Goal: Task Accomplishment & Management: Use online tool/utility

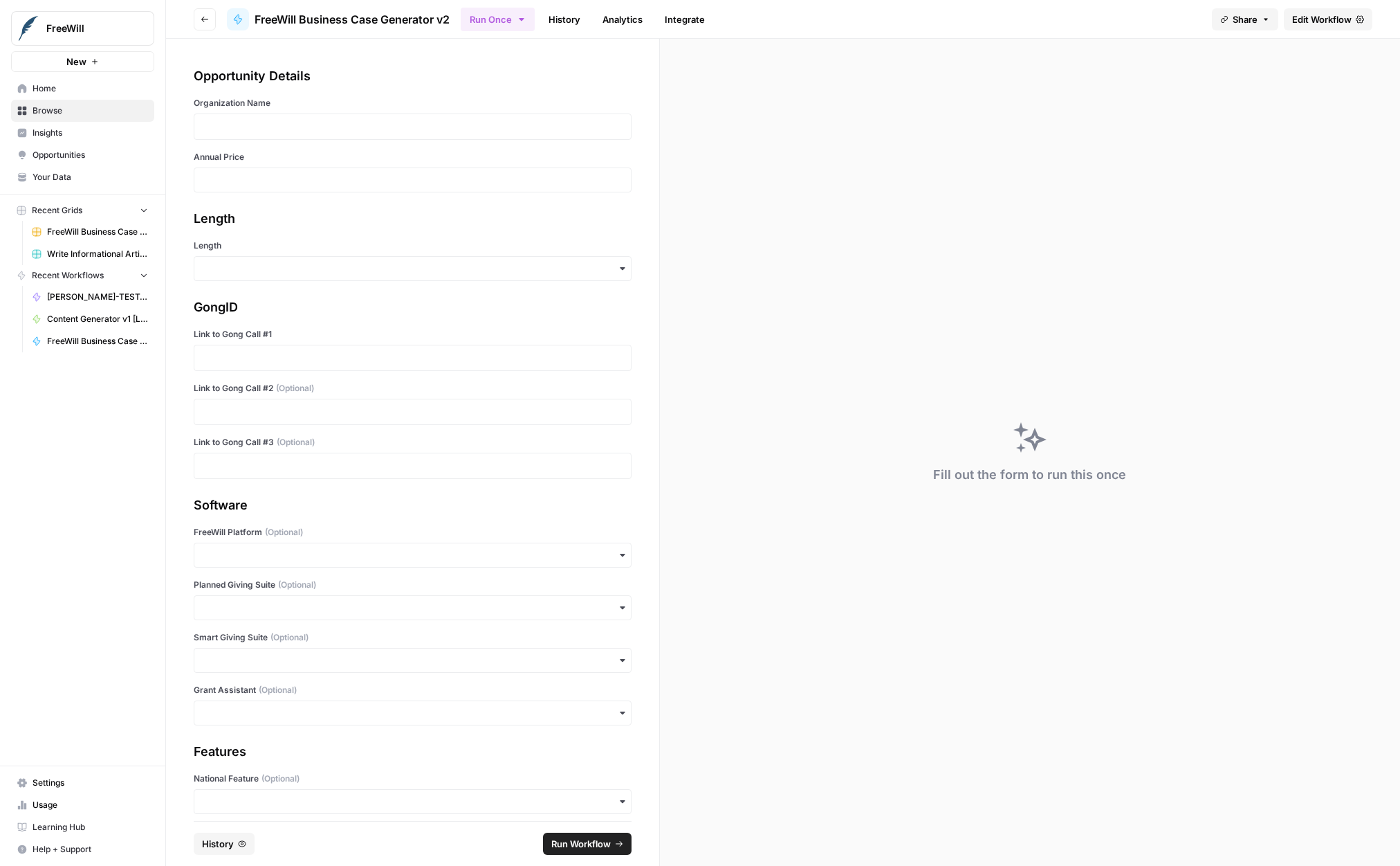
click at [554, 20] on link "History" at bounding box center [564, 19] width 48 height 22
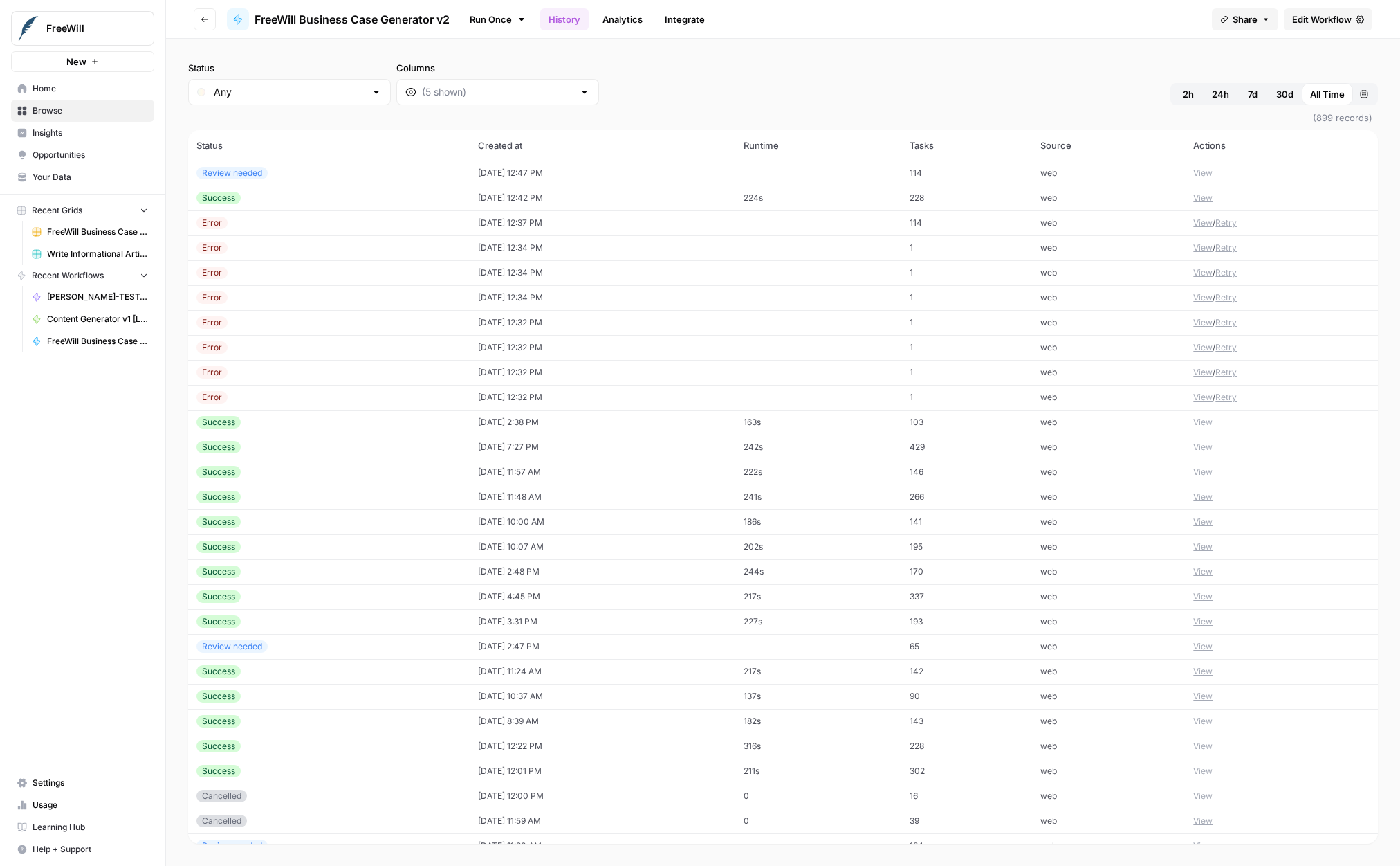
click at [735, 429] on td "09/25/25 at 2:38 PM" at bounding box center [602, 422] width 266 height 25
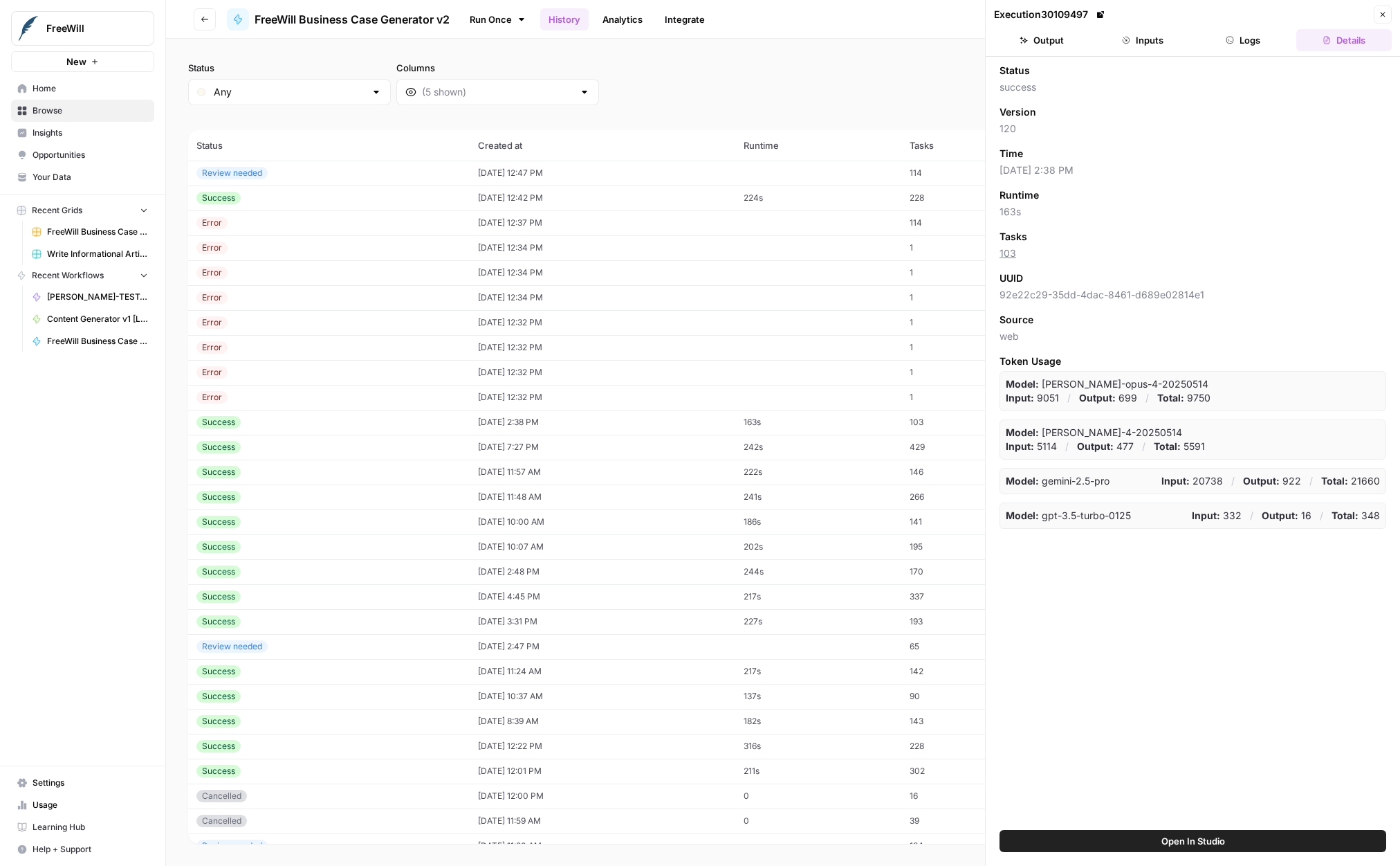
click at [1164, 36] on button "Inputs" at bounding box center [1143, 40] width 95 height 22
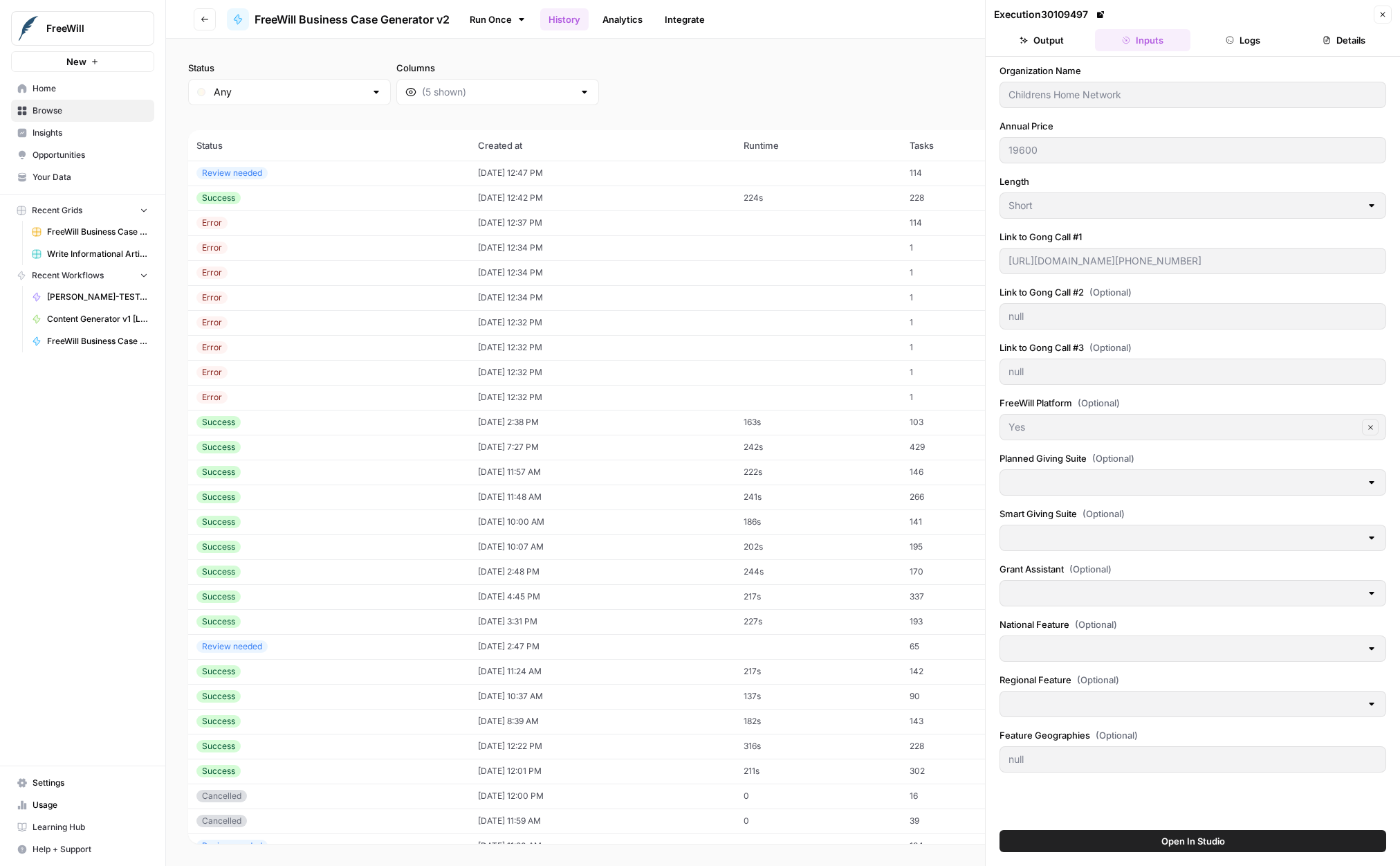
click at [557, 106] on span "(899 records)" at bounding box center [783, 118] width 1190 height 25
click at [905, 38] on div "Status Any Columns 2h 24h 7d 30d All Time Custom range (899 records) Status Cre…" at bounding box center [783, 452] width 1234 height 827
click at [1376, 11] on button "Close" at bounding box center [1383, 14] width 18 height 18
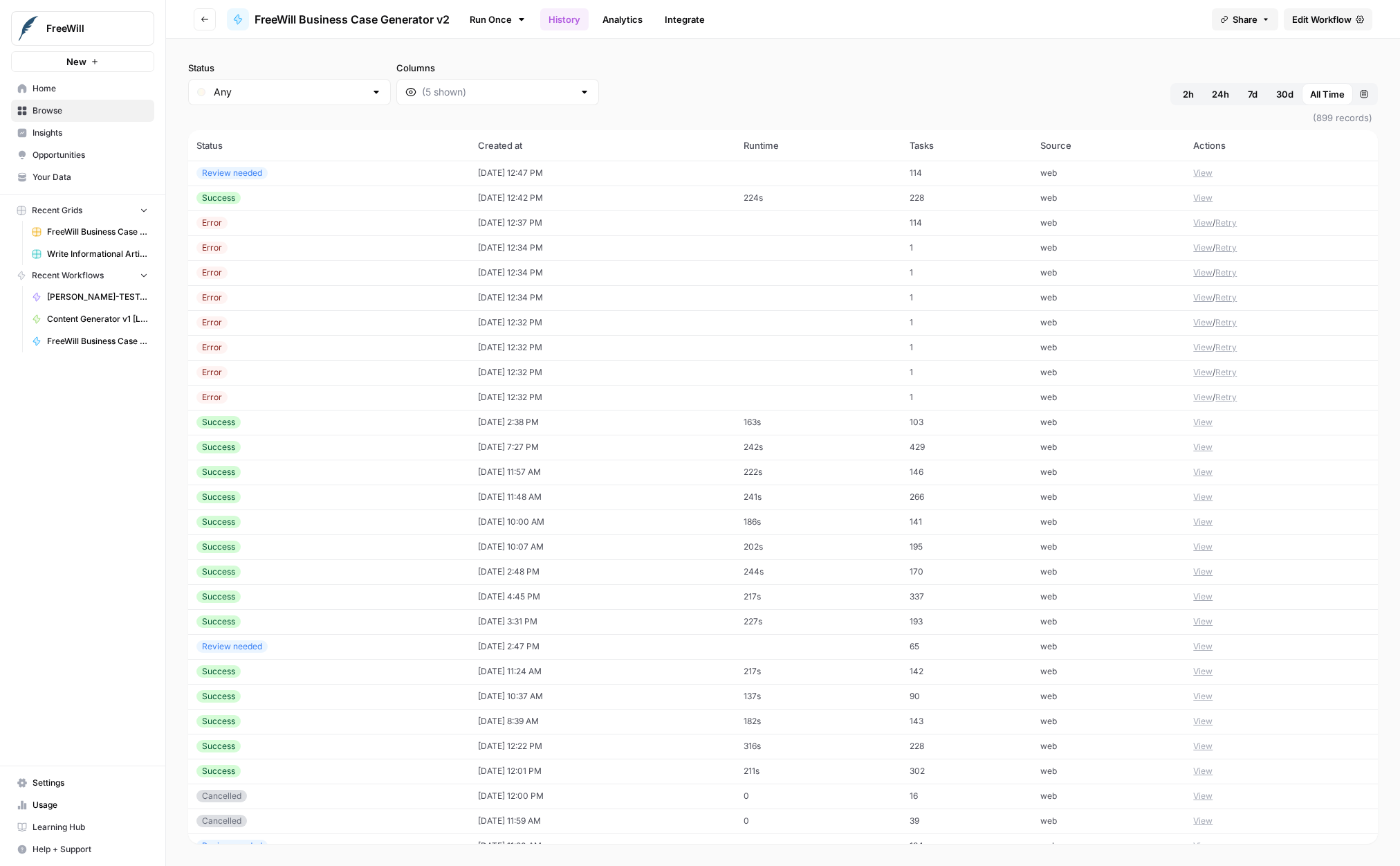
click at [655, 73] on div "Status Any Columns 2h 24h 7d 30d All Time Custom range" at bounding box center [783, 83] width 1190 height 44
click at [49, 781] on span "Settings" at bounding box center [90, 783] width 115 height 12
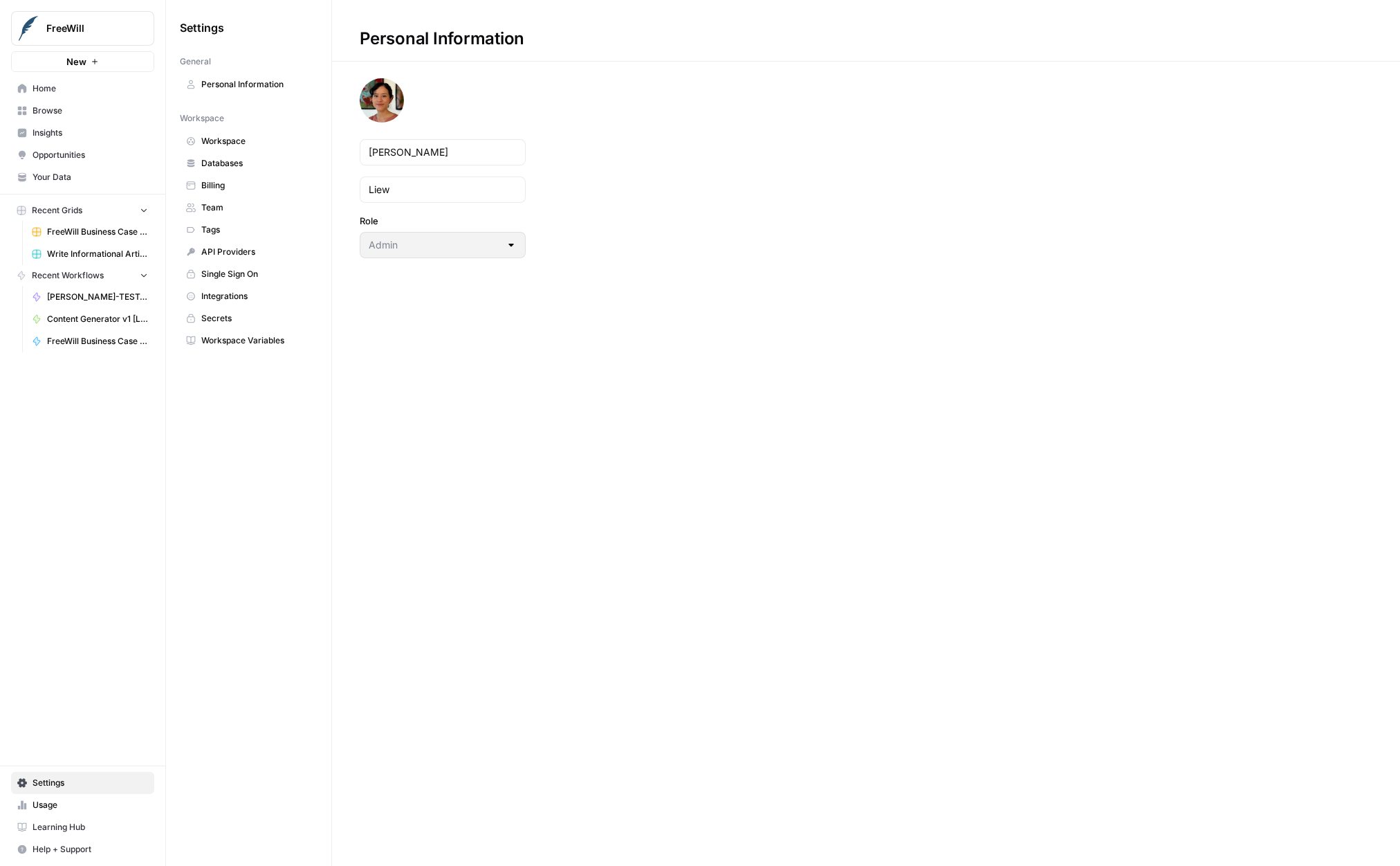
click at [252, 170] on link "Databases" at bounding box center [248, 163] width 138 height 22
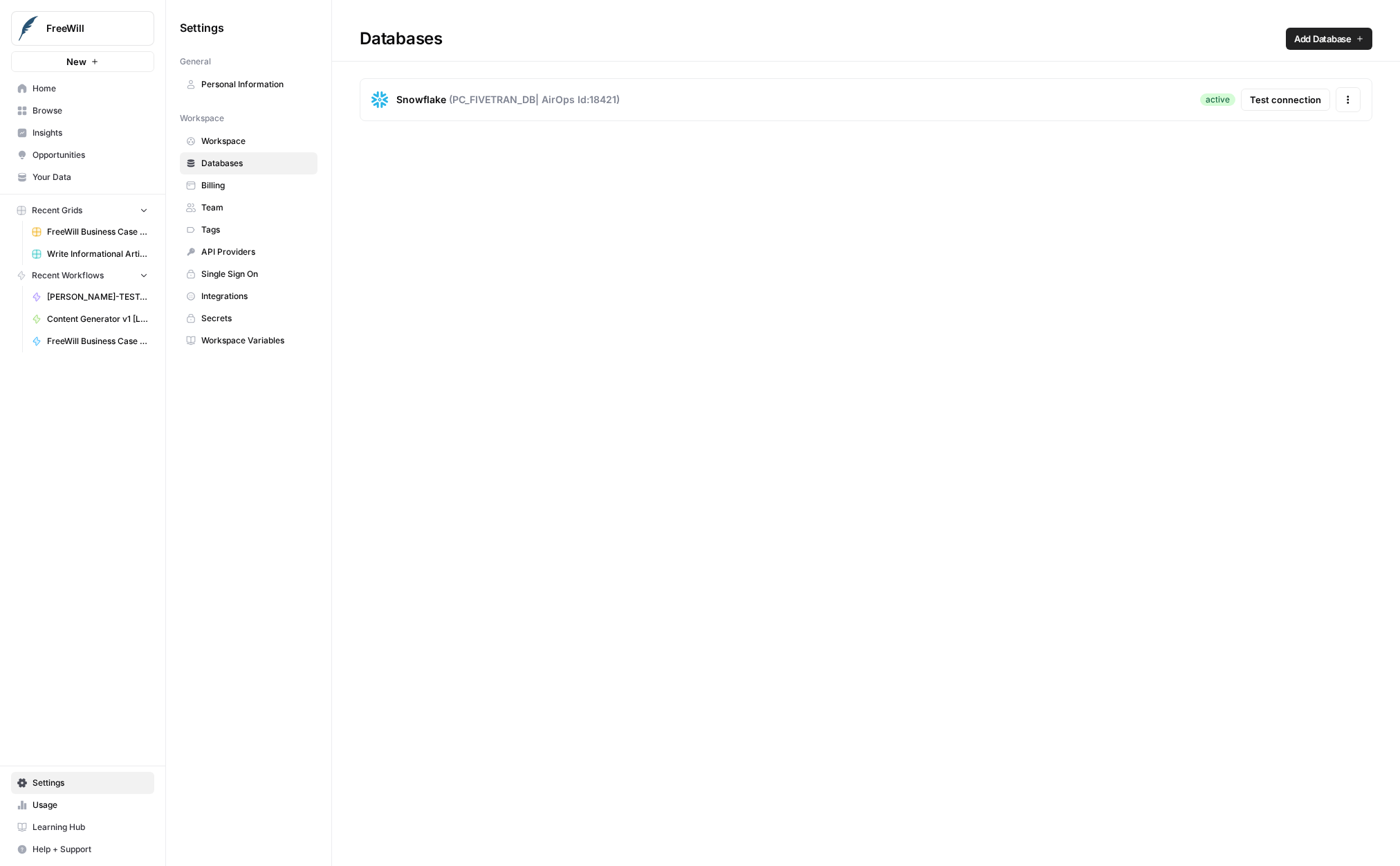
click at [256, 299] on span "Integrations" at bounding box center [256, 296] width 110 height 12
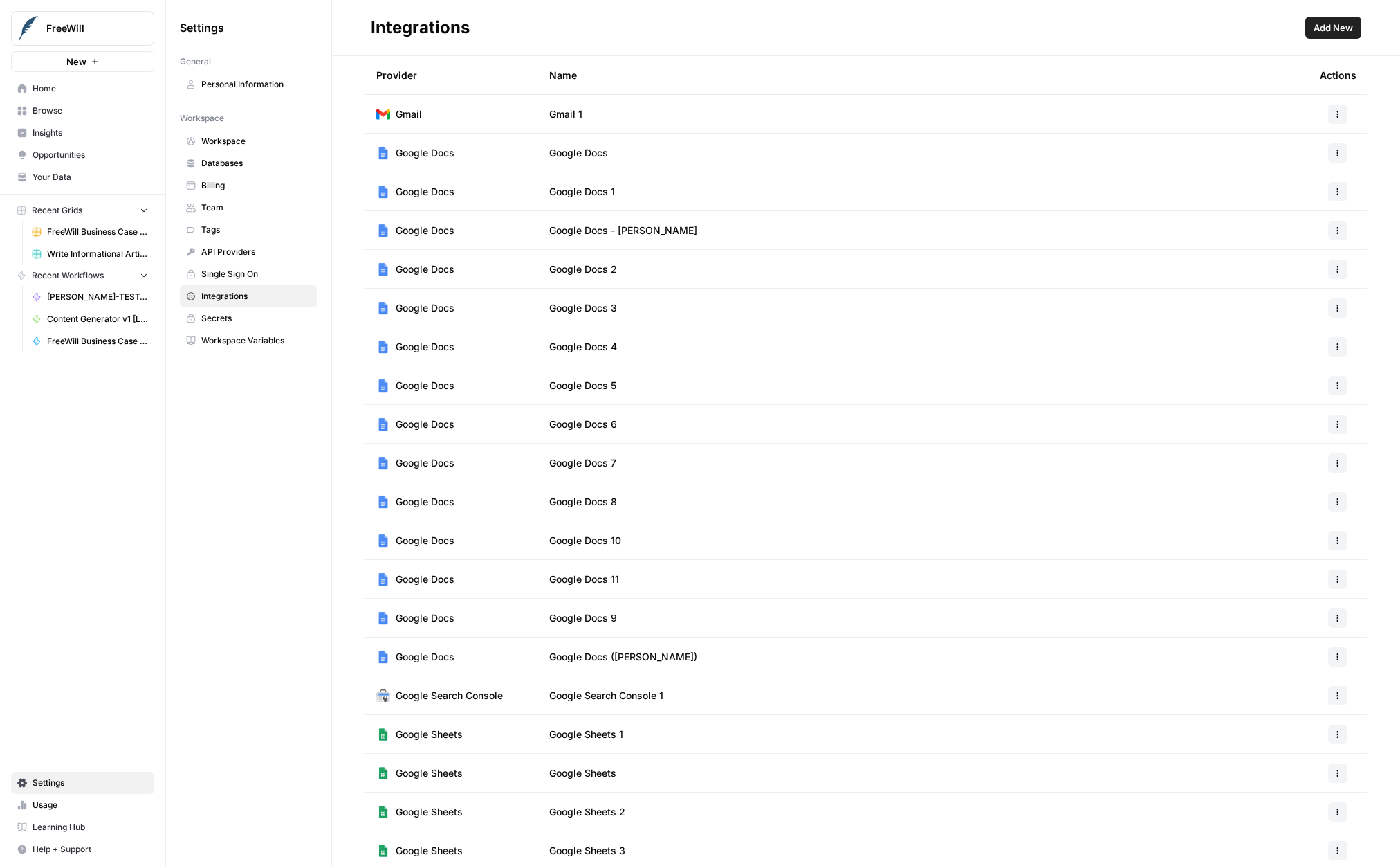
click at [247, 347] on link "Workspace Variables" at bounding box center [248, 340] width 138 height 22
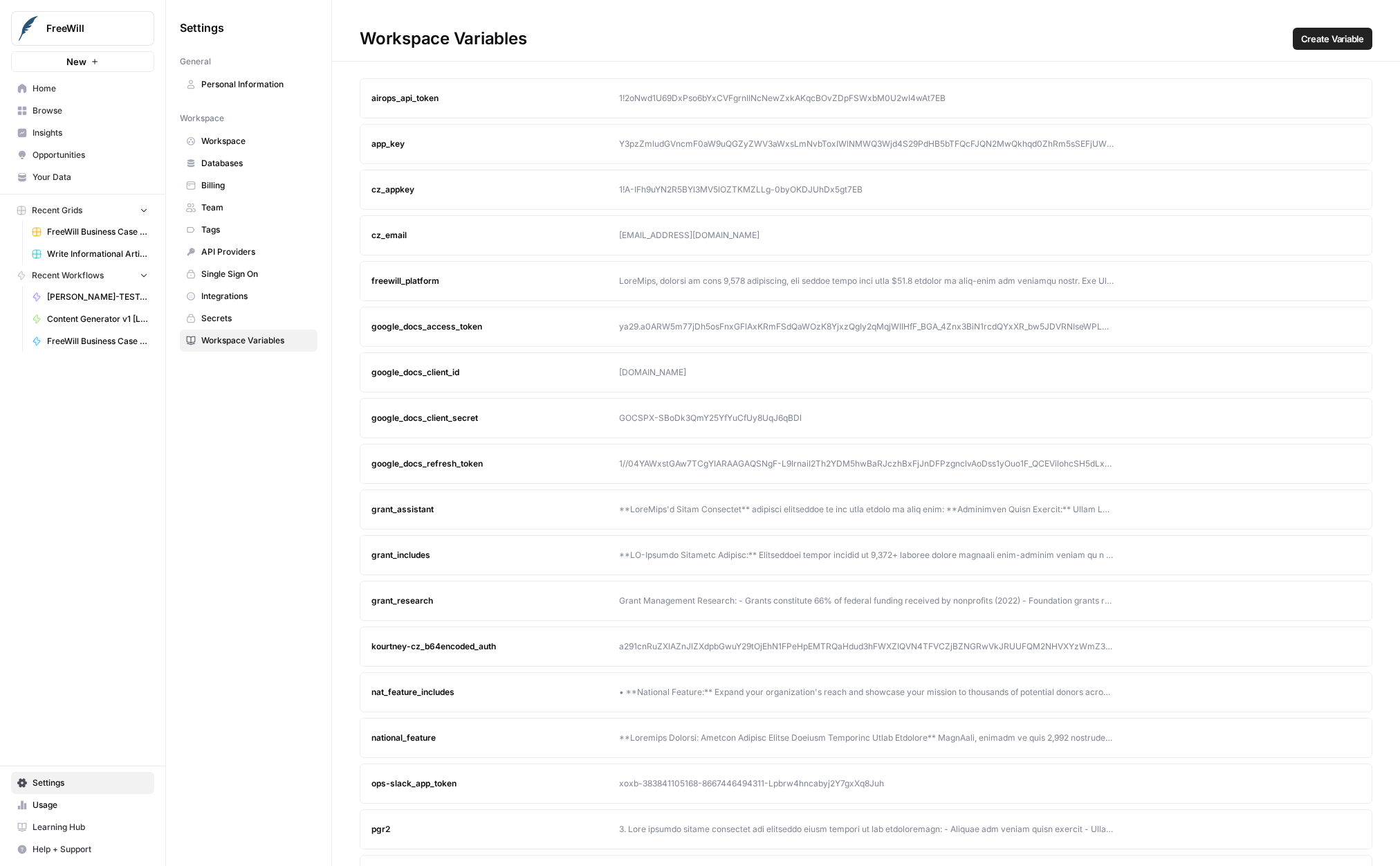
click at [247, 290] on span "Integrations" at bounding box center [256, 296] width 110 height 12
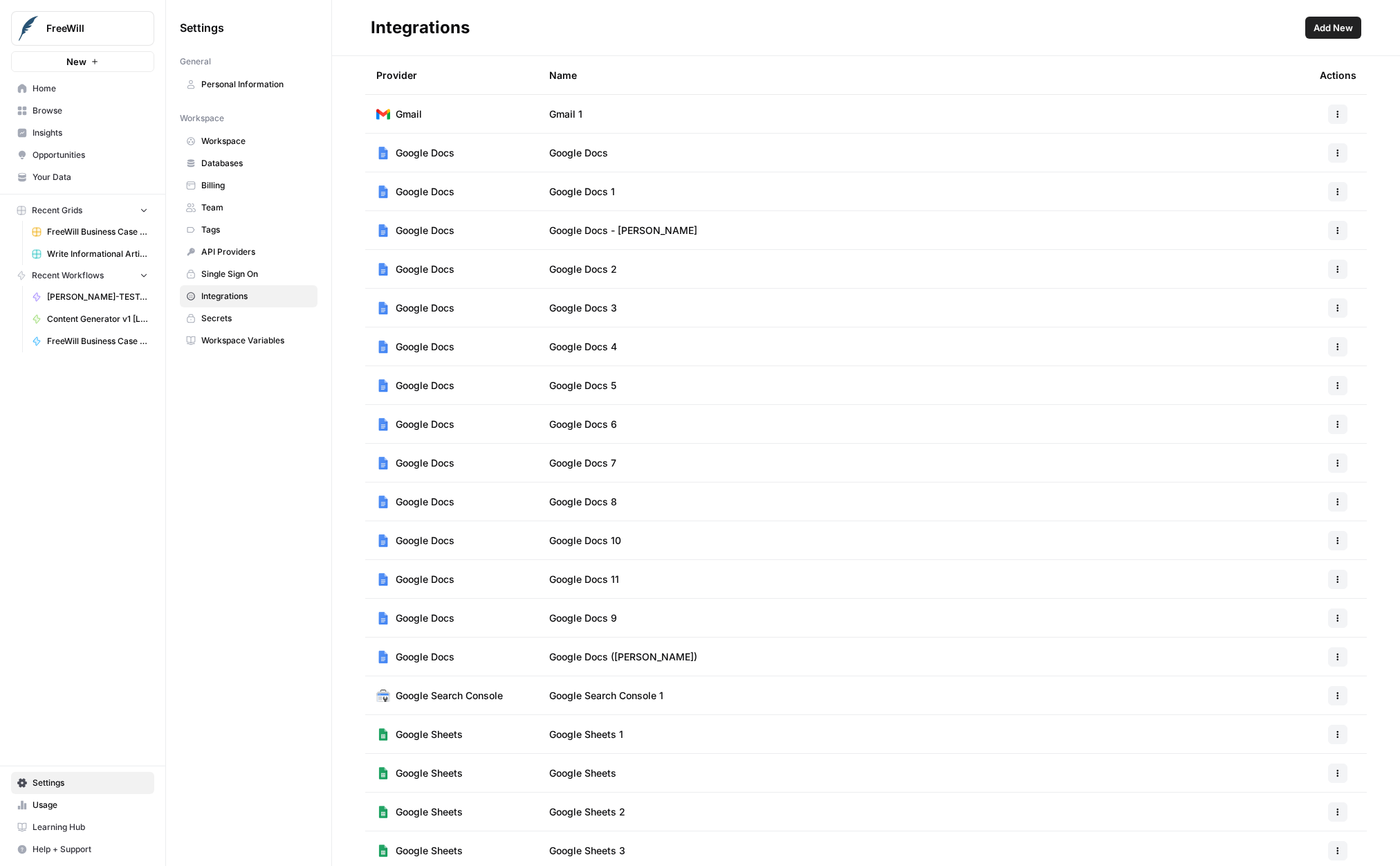
click at [585, 456] on span "Google Docs 7" at bounding box center [583, 463] width 67 height 14
click at [647, 464] on td "Google Docs 7" at bounding box center [924, 462] width 771 height 38
click at [1340, 458] on button "button" at bounding box center [1337, 463] width 19 height 19
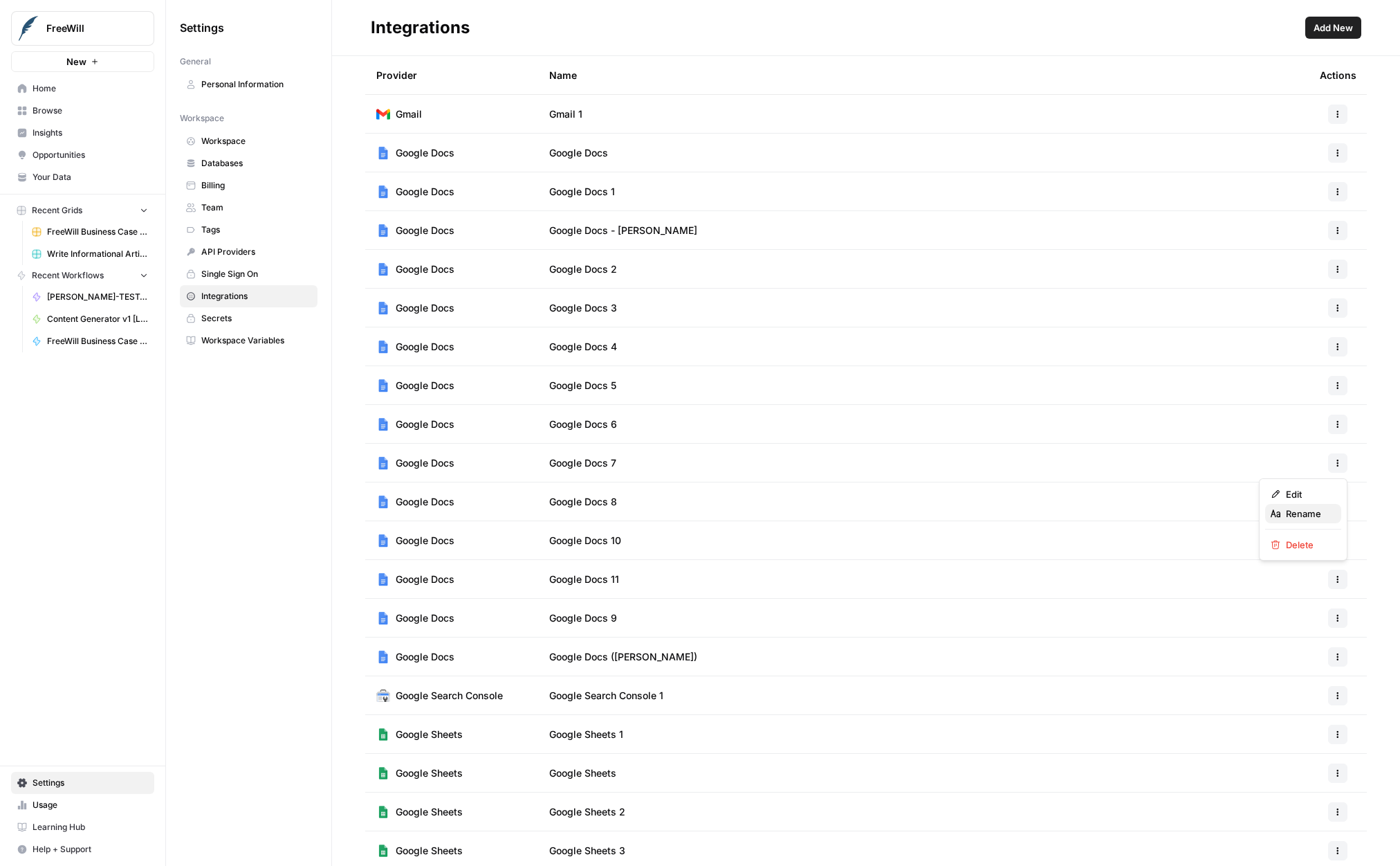
click at [1310, 512] on span "Rename" at bounding box center [1308, 513] width 44 height 14
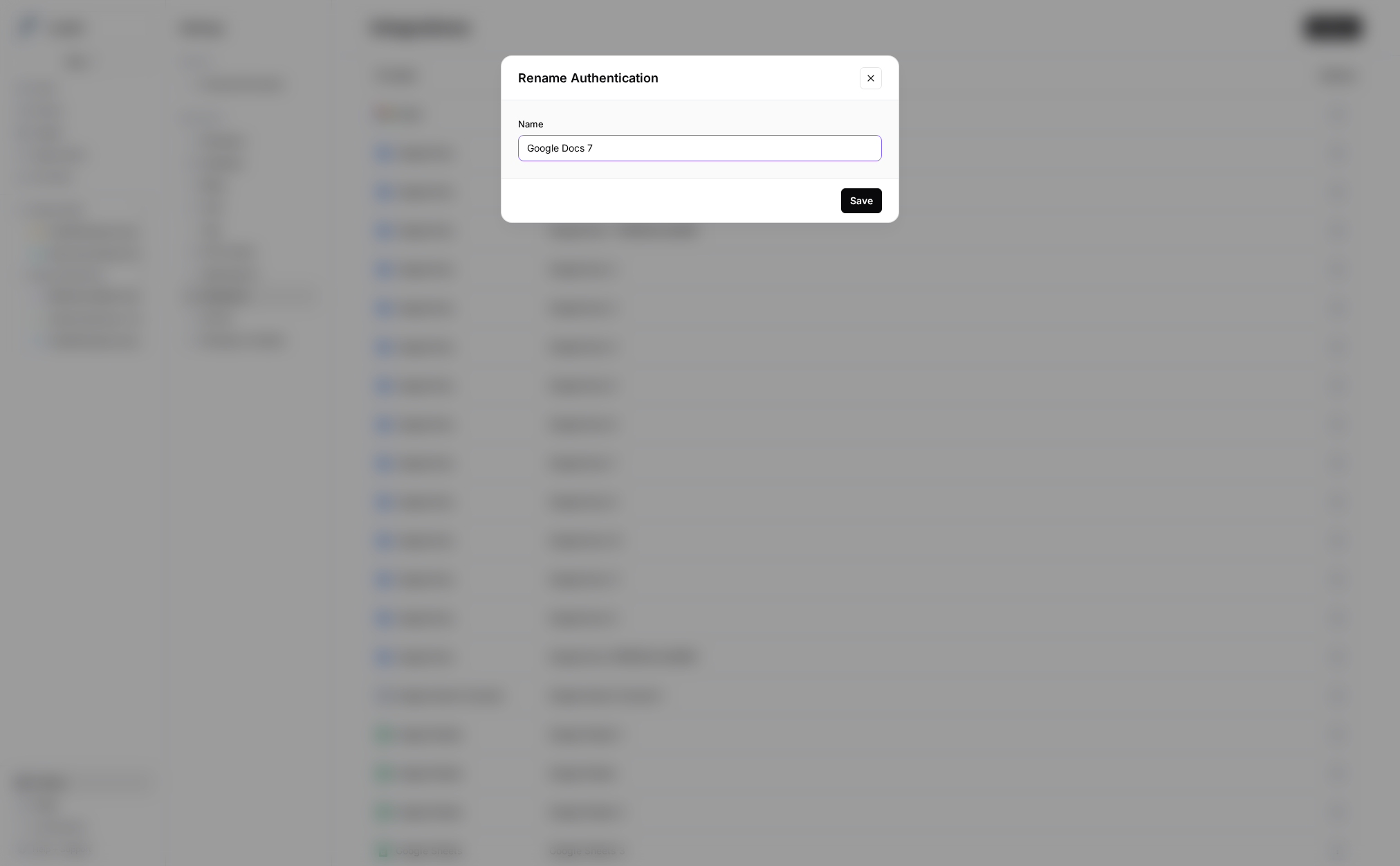
click at [702, 147] on input "Google Docs 7" at bounding box center [700, 148] width 346 height 14
click at [874, 79] on icon "Close modal" at bounding box center [871, 78] width 11 height 11
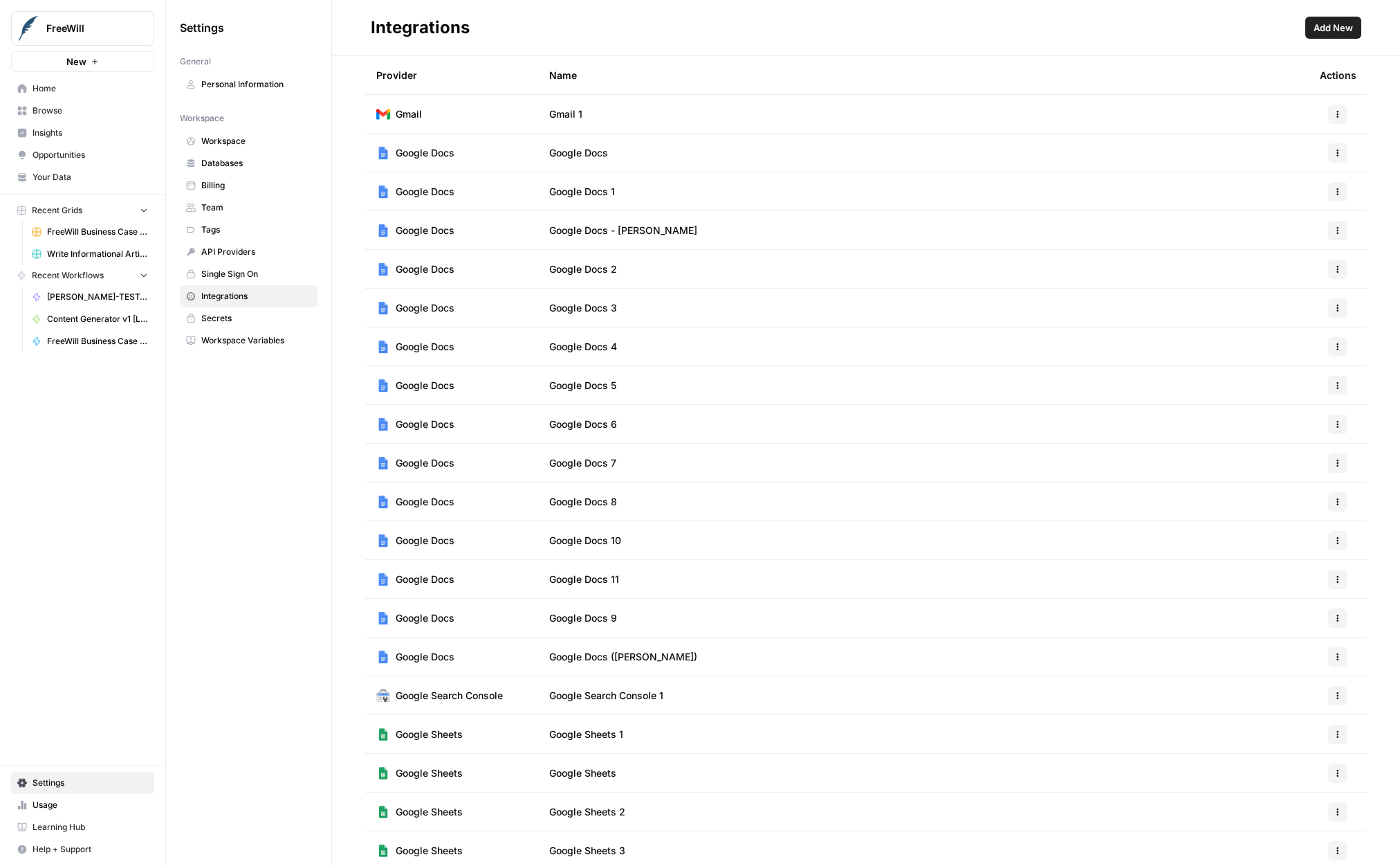
click at [237, 345] on span "Workspace Variables" at bounding box center [256, 340] width 110 height 12
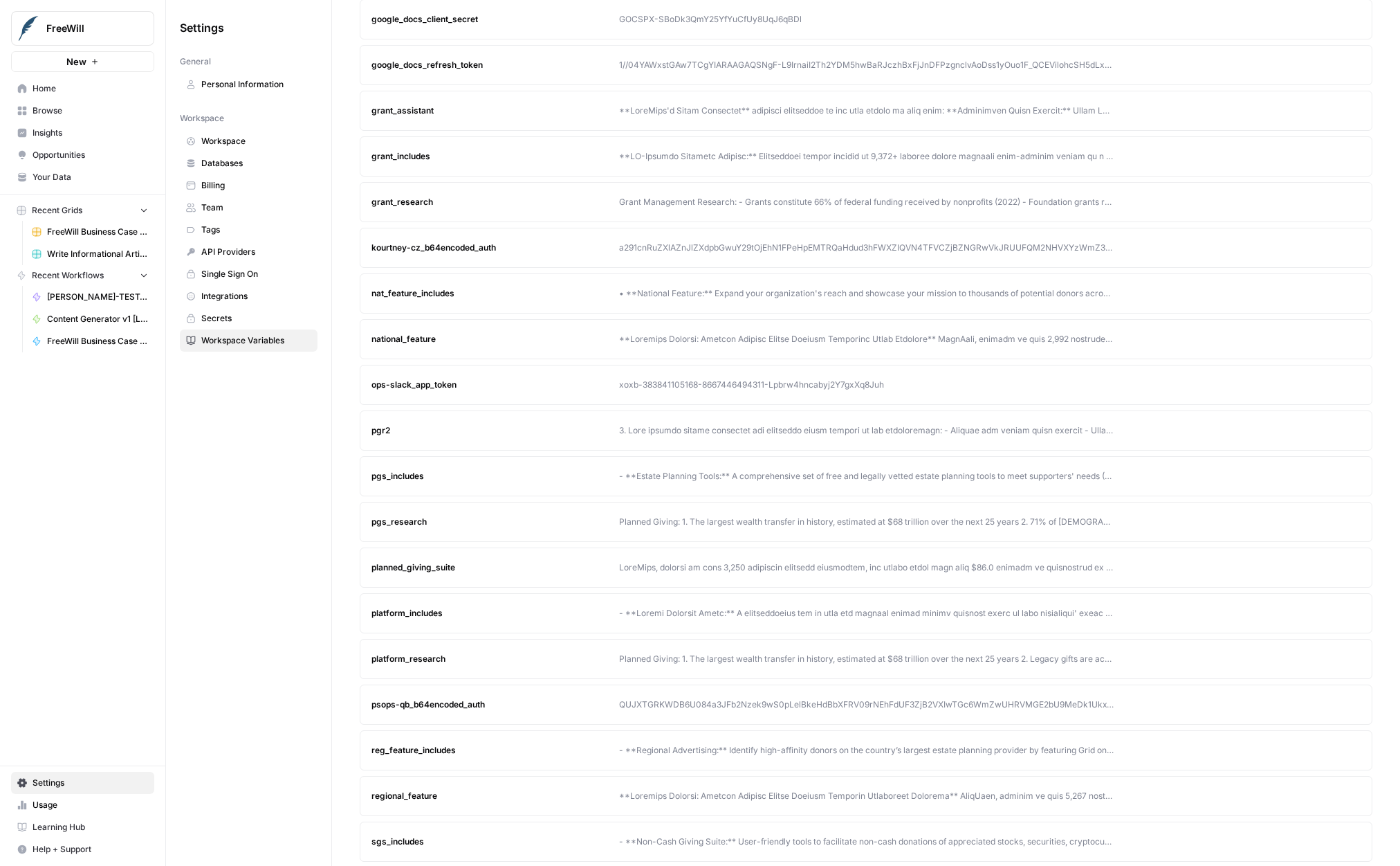
scroll to position [491, 0]
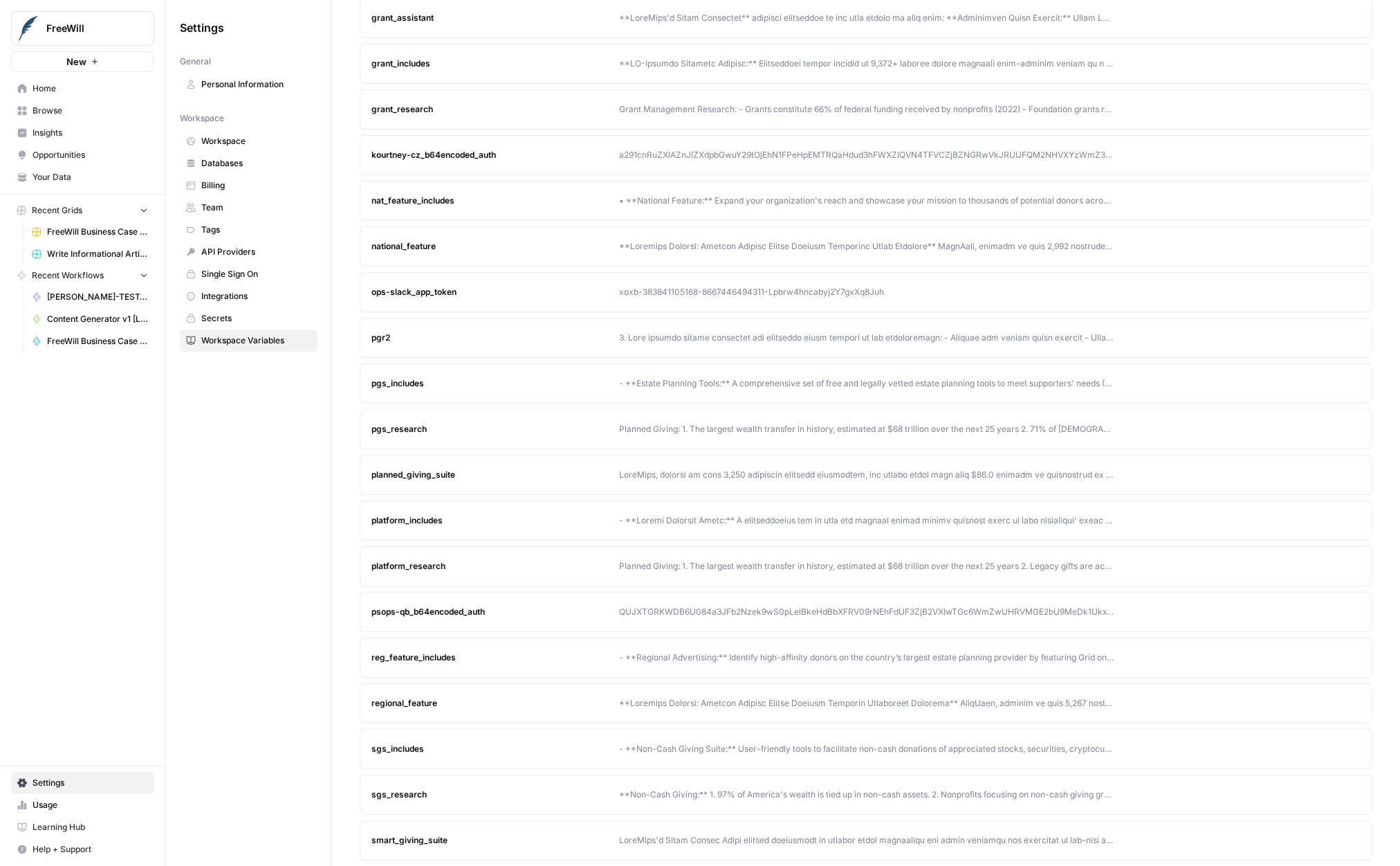
click at [1320, 473] on icon "button" at bounding box center [1324, 475] width 9 height 9
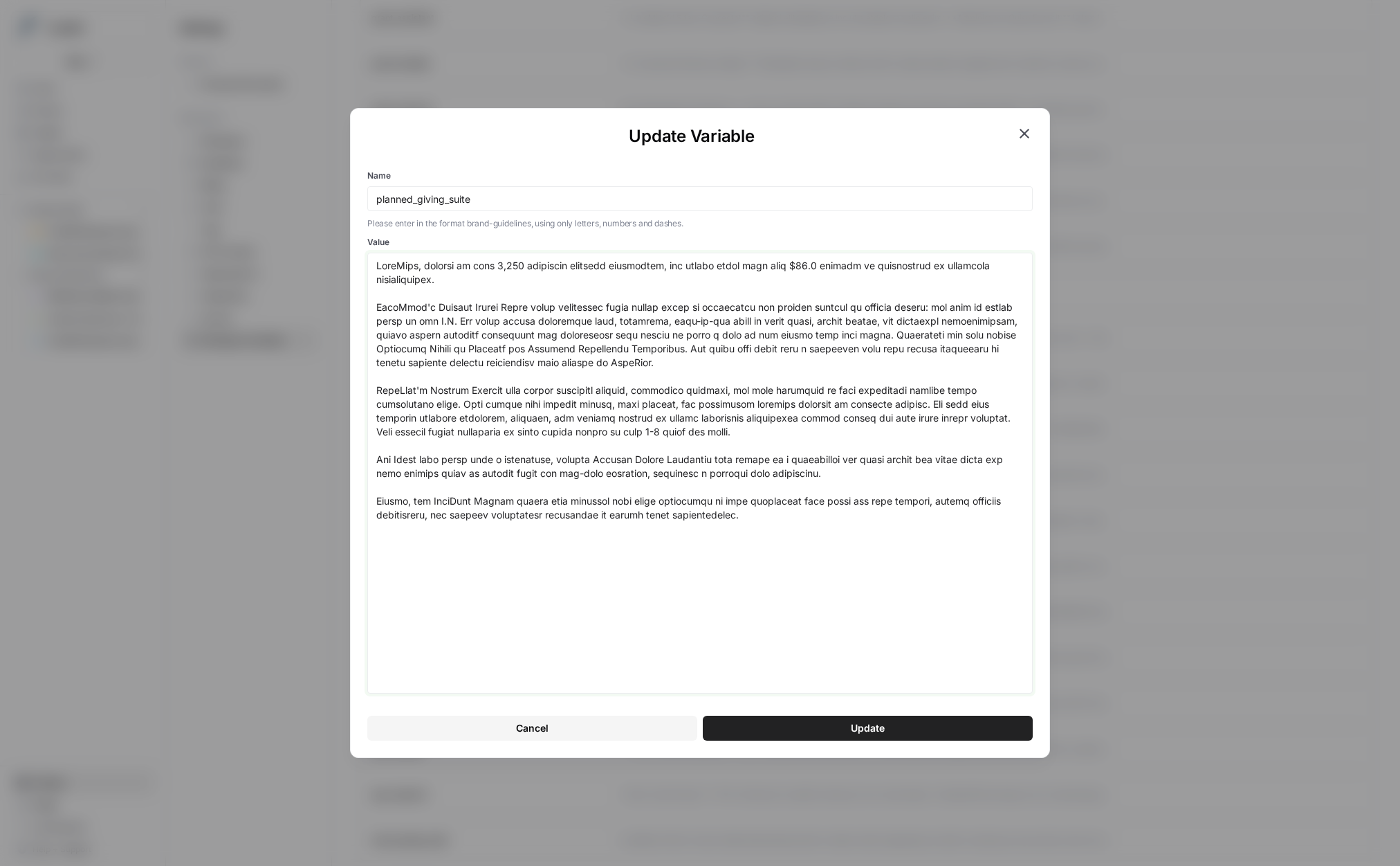
click at [631, 361] on textarea "Value" at bounding box center [700, 473] width 648 height 428
click at [316, 294] on div "Update Variable Name planned_giving_suite Please enter in the format brand-guid…" at bounding box center [700, 433] width 1400 height 866
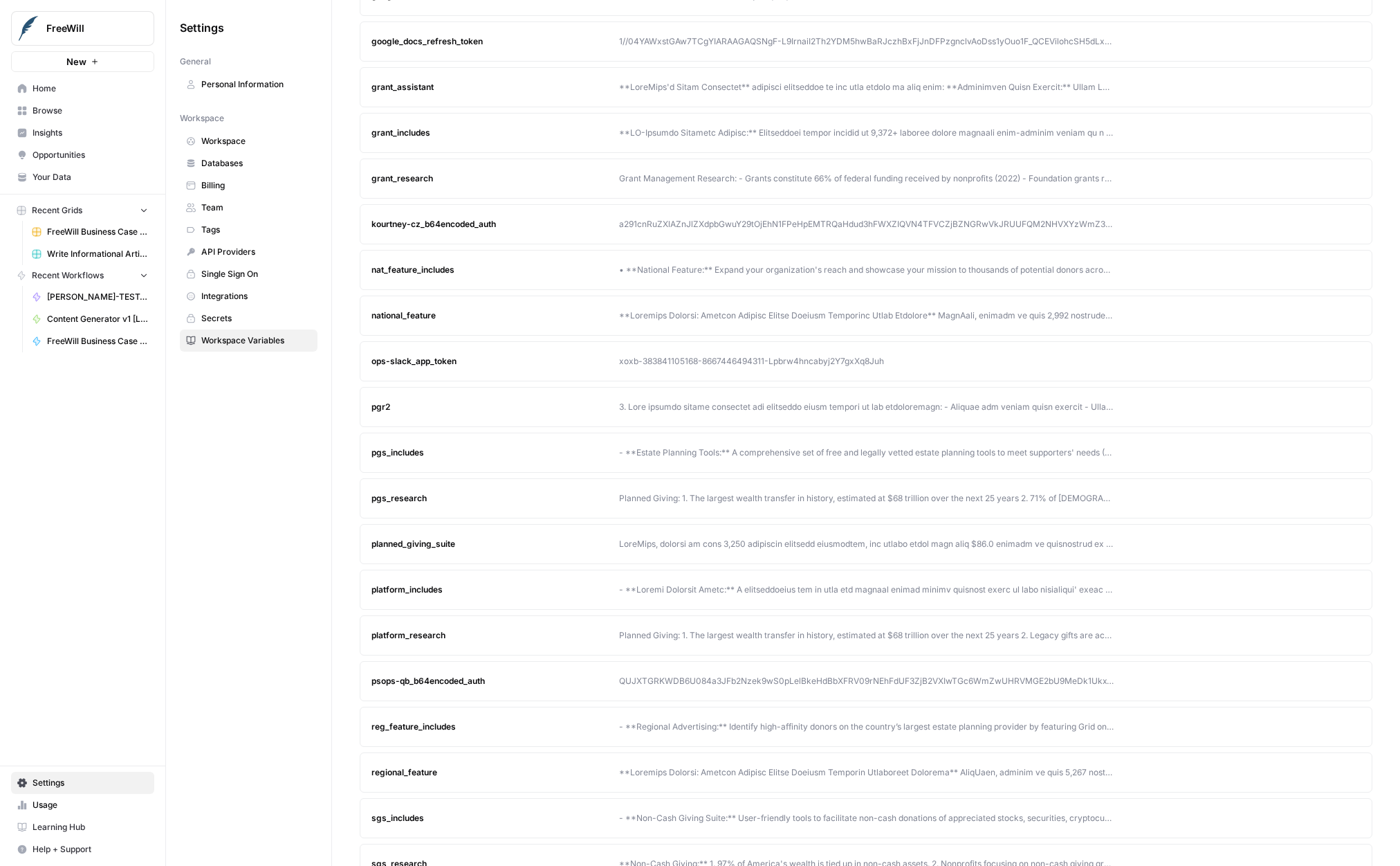
scroll to position [423, 0]
click at [1322, 450] on icon "button" at bounding box center [1324, 452] width 9 height 9
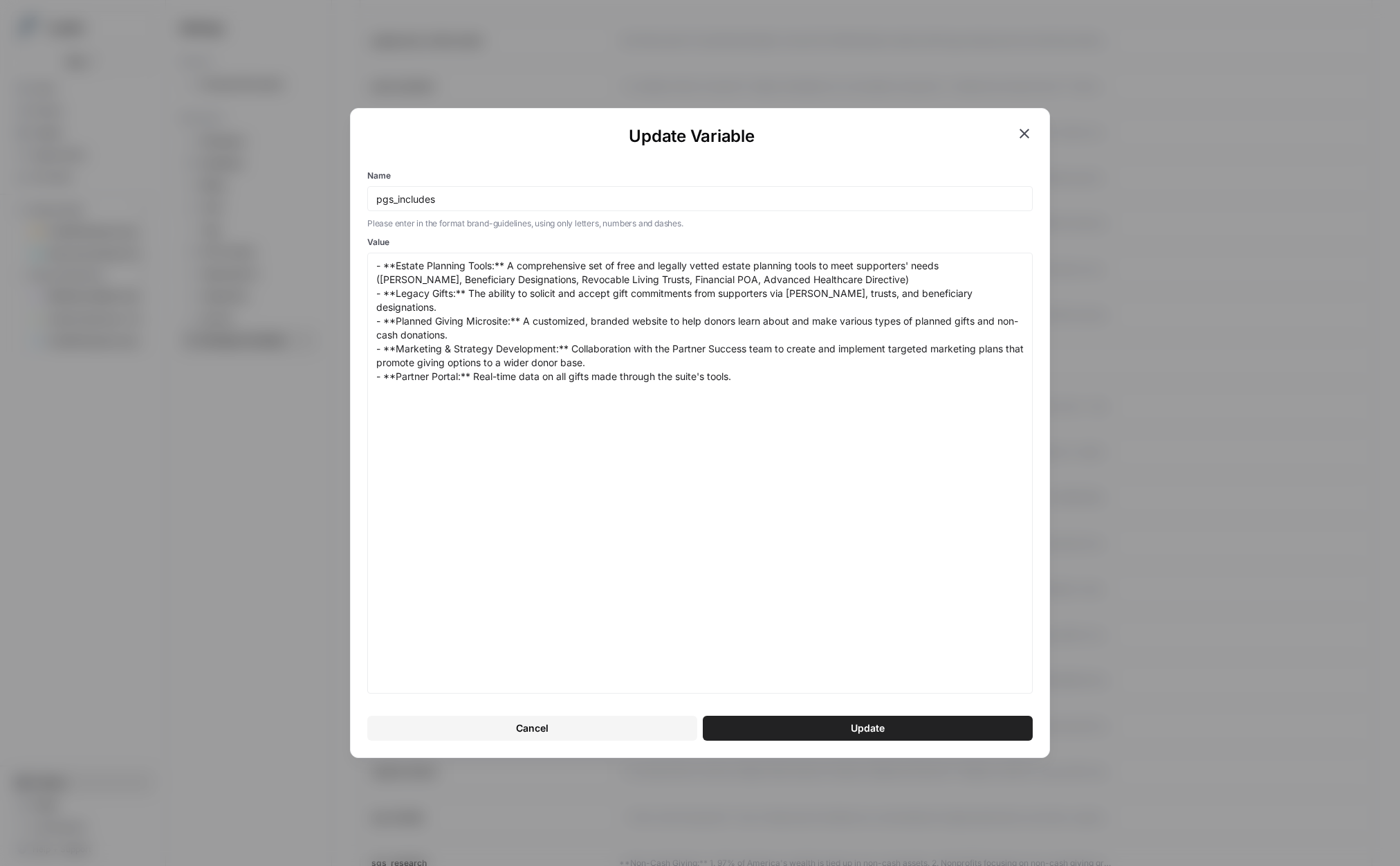
click at [175, 378] on div "Update Variable Name pgs_includes Please enter in the format brand-guidelines, …" at bounding box center [700, 433] width 1400 height 866
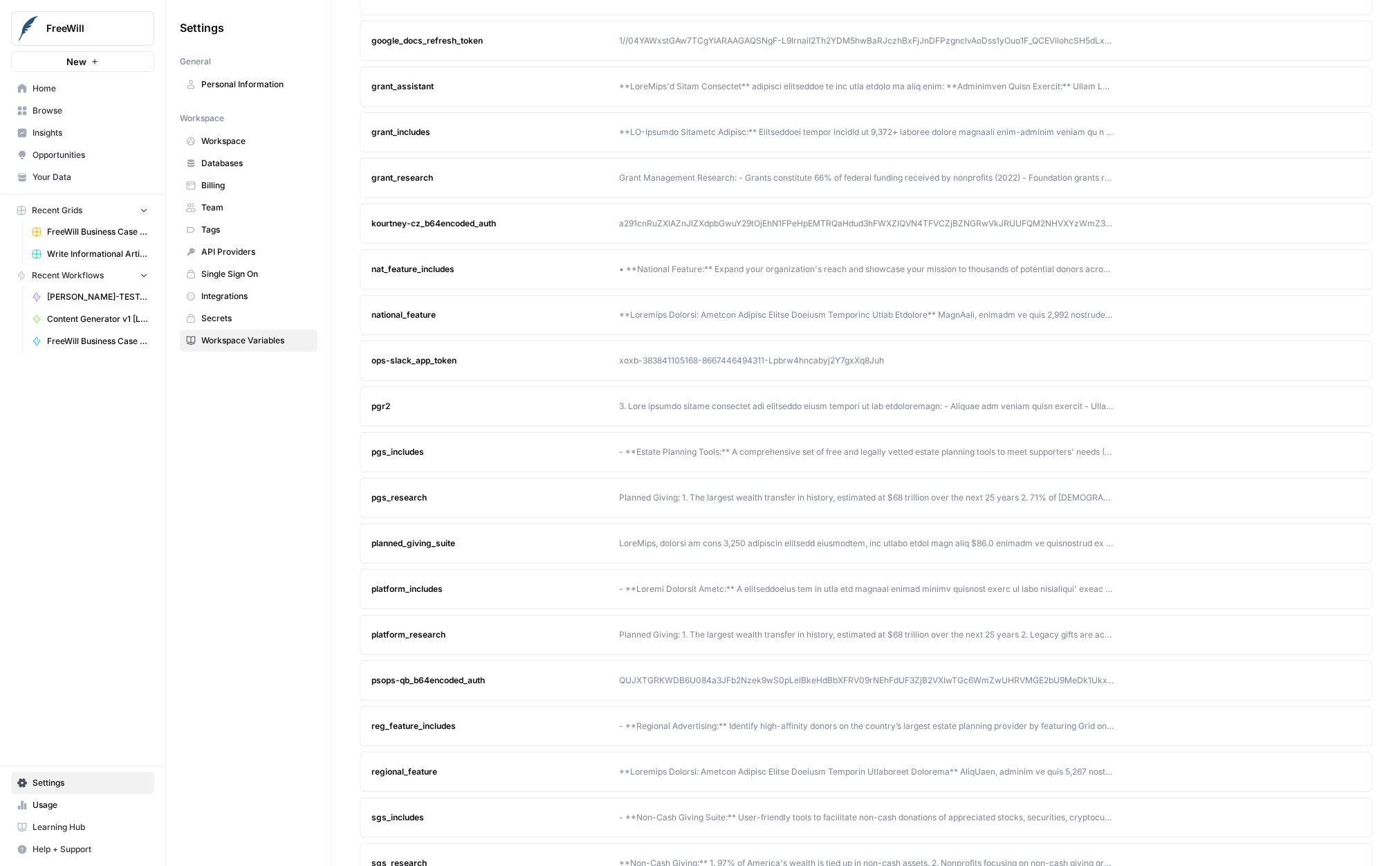
click at [1327, 498] on span "Edit" at bounding box center [1327, 498] width 1 height 1
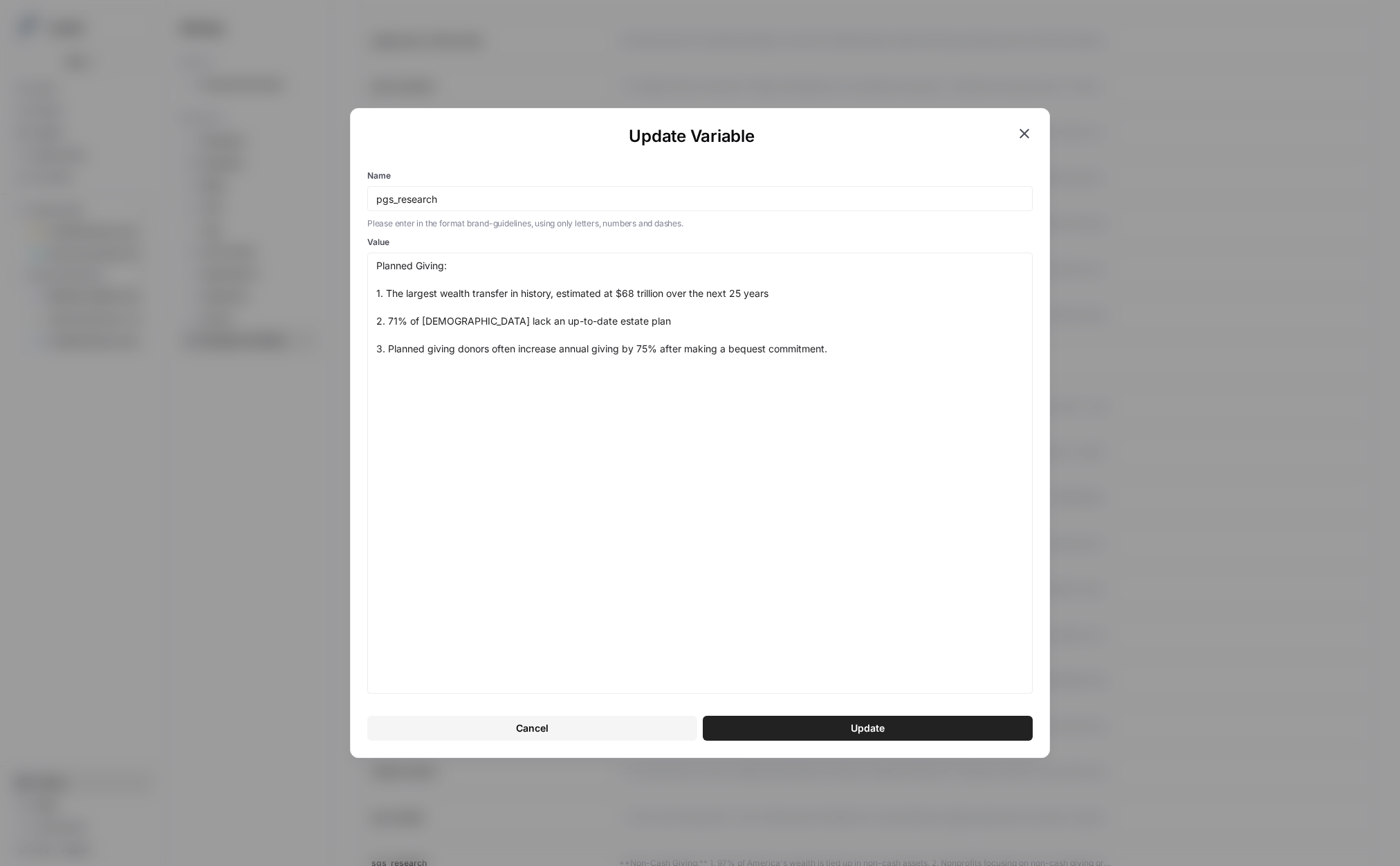
click at [234, 457] on div "Update Variable Name pgs_research Please enter in the format brand-guidelines, …" at bounding box center [700, 433] width 1400 height 866
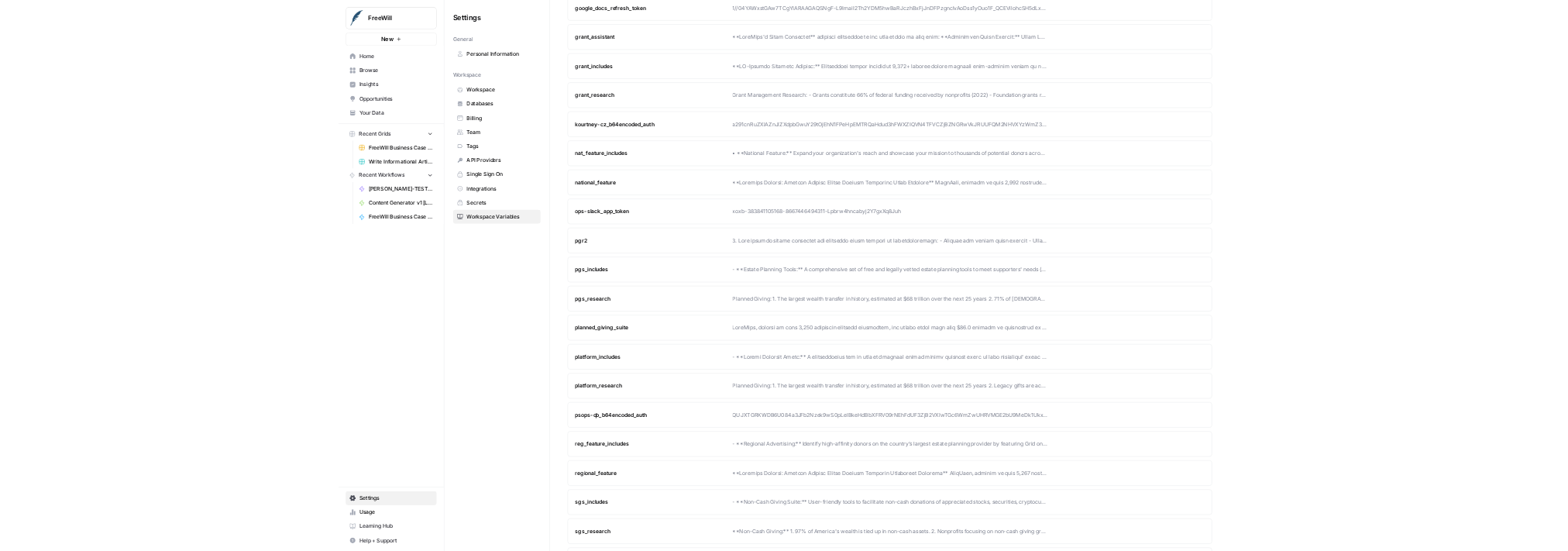
scroll to position [507, 0]
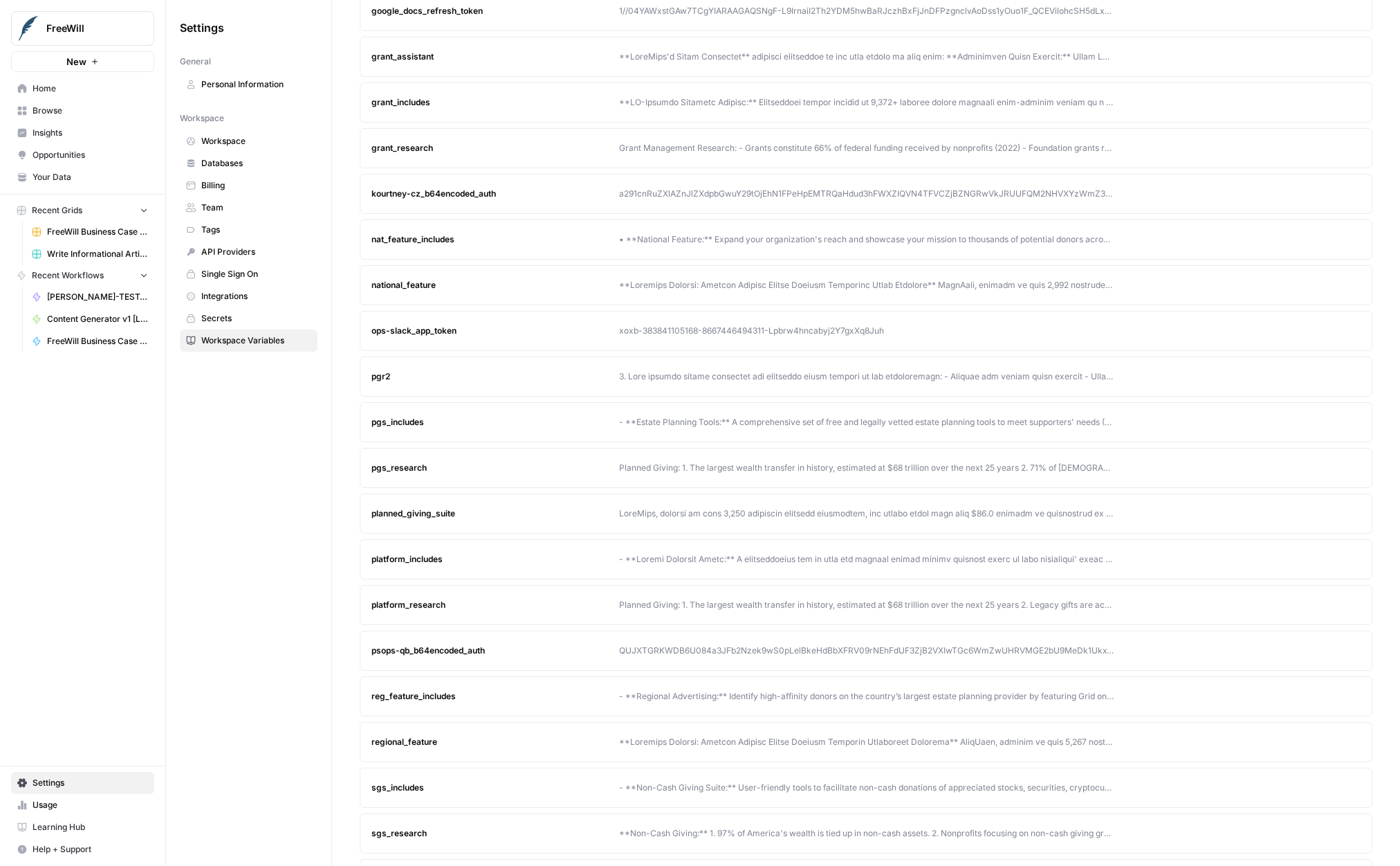
click at [1325, 513] on icon "button" at bounding box center [1324, 513] width 6 height 6
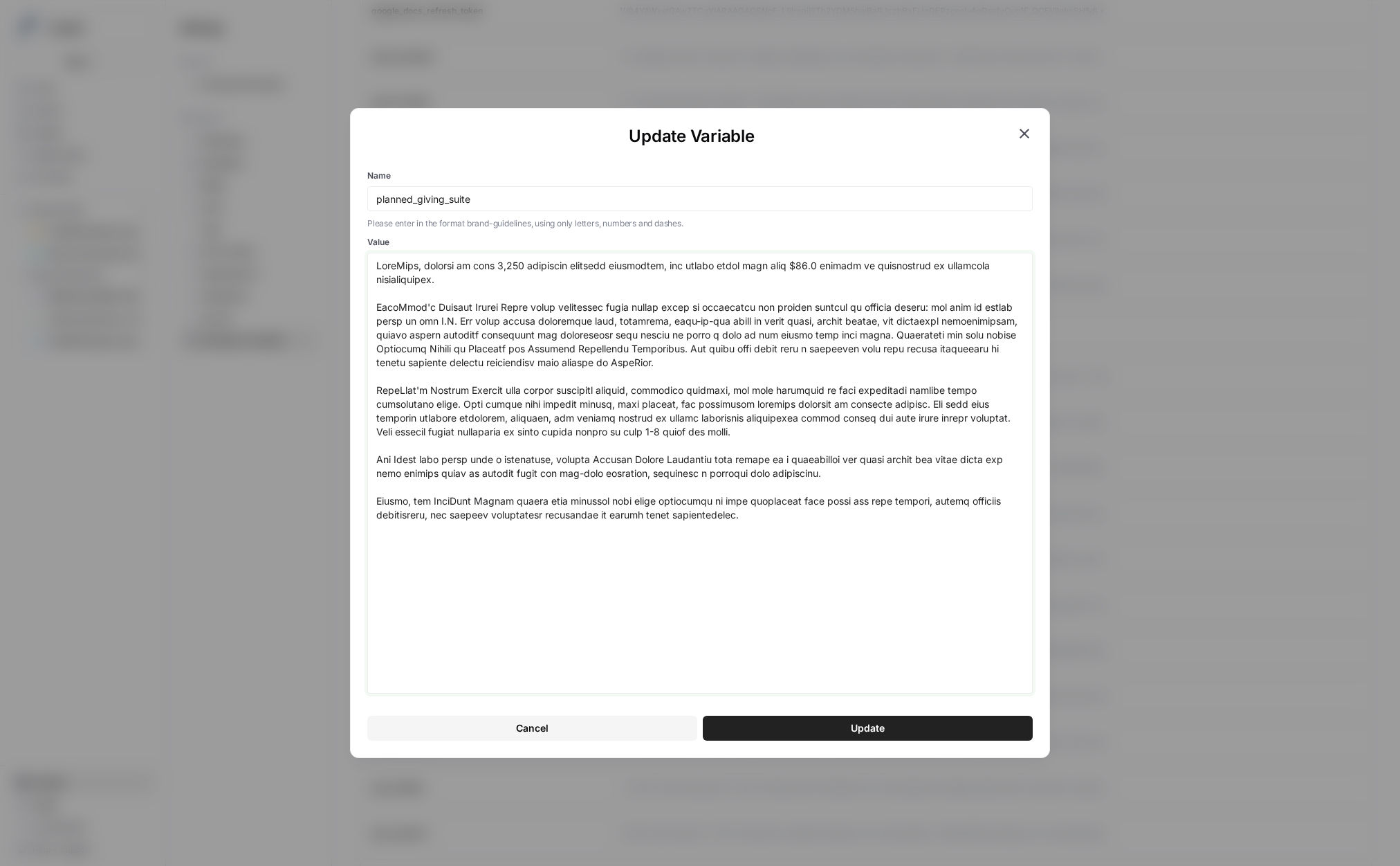
click at [849, 488] on textarea "Value" at bounding box center [700, 473] width 648 height 428
click at [878, 473] on textarea "Value" at bounding box center [700, 473] width 648 height 428
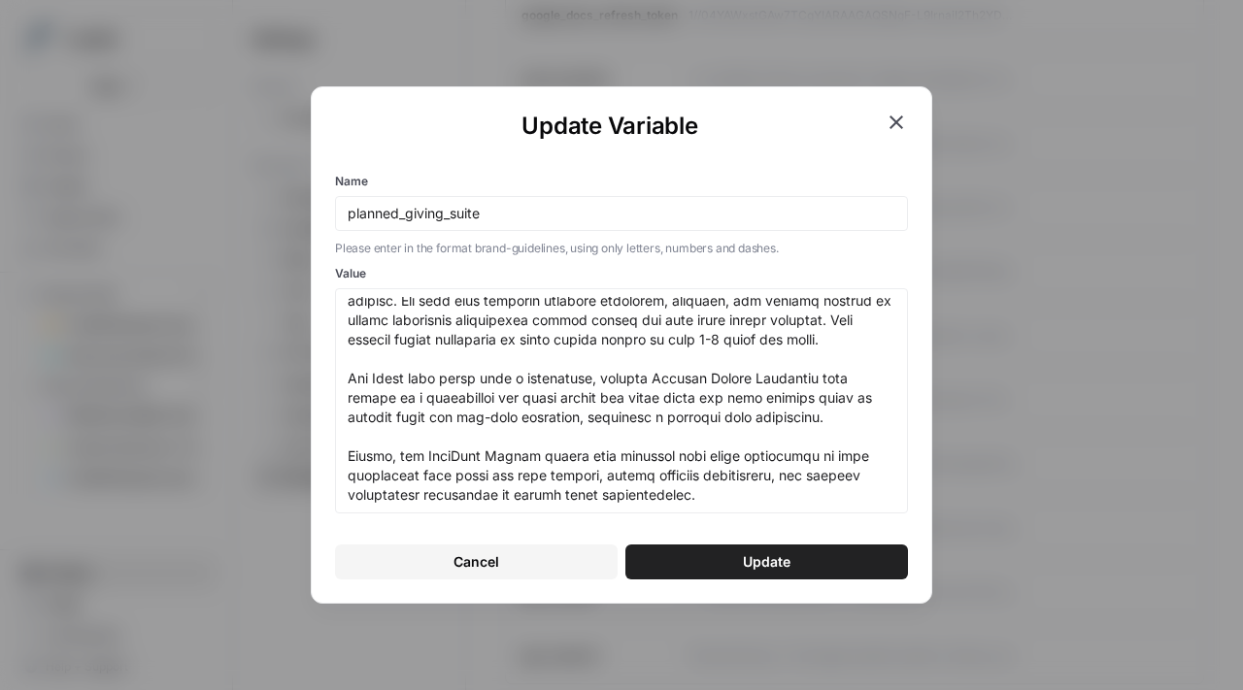
scroll to position [316, 0]
click at [564, 339] on textarea "Value" at bounding box center [622, 401] width 548 height 208
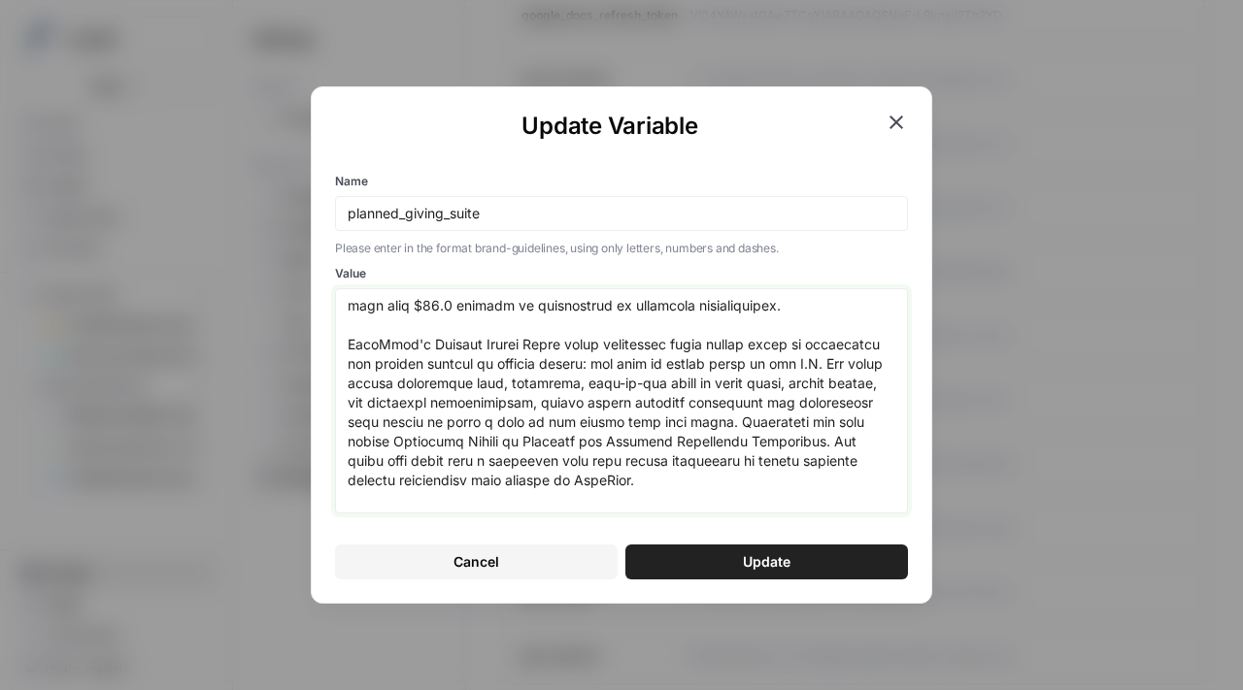
scroll to position [0, 0]
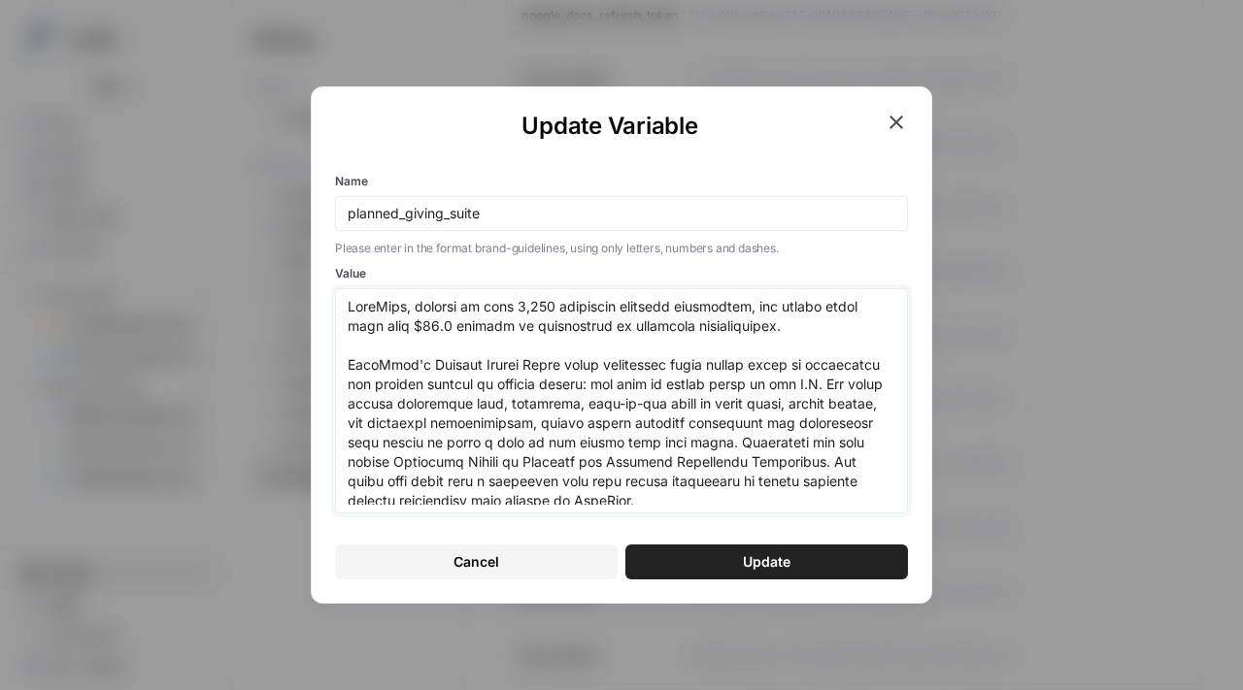
paste textarea "300 nonprofit partners nationwide, has helped raise more than $12.7 billion in …"
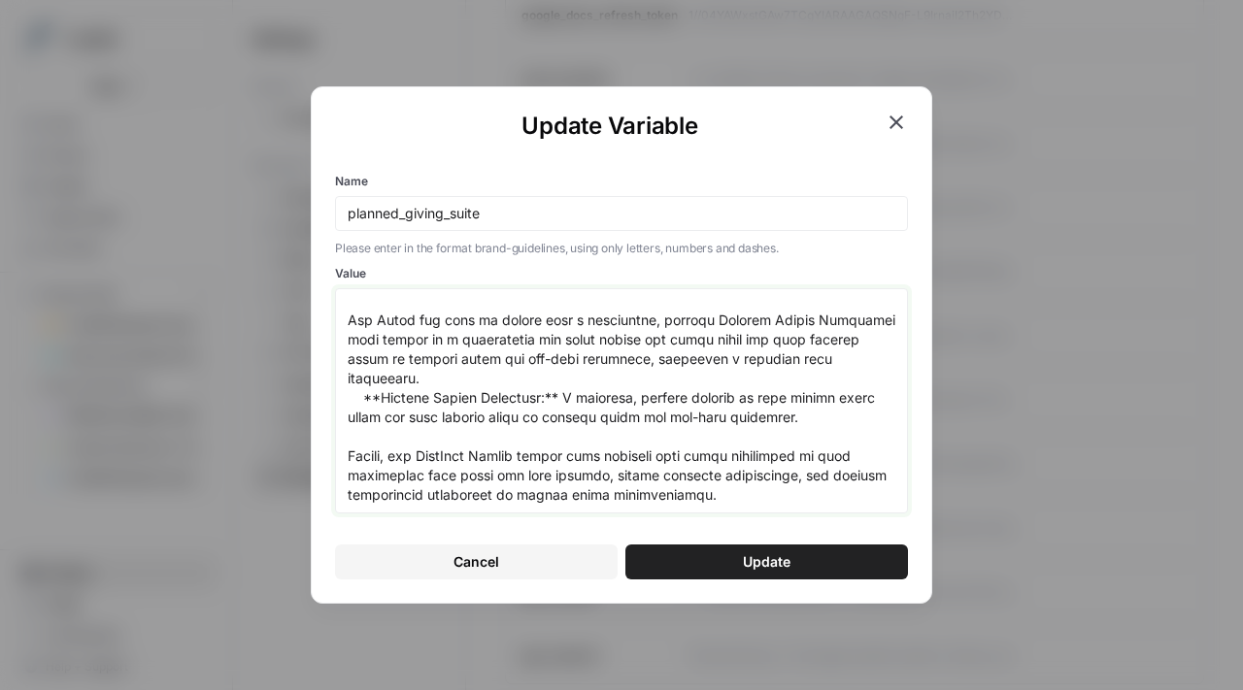
scroll to position [375, 0]
click at [623, 417] on textarea "Value" at bounding box center [622, 401] width 548 height 208
drag, startPoint x: 870, startPoint y: 418, endPoint x: 804, endPoint y: 382, distance: 75.2
click at [804, 381] on textarea "Value" at bounding box center [622, 401] width 548 height 208
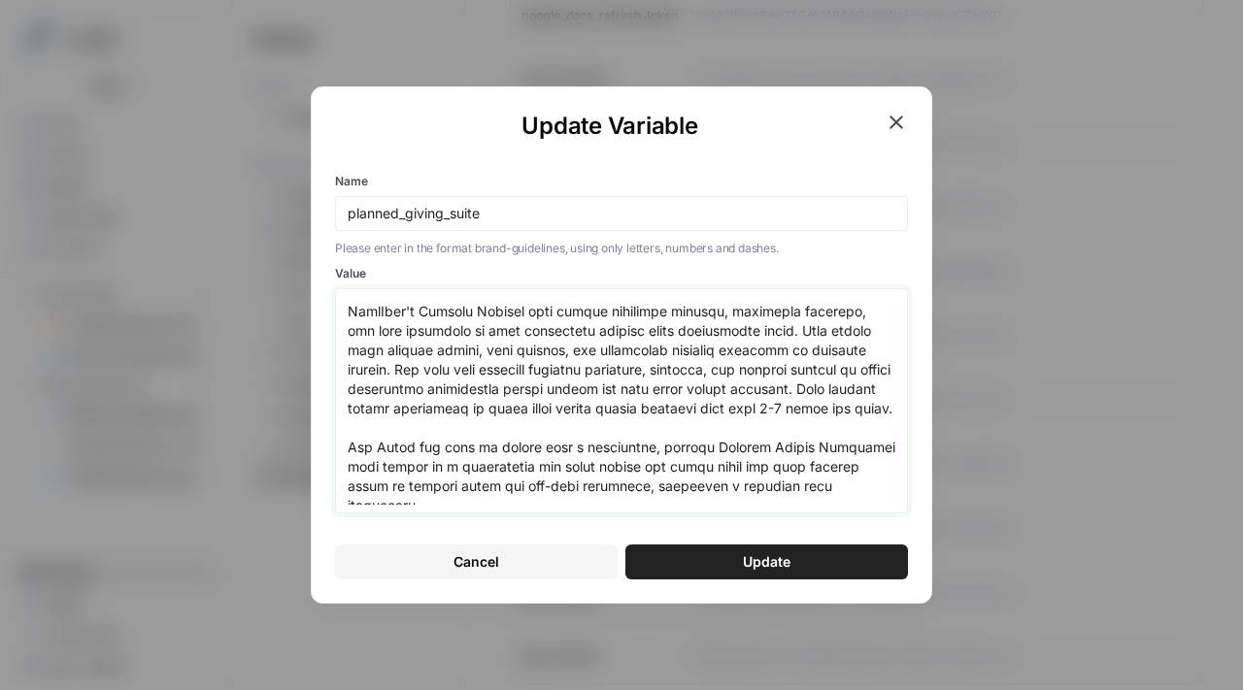
scroll to position [312, 0]
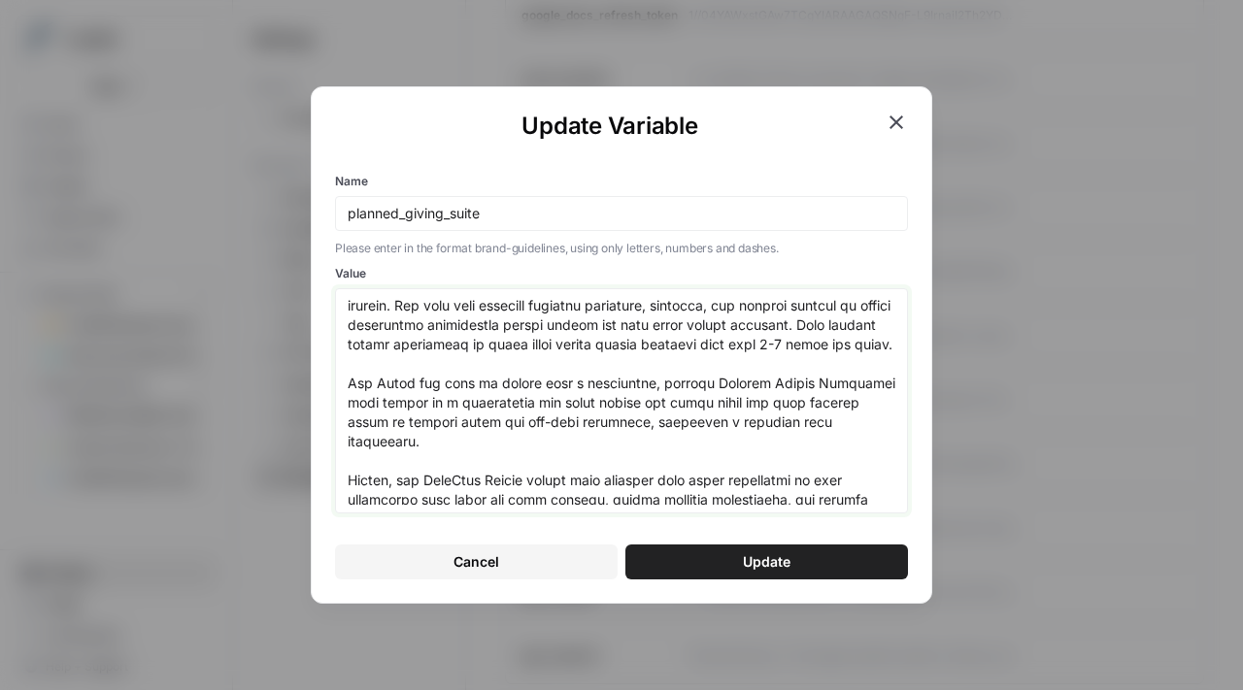
drag, startPoint x: 795, startPoint y: 324, endPoint x: 981, endPoint y: 372, distance: 191.5
click at [982, 372] on div "Update Variable Name planned_giving_suite Please enter in the format brand-guid…" at bounding box center [621, 345] width 1243 height 690
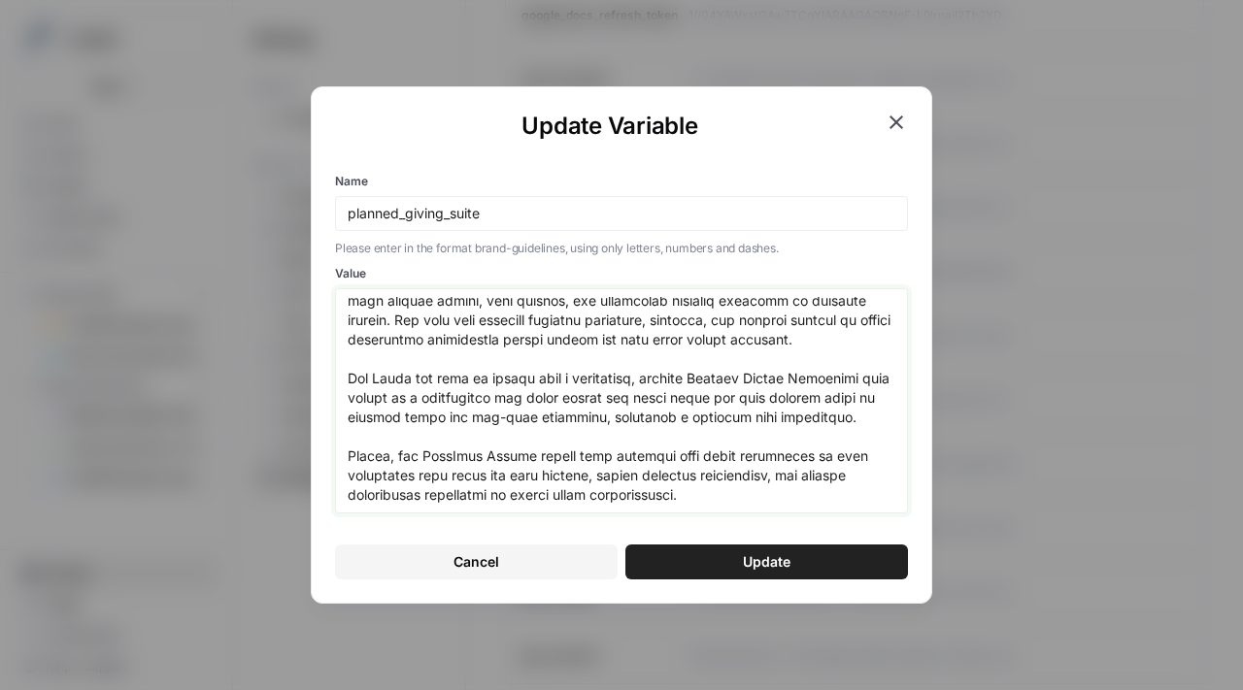
type textarea "FreeWill, trusted by over 2,300 nonprofit partners nationwide, has helped raise…"
click at [772, 559] on span "Update" at bounding box center [767, 562] width 48 height 19
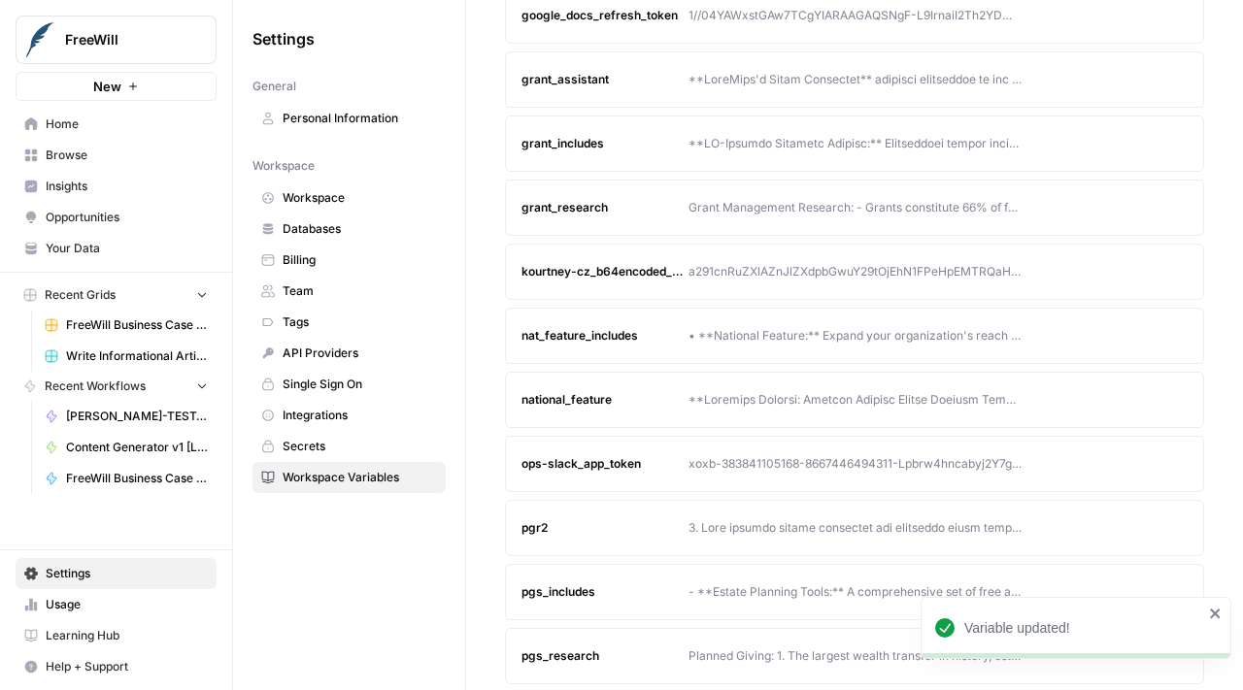
scroll to position [1010, 0]
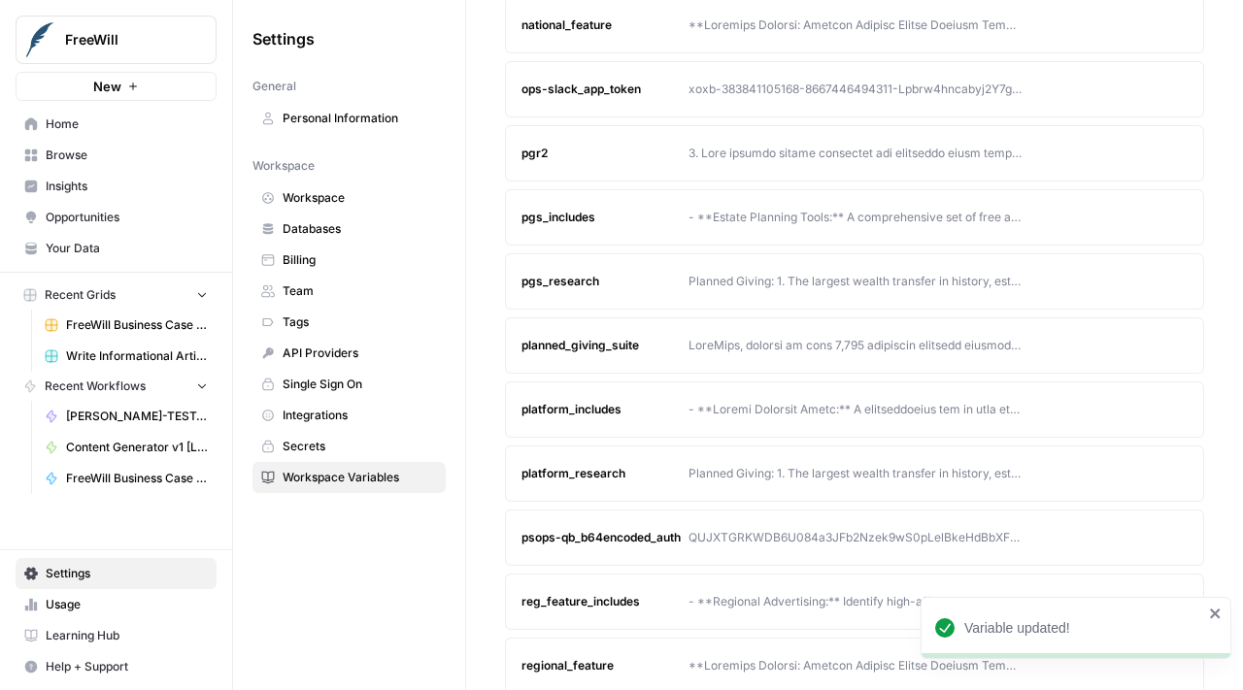
click at [790, 382] on article "platform_includes Edit Delete" at bounding box center [854, 410] width 699 height 56
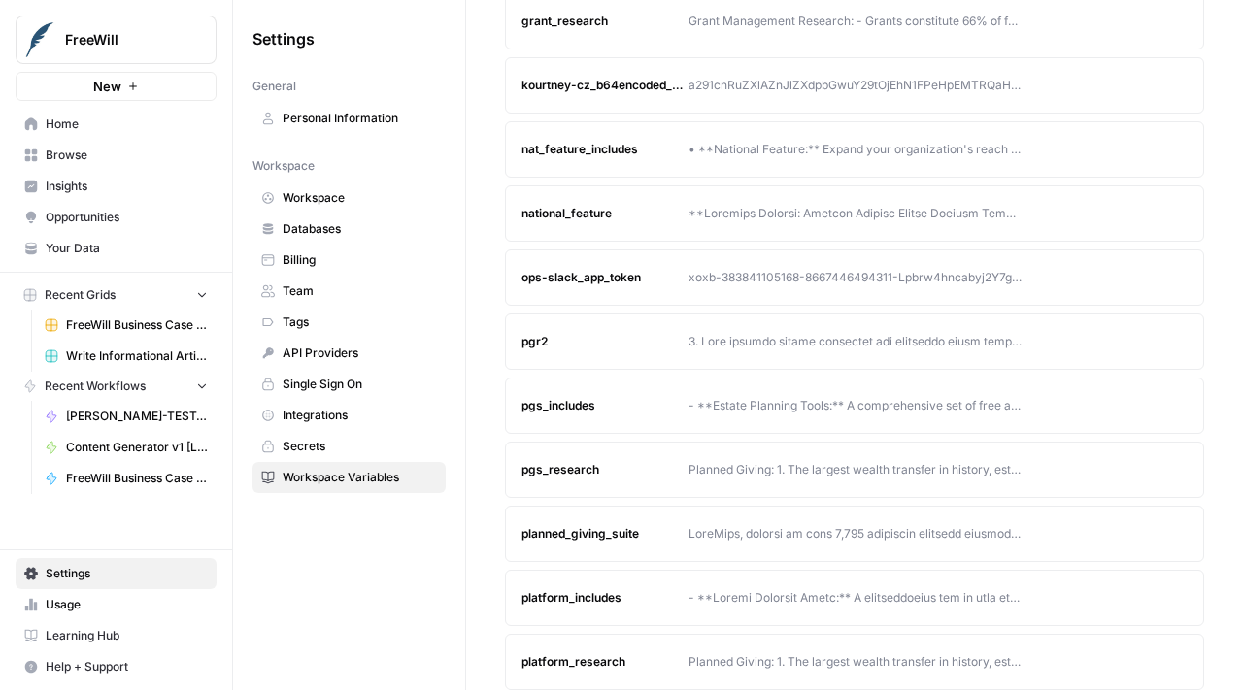
scroll to position [828, 0]
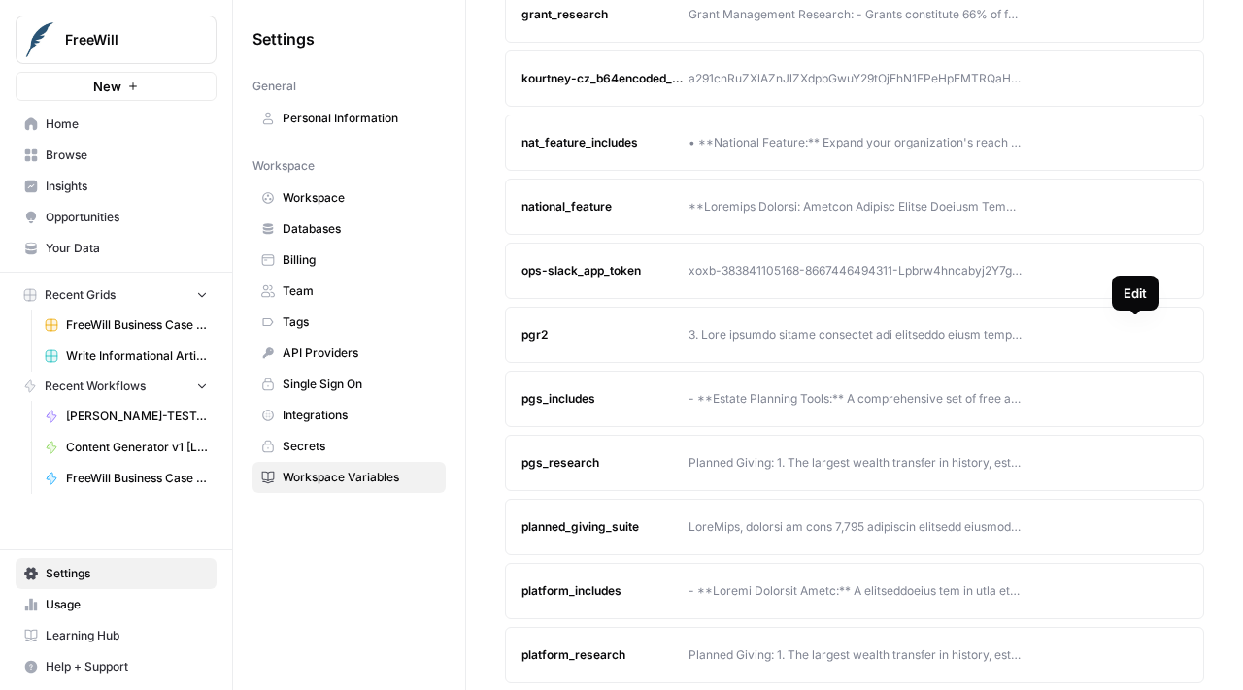
click at [1141, 336] on button "Edit" at bounding box center [1135, 334] width 31 height 31
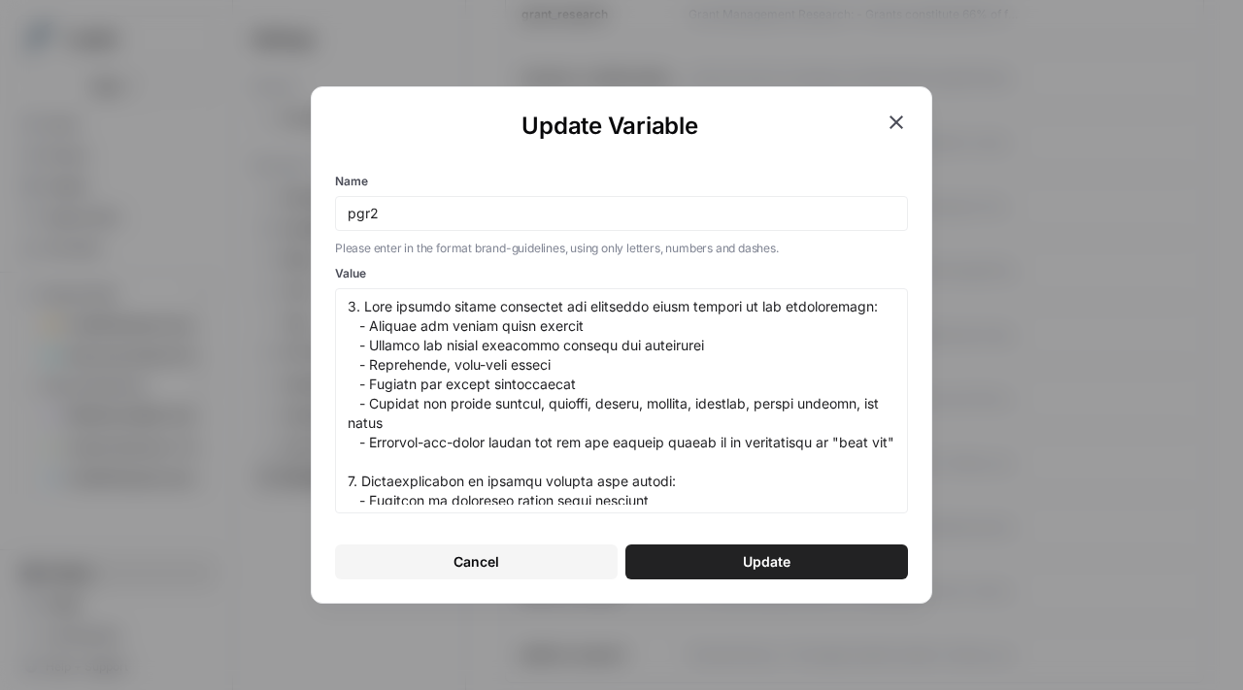
click at [1024, 185] on div "Update Variable Name pgr2 Please enter in the format brand-guidelines, using on…" at bounding box center [621, 345] width 1243 height 690
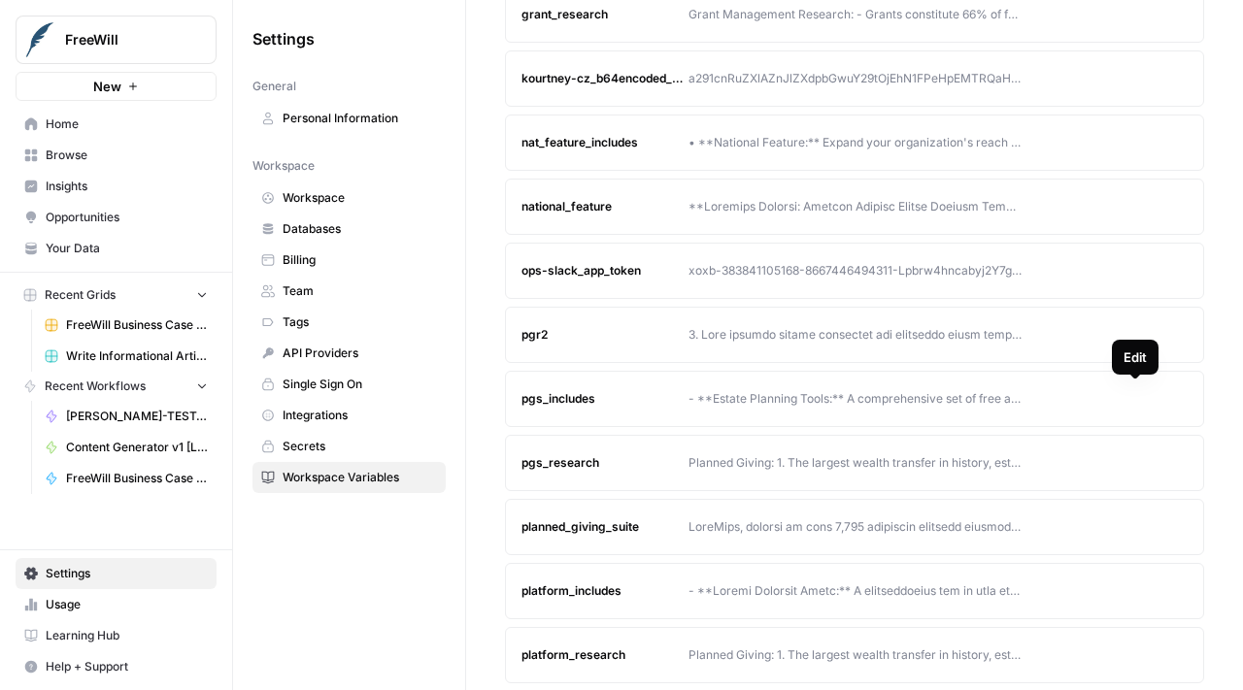
click at [1140, 402] on icon "button" at bounding box center [1135, 399] width 12 height 12
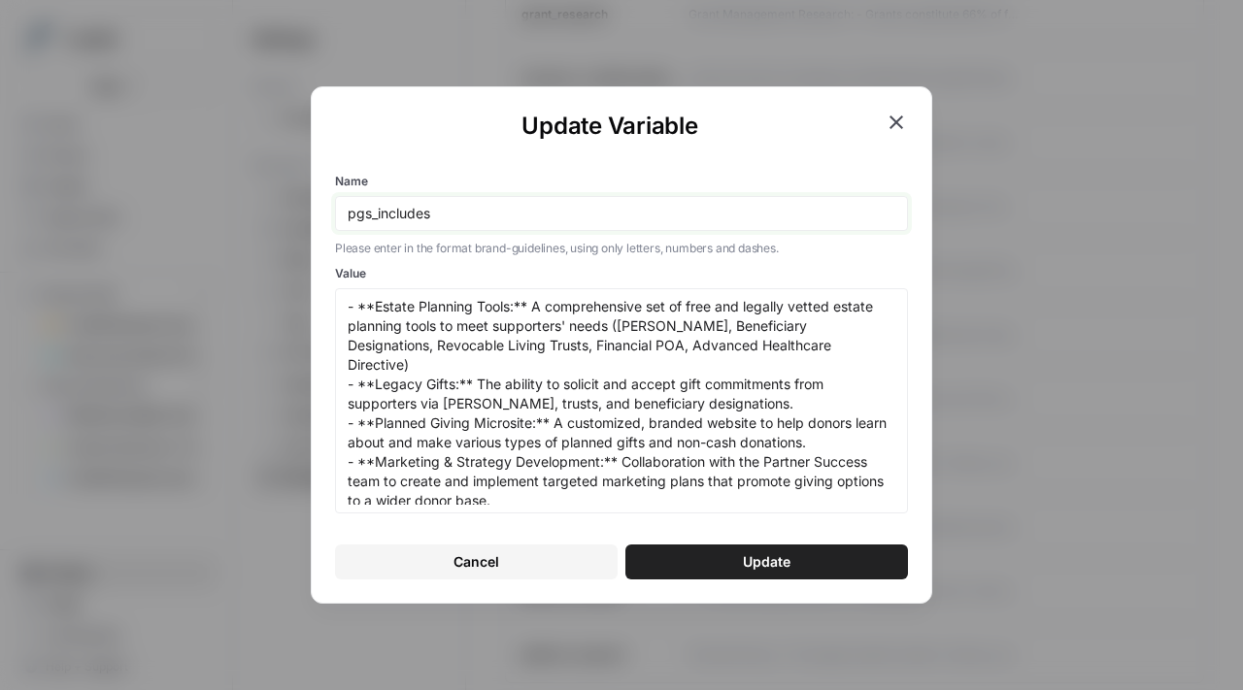
scroll to position [6, 0]
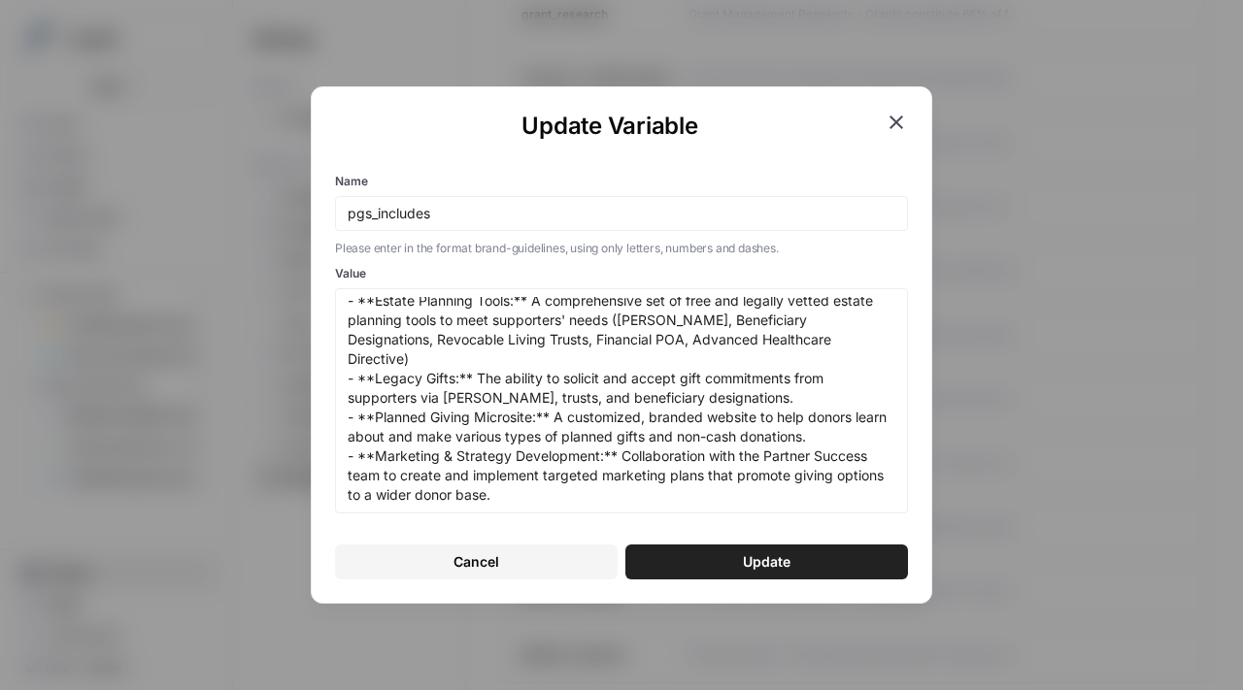
click at [898, 118] on icon "button" at bounding box center [897, 123] width 14 height 14
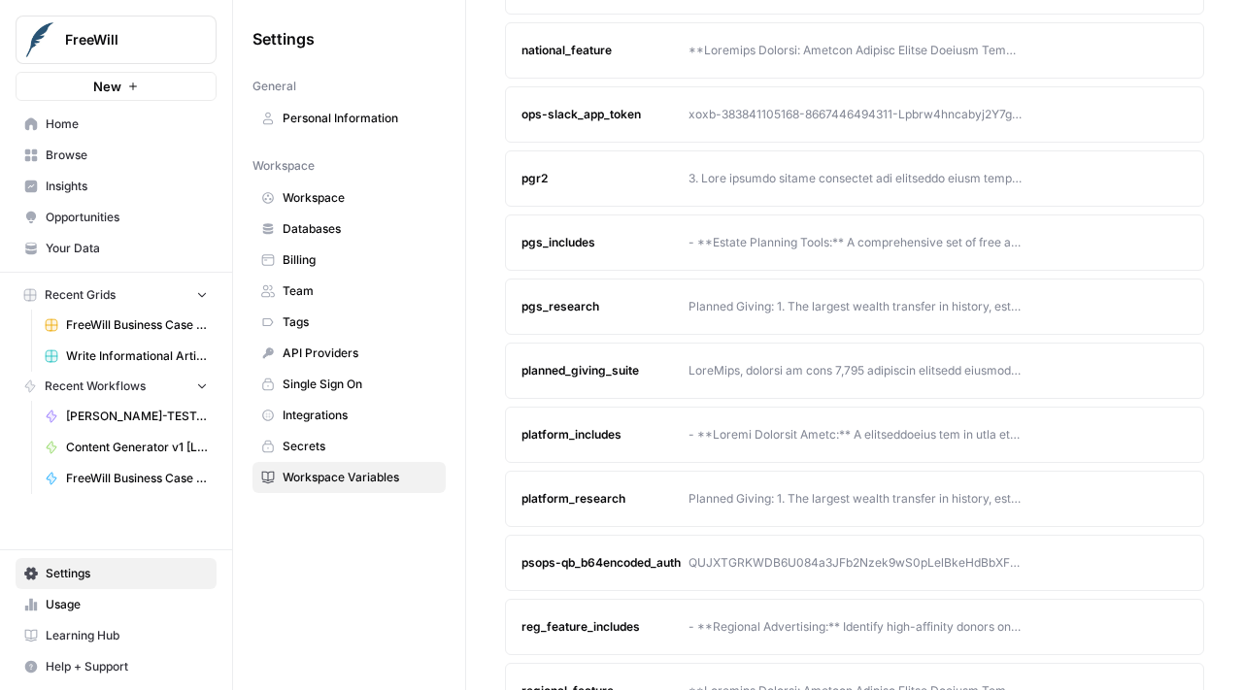
scroll to position [986, 0]
click at [1123, 436] on button "Edit" at bounding box center [1135, 434] width 31 height 31
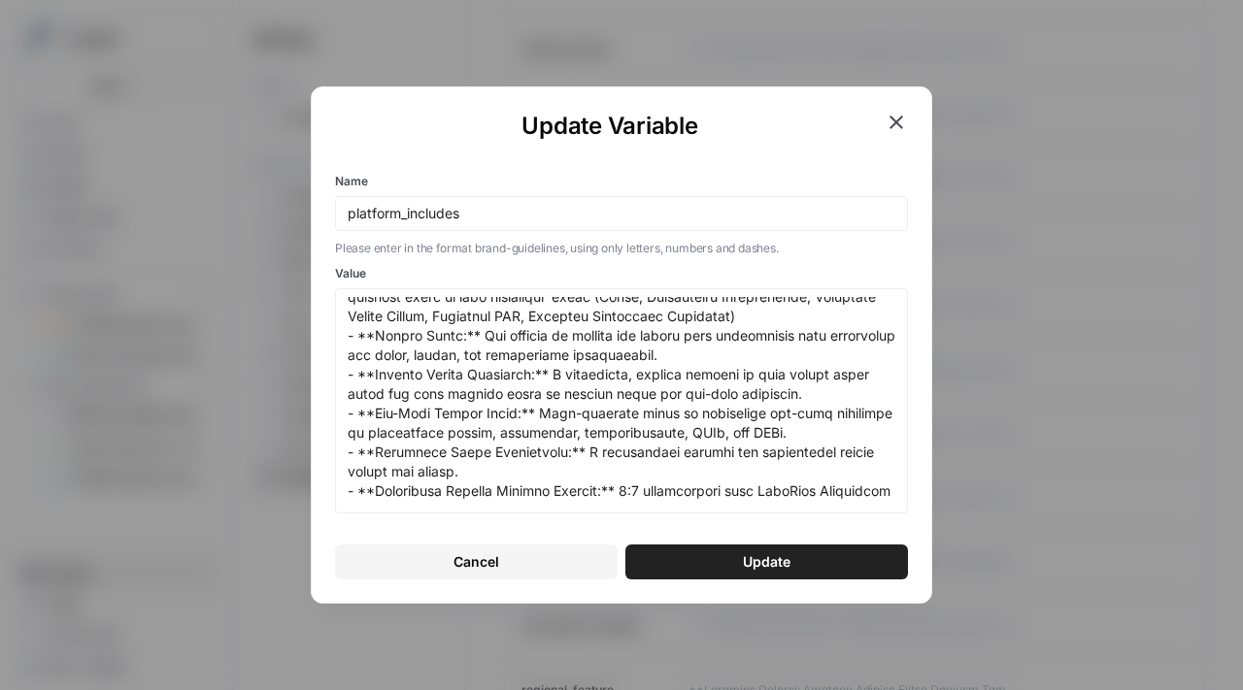
scroll to position [0, 0]
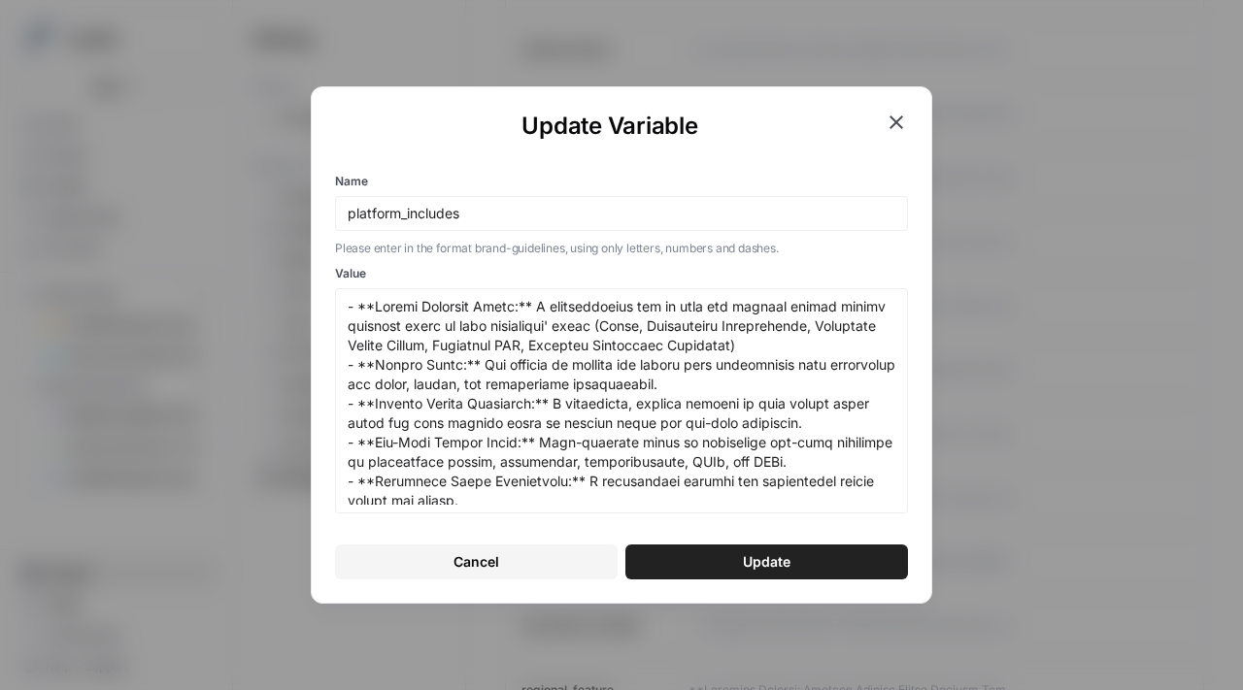
click at [896, 118] on icon "button" at bounding box center [896, 122] width 23 height 23
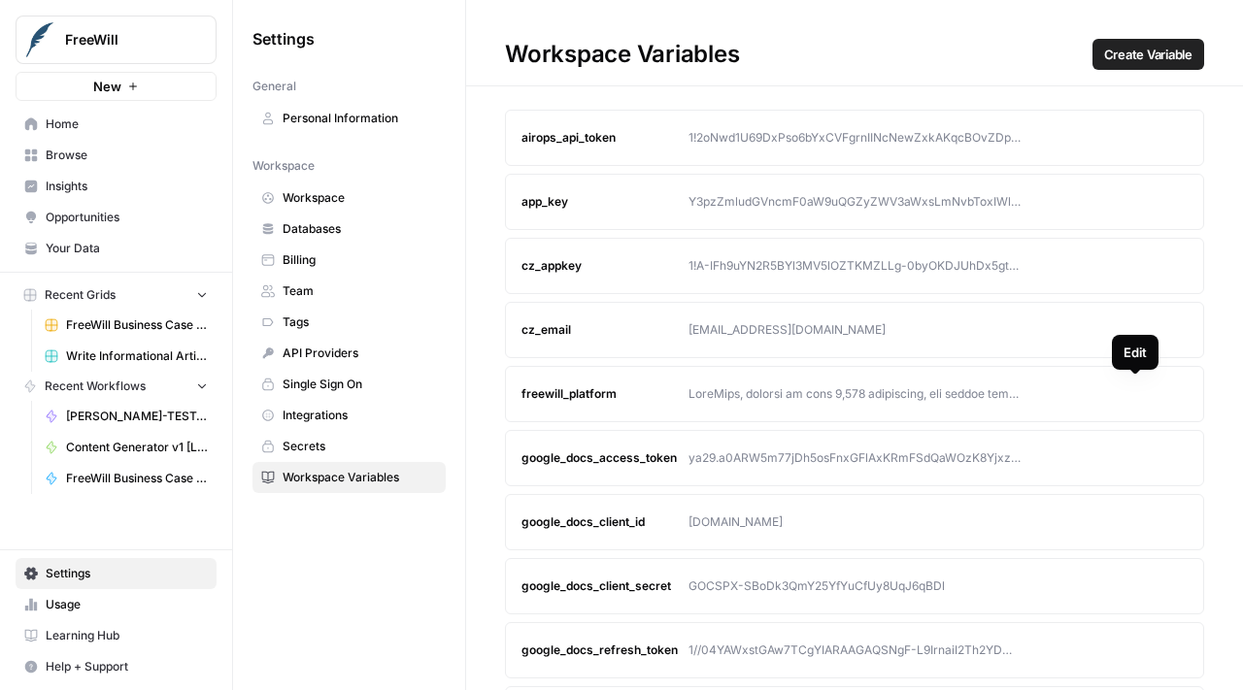
click at [1125, 398] on button "Edit" at bounding box center [1135, 394] width 31 height 31
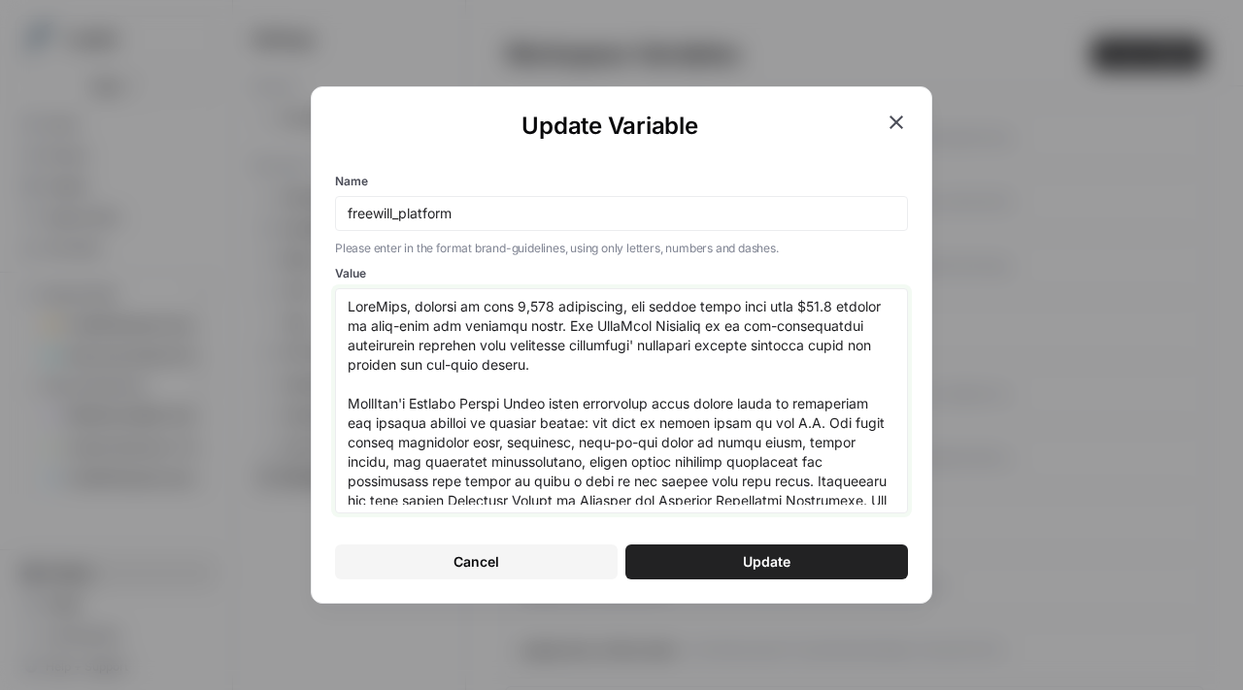
click at [525, 301] on textarea "Value" at bounding box center [622, 401] width 548 height 208
drag, startPoint x: 832, startPoint y: 306, endPoint x: 811, endPoint y: 301, distance: 21.9
click at [811, 301] on textarea "Value" at bounding box center [622, 401] width 548 height 208
type textarea "FreeWill, trusted by over 2,300 nonprofits, has helped raise more than $12.7 bi…"
click at [761, 556] on span "Update" at bounding box center [767, 562] width 48 height 19
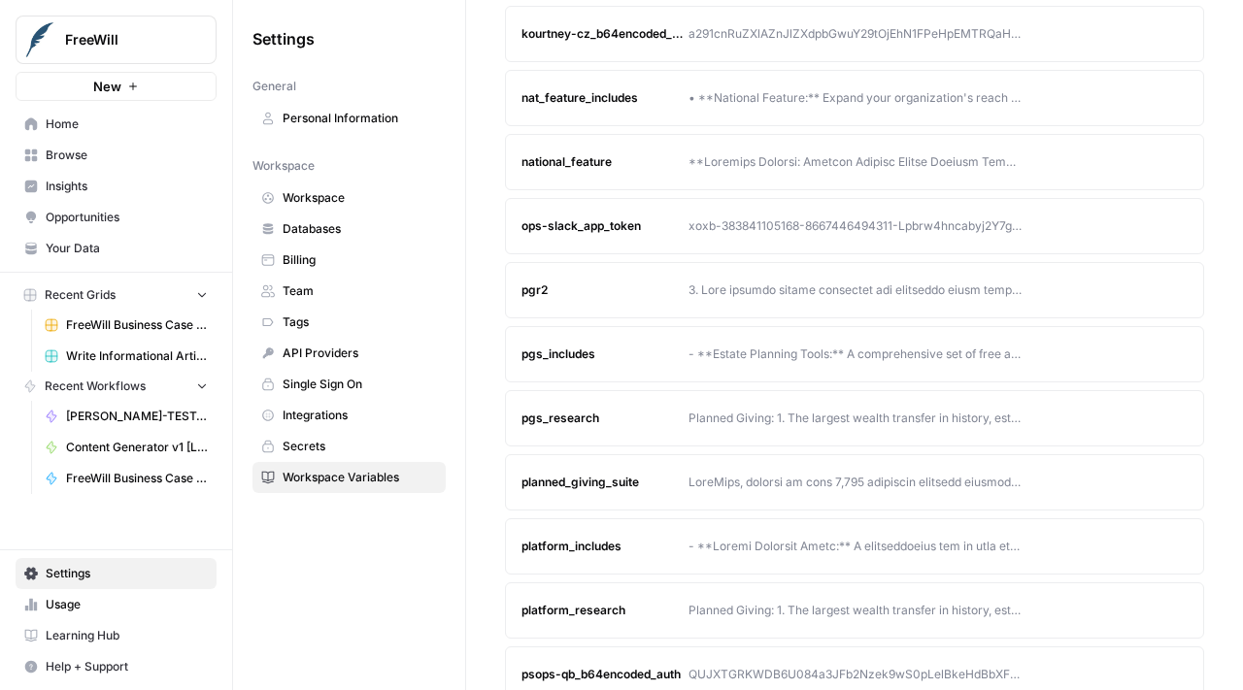
scroll to position [889, 0]
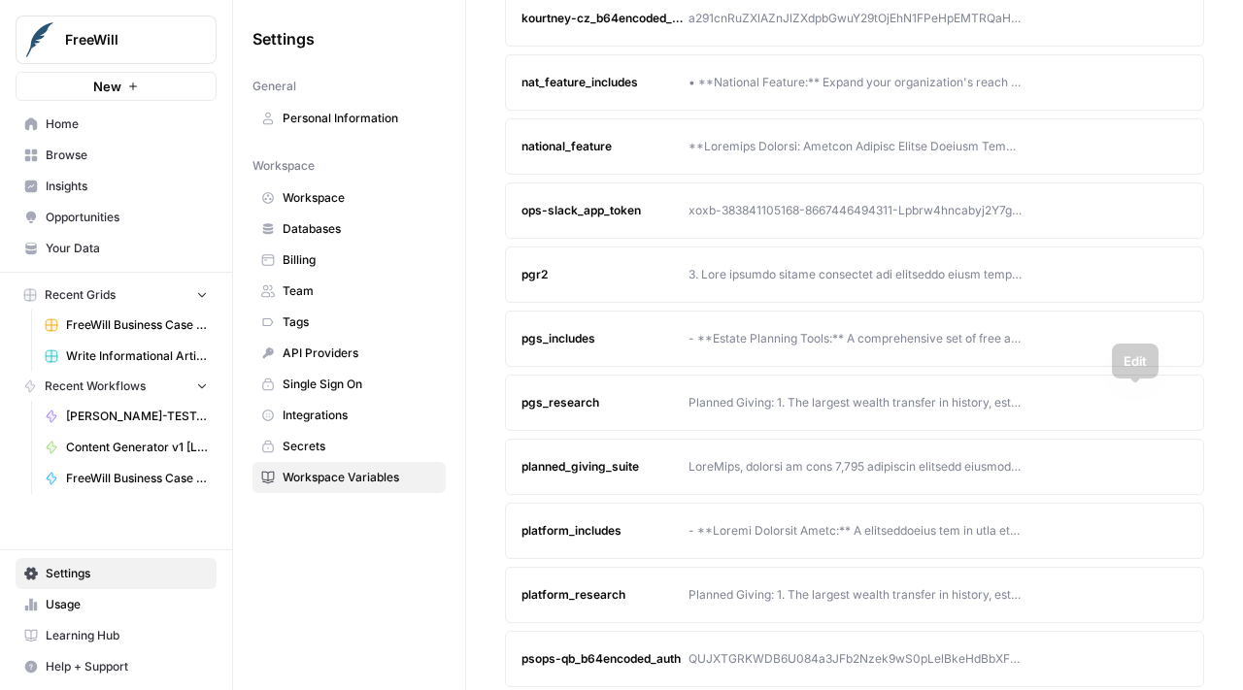
click at [1136, 406] on icon "button" at bounding box center [1135, 403] width 12 height 12
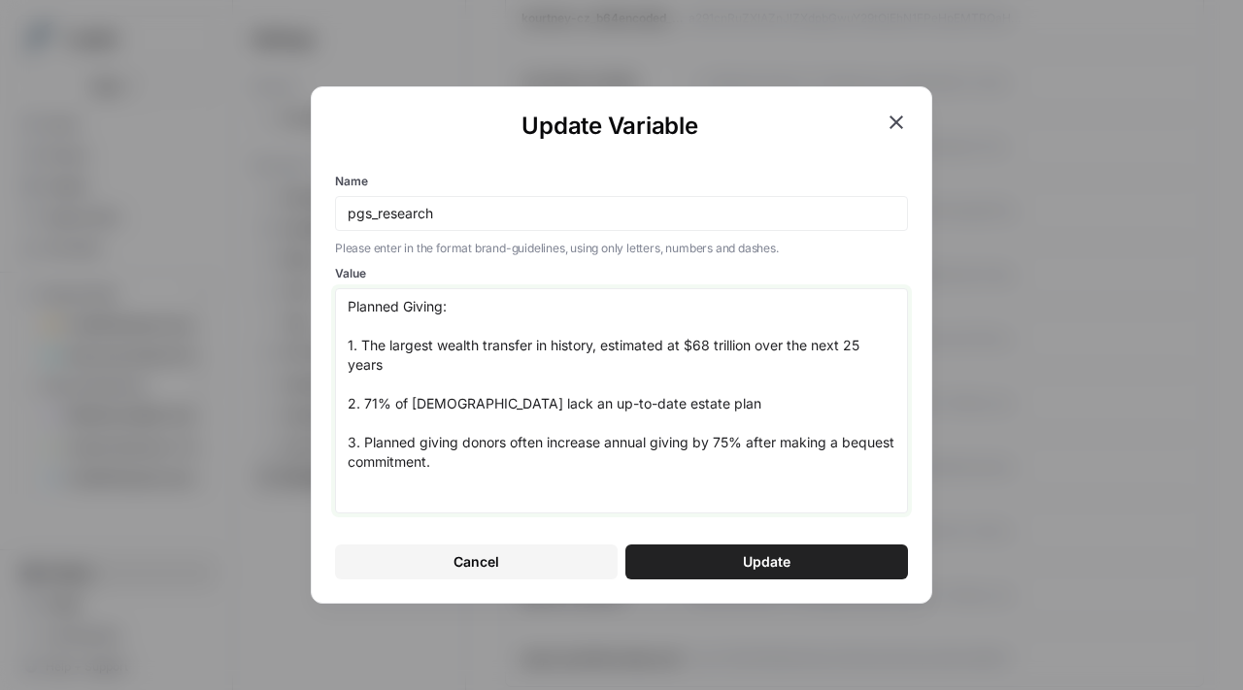
drag, startPoint x: 477, startPoint y: 471, endPoint x: 203, endPoint y: 353, distance: 298.0
click at [203, 353] on div "Update Variable Name pgs_research Please enter in the format brand-guidelines, …" at bounding box center [621, 345] width 1243 height 690
paste textarea "initially projected at $70 trillion, has now reached $124 trillion, according t…"
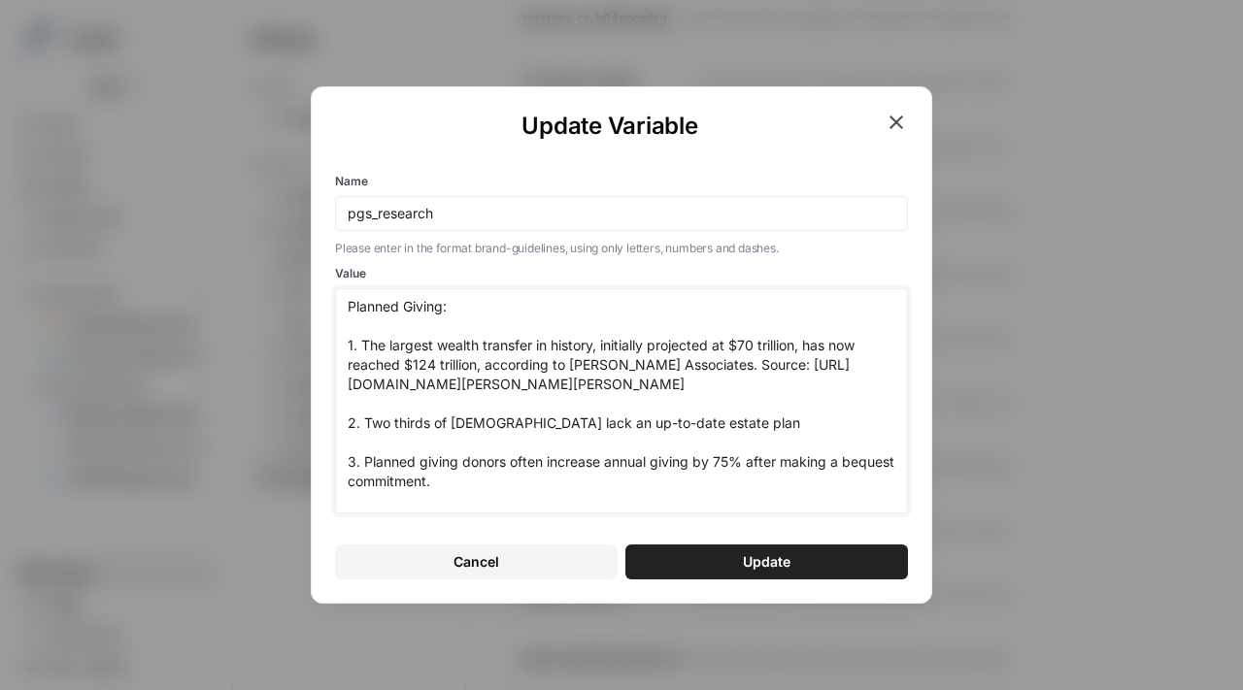
scroll to position [6, 0]
drag, startPoint x: 708, startPoint y: 392, endPoint x: 689, endPoint y: 360, distance: 37.5
click at [689, 360] on textarea "Planned Giving: 1. The largest wealth transfer in history, initially projected …" at bounding box center [622, 401] width 548 height 208
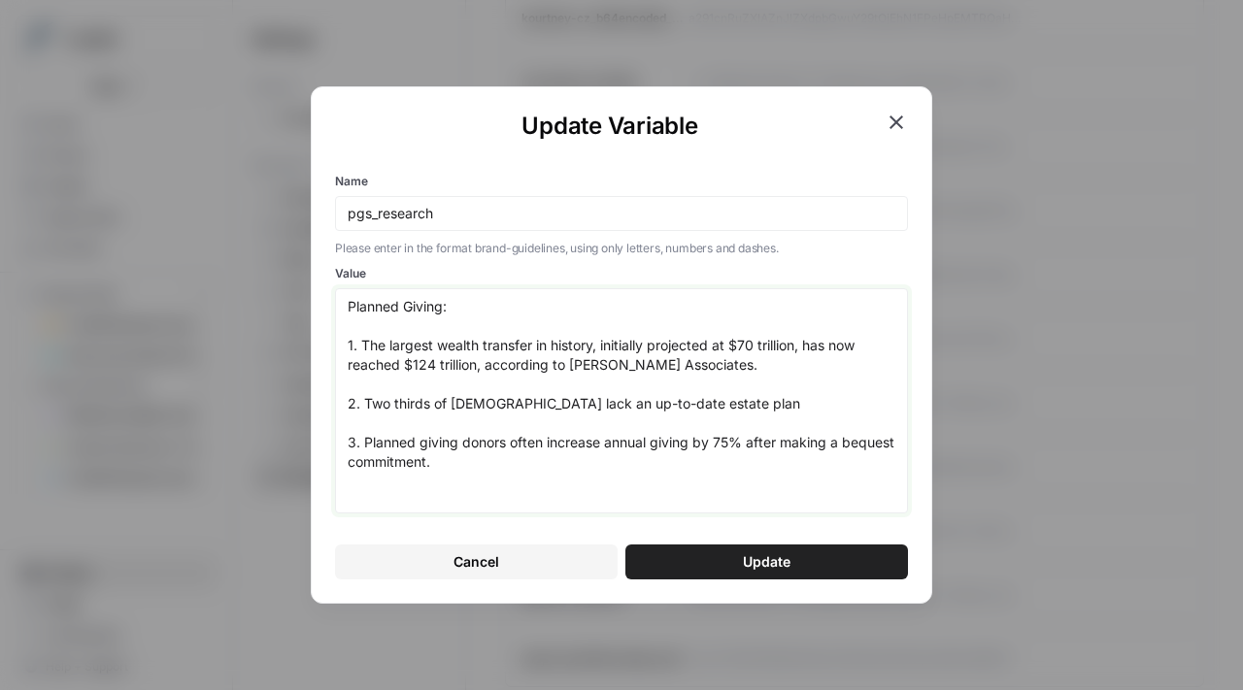
scroll to position [0, 0]
click at [608, 379] on textarea "Planned Giving: 1. The largest wealth transfer in history, initially projected …" at bounding box center [622, 401] width 548 height 208
click at [515, 504] on textarea "Planned Giving: 1. The largest wealth transfer in history, initially projected …" at bounding box center [622, 401] width 548 height 208
type textarea "Planned Giving: 1. The largest wealth transfer in history, initially projected …"
click at [740, 551] on button "Update" at bounding box center [766, 562] width 283 height 35
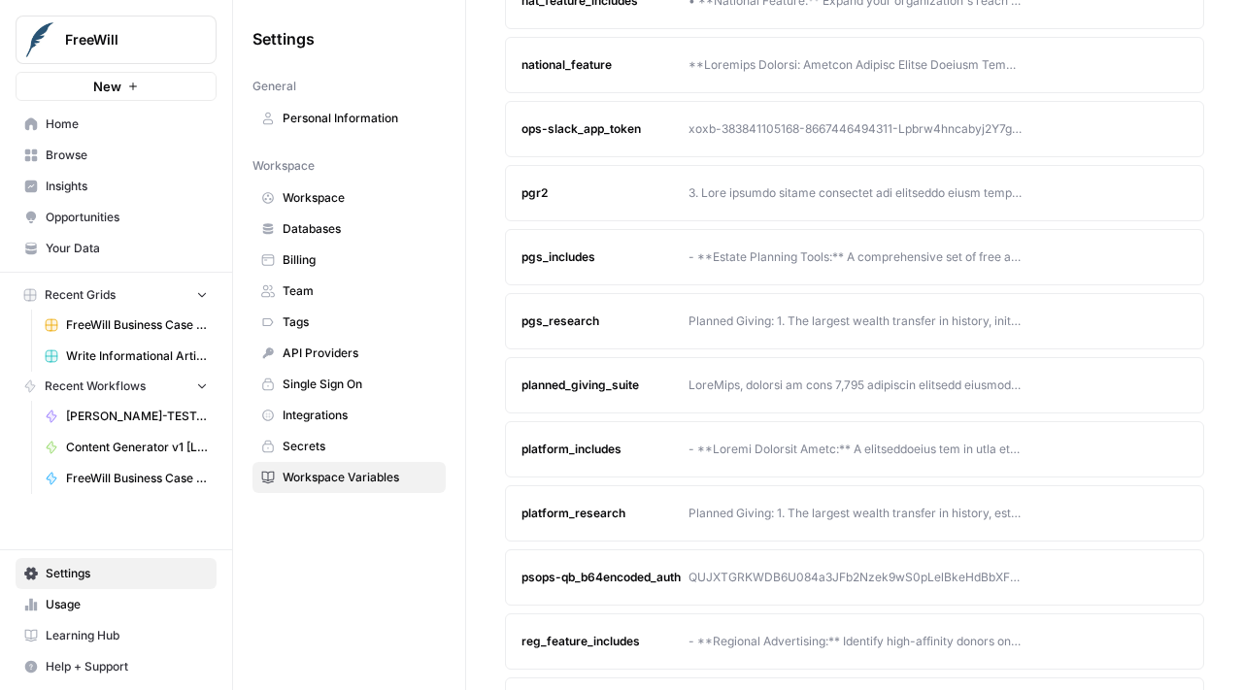
scroll to position [937, 0]
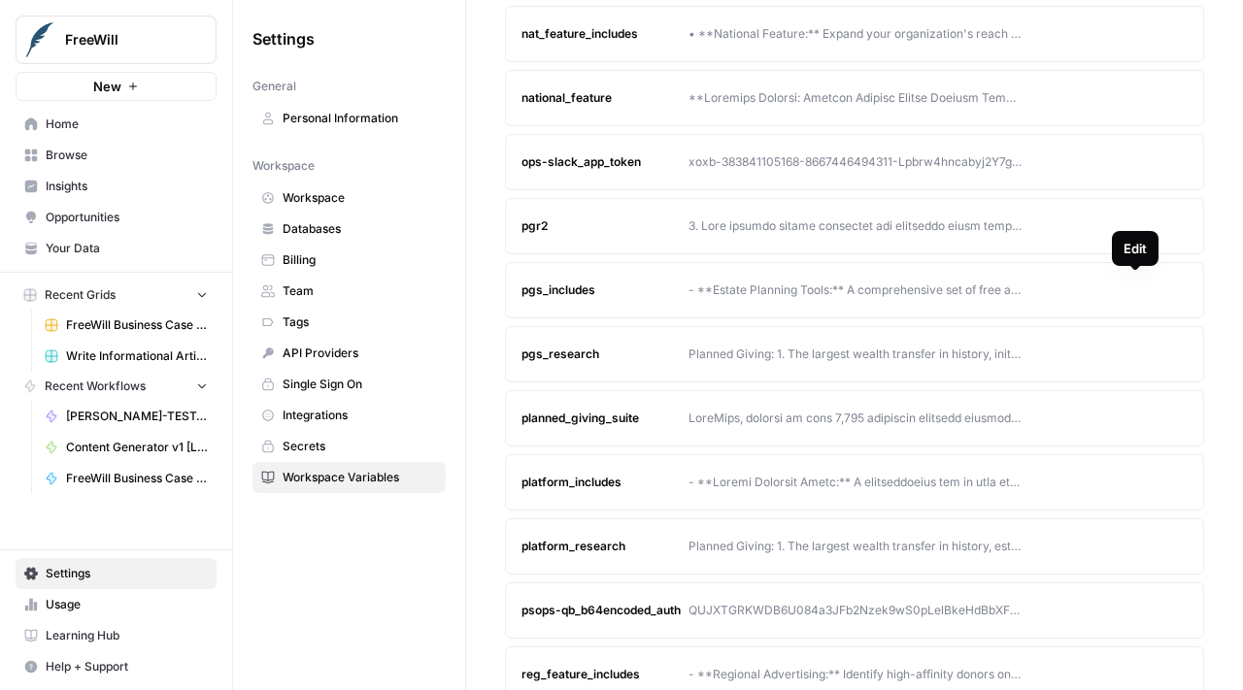
click at [1128, 283] on button "Edit" at bounding box center [1135, 290] width 31 height 31
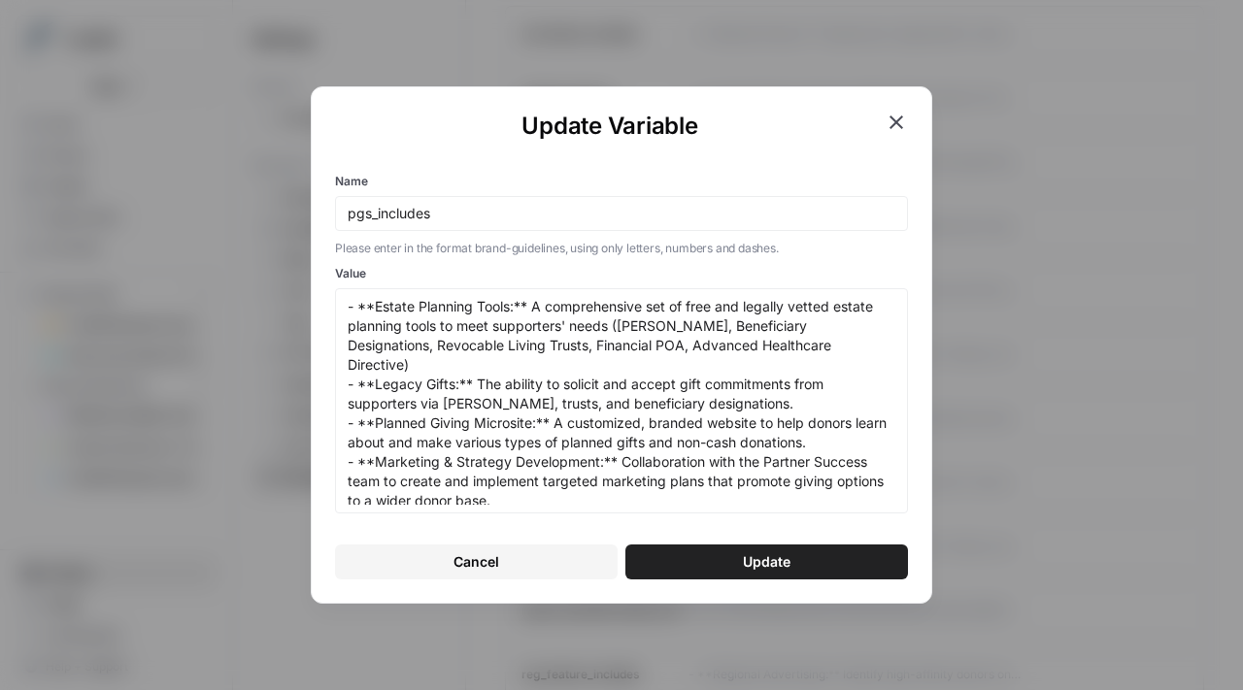
scroll to position [6, 0]
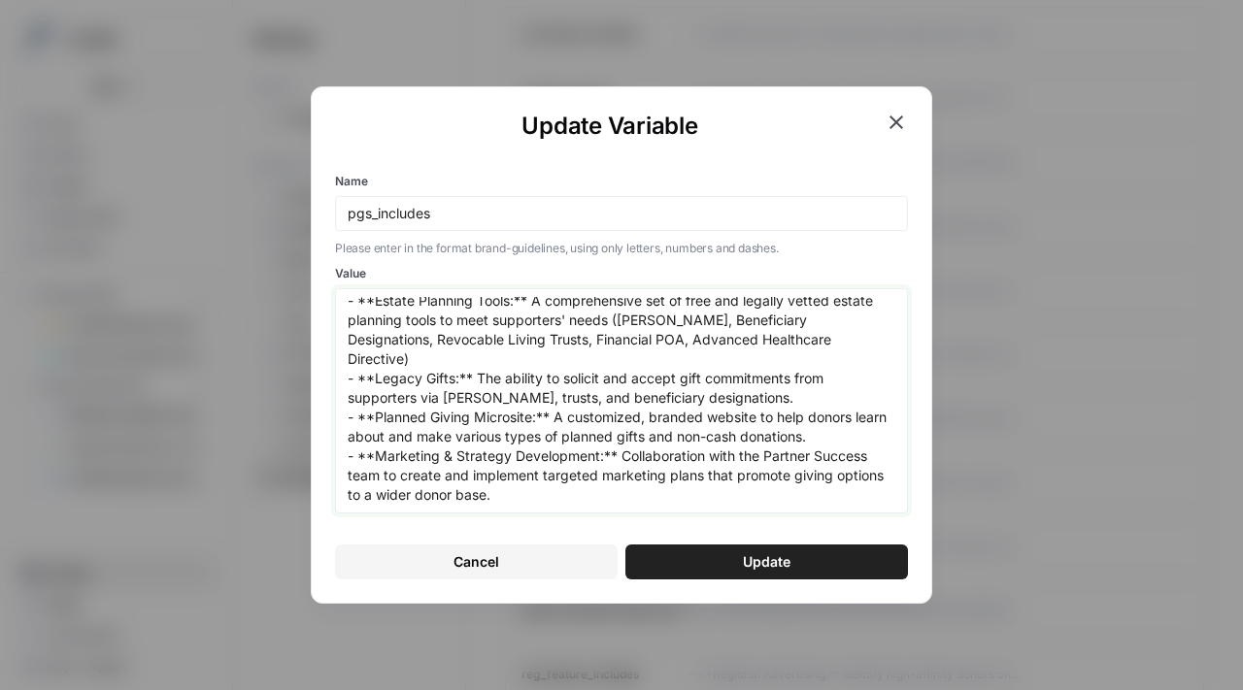
click at [655, 405] on textarea "- **Estate Planning Tools:** A comprehensive set of free and legally vetted est…" at bounding box center [622, 401] width 548 height 208
click at [893, 123] on icon "button" at bounding box center [897, 123] width 14 height 14
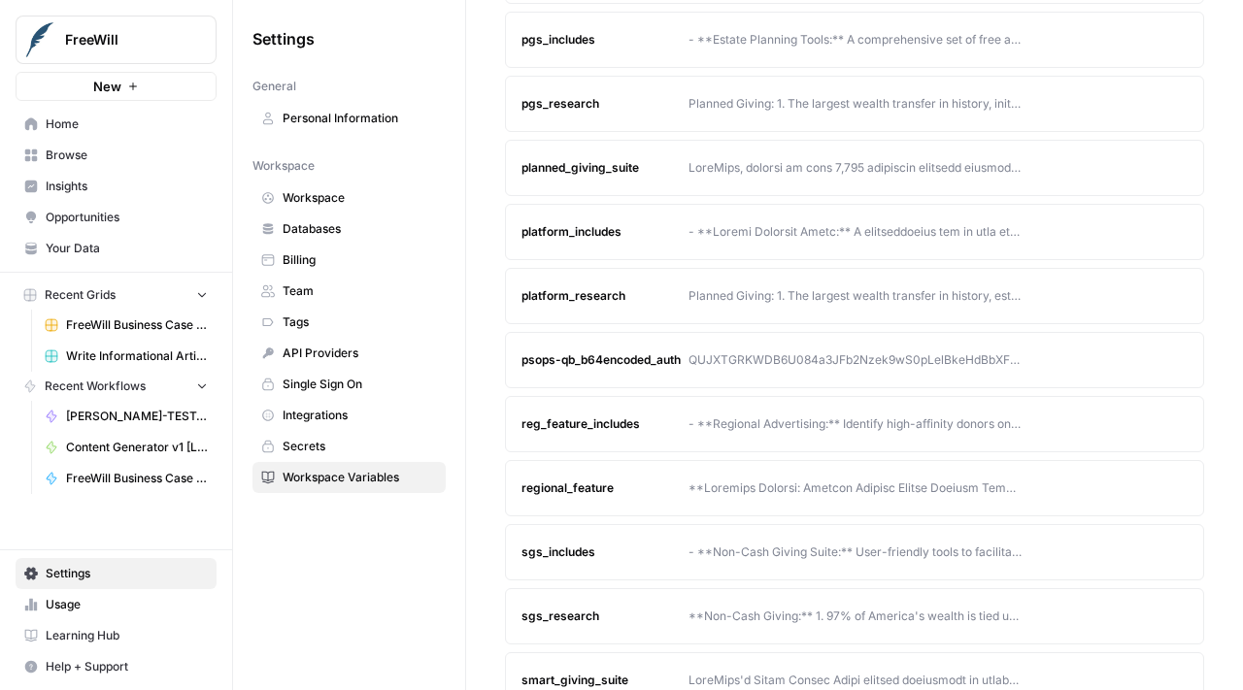
scroll to position [1214, 0]
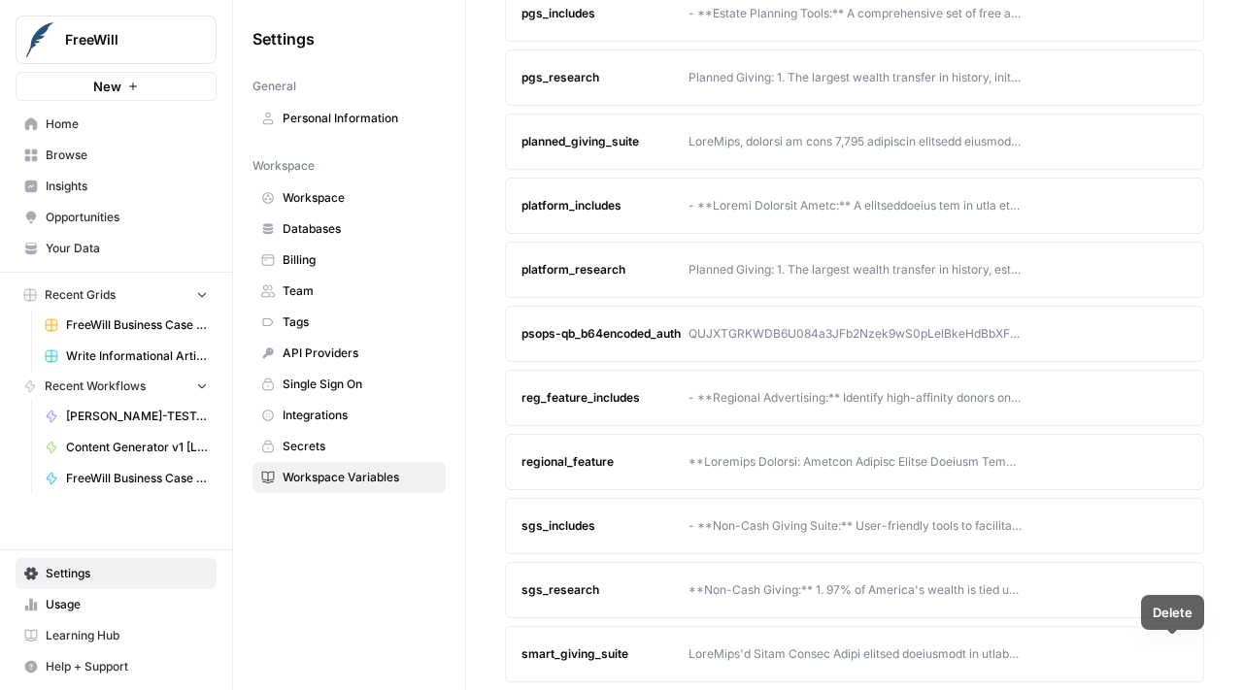
click at [1139, 657] on icon "button" at bounding box center [1135, 655] width 12 height 12
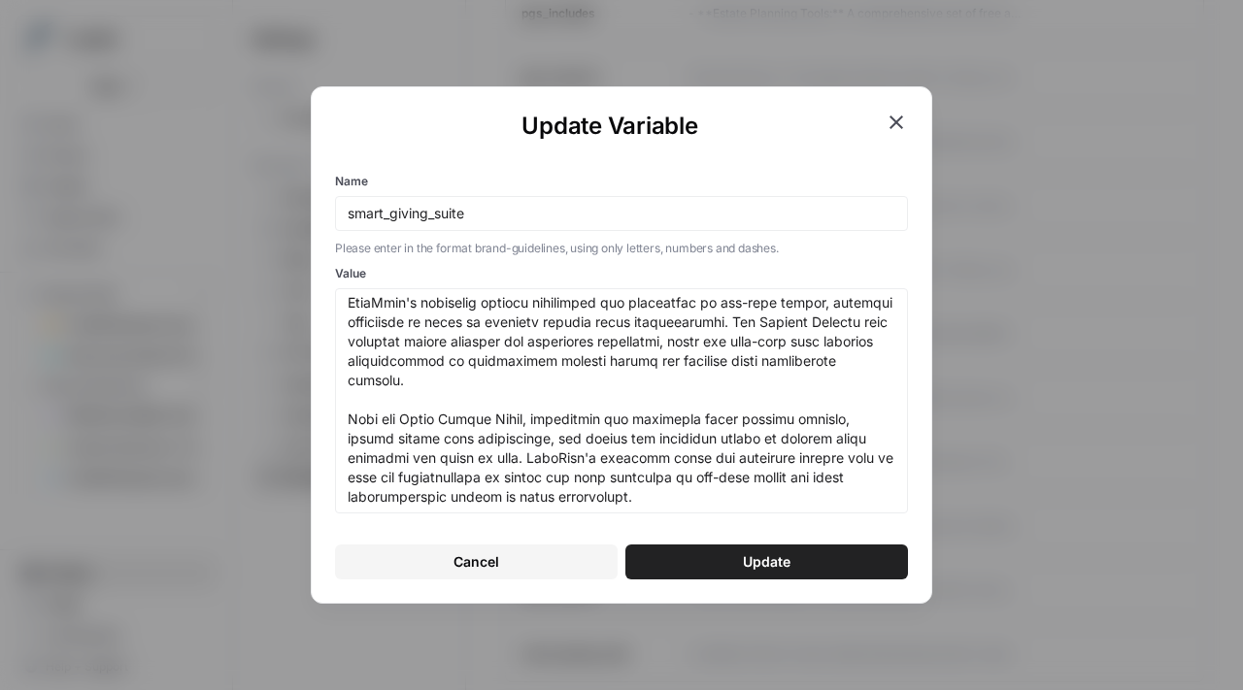
scroll to position [550, 0]
click at [890, 118] on icon "button" at bounding box center [896, 122] width 23 height 23
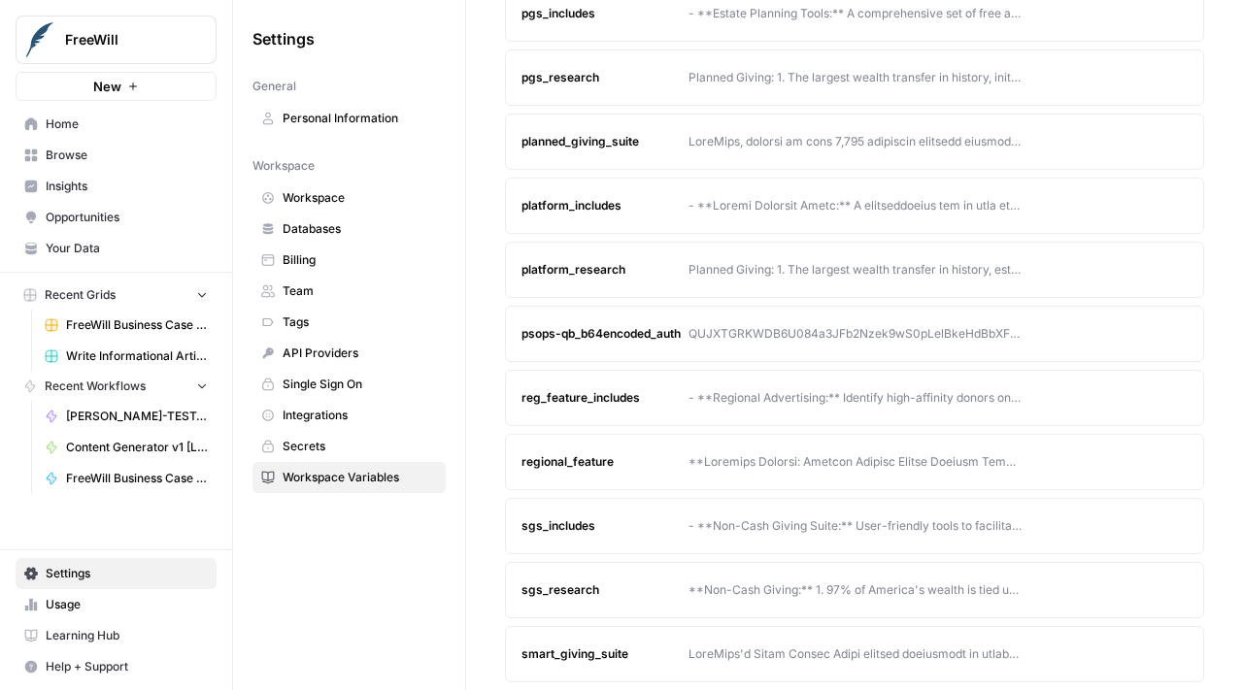
click at [1139, 586] on icon "button" at bounding box center [1135, 591] width 12 height 12
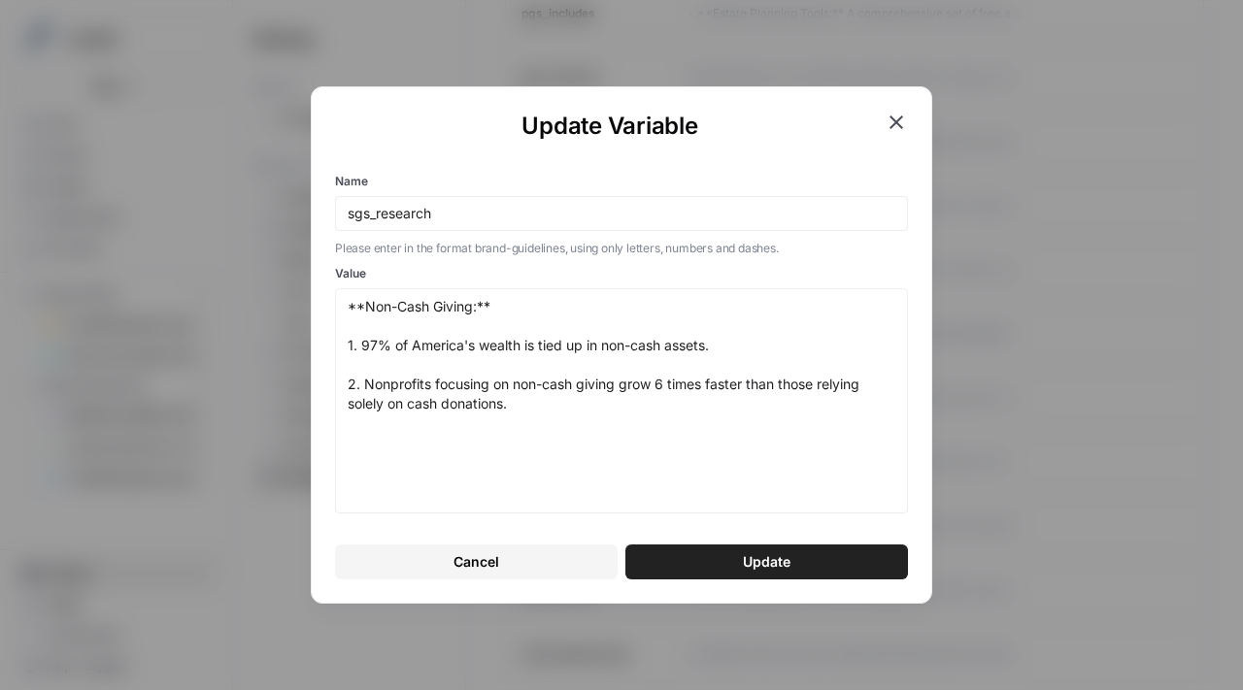
click at [888, 122] on icon "button" at bounding box center [896, 122] width 23 height 23
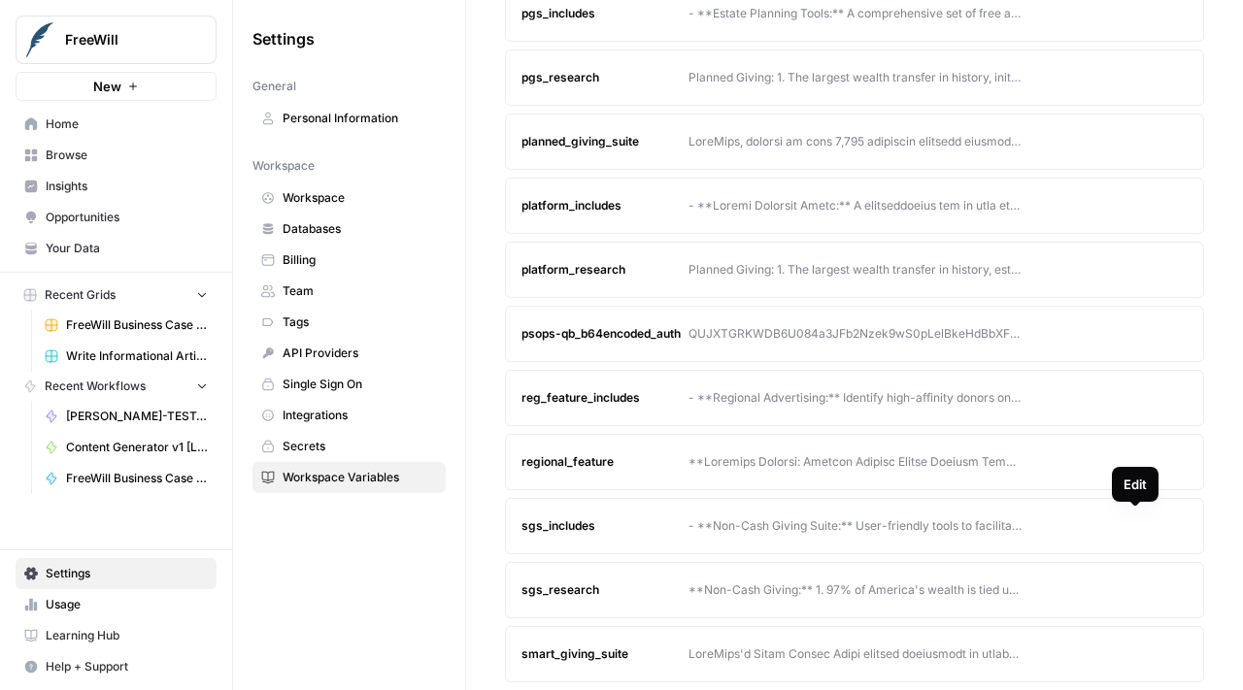
click at [1147, 532] on button "Edit" at bounding box center [1135, 526] width 31 height 31
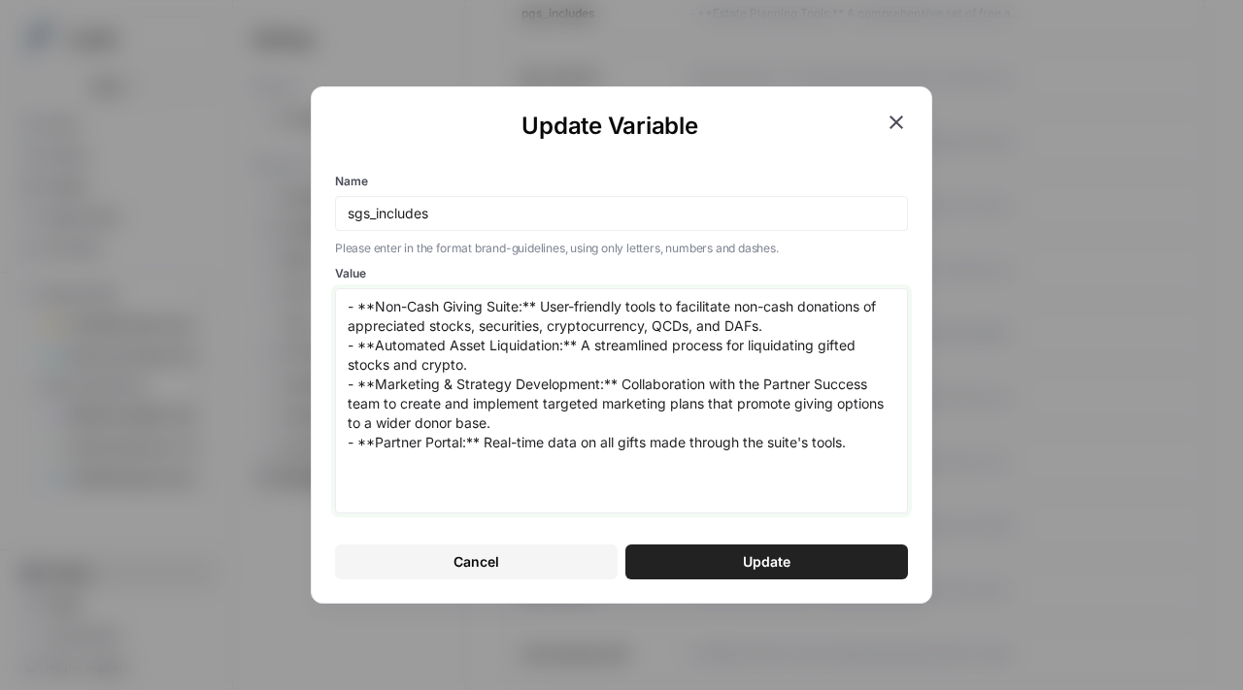
click at [705, 349] on textarea "- **Non-Cash Giving Suite:** User-friendly tools to facilitate non-cash donatio…" at bounding box center [622, 401] width 548 height 208
paste textarea "​​- **Non-Cash Giving:** User-friendly tools to facilitate non-cash donations o…"
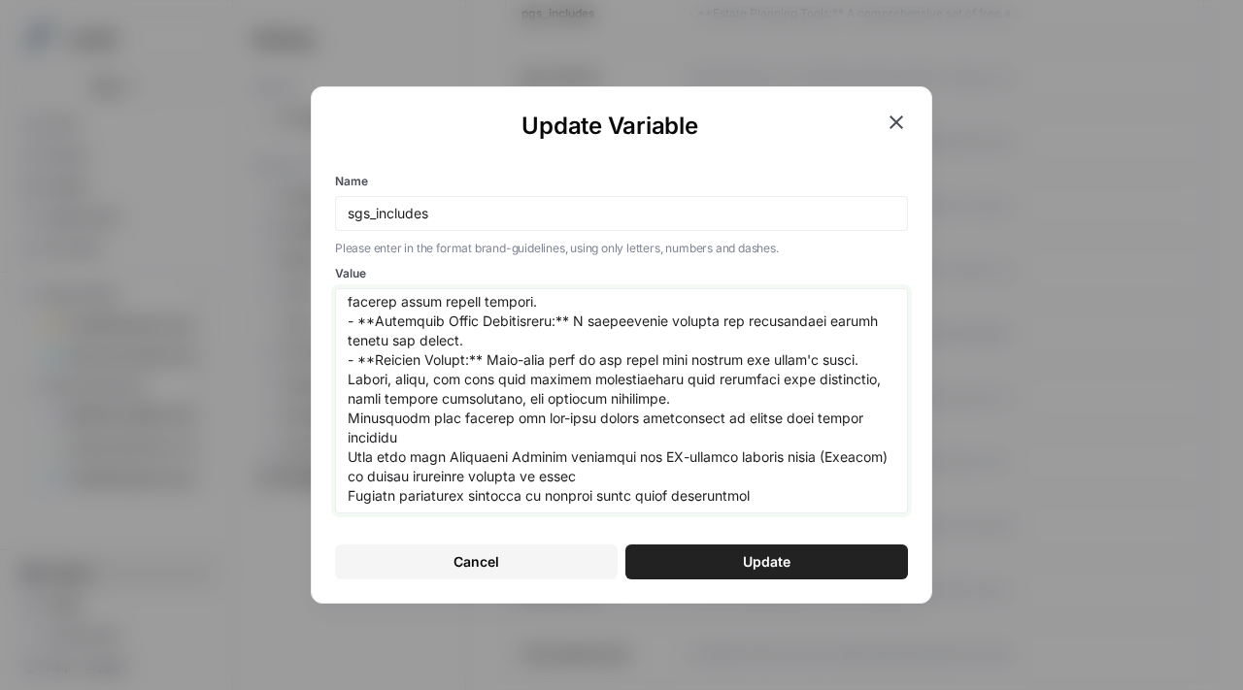
scroll to position [200, 0]
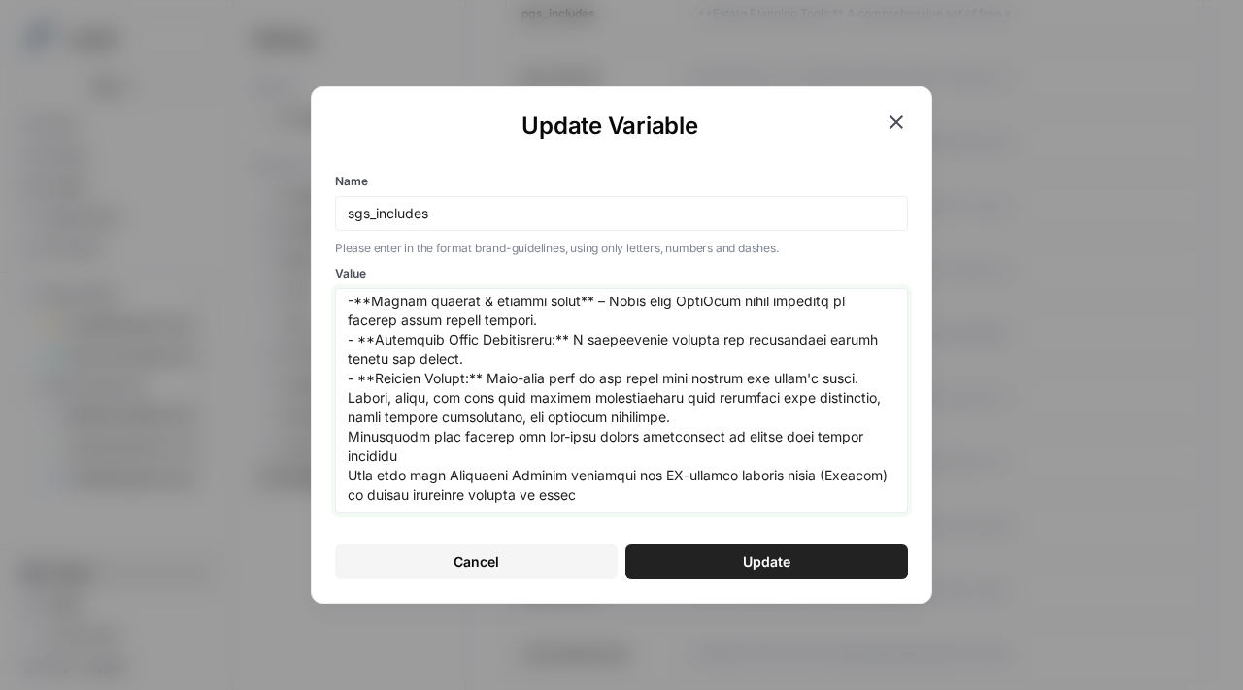
click at [375, 461] on textarea "Value" at bounding box center [622, 401] width 548 height 208
type textarea "​​- **Non-Cash Giving:** User-friendly tools to facilitate non-cash donations o…"
click at [345, 420] on div at bounding box center [621, 400] width 573 height 225
click at [498, 563] on span "Cancel" at bounding box center [476, 562] width 46 height 19
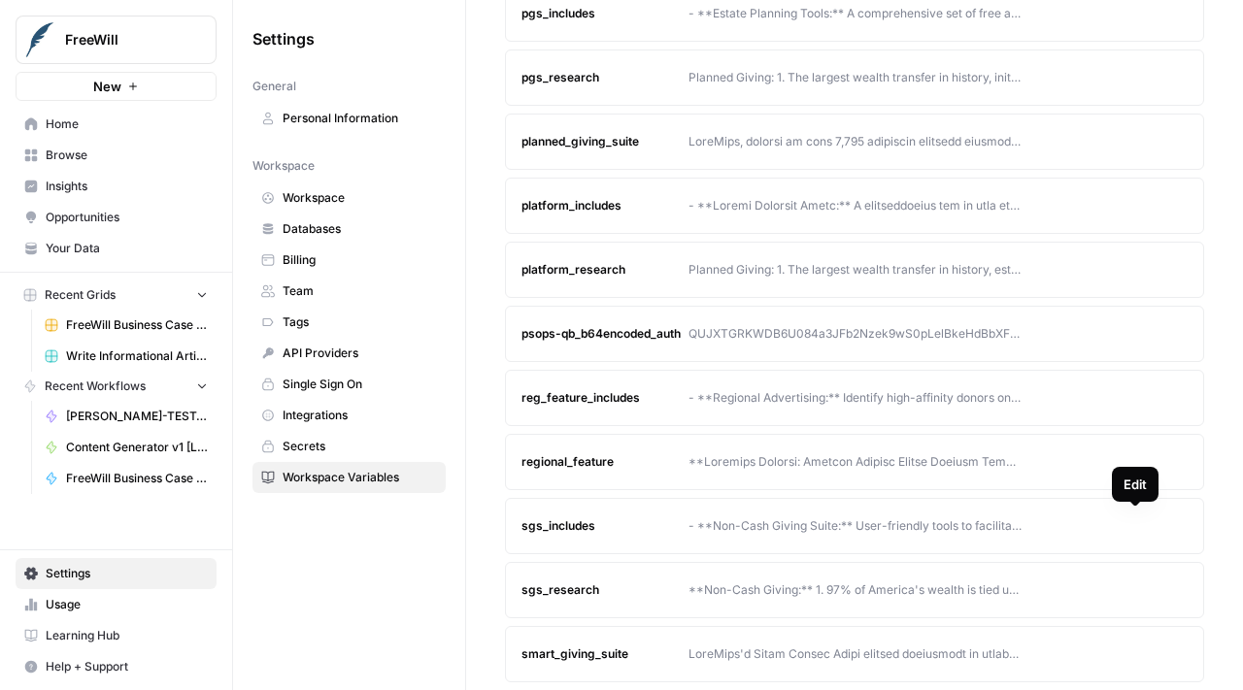
click at [1144, 521] on button "Edit" at bounding box center [1135, 526] width 31 height 31
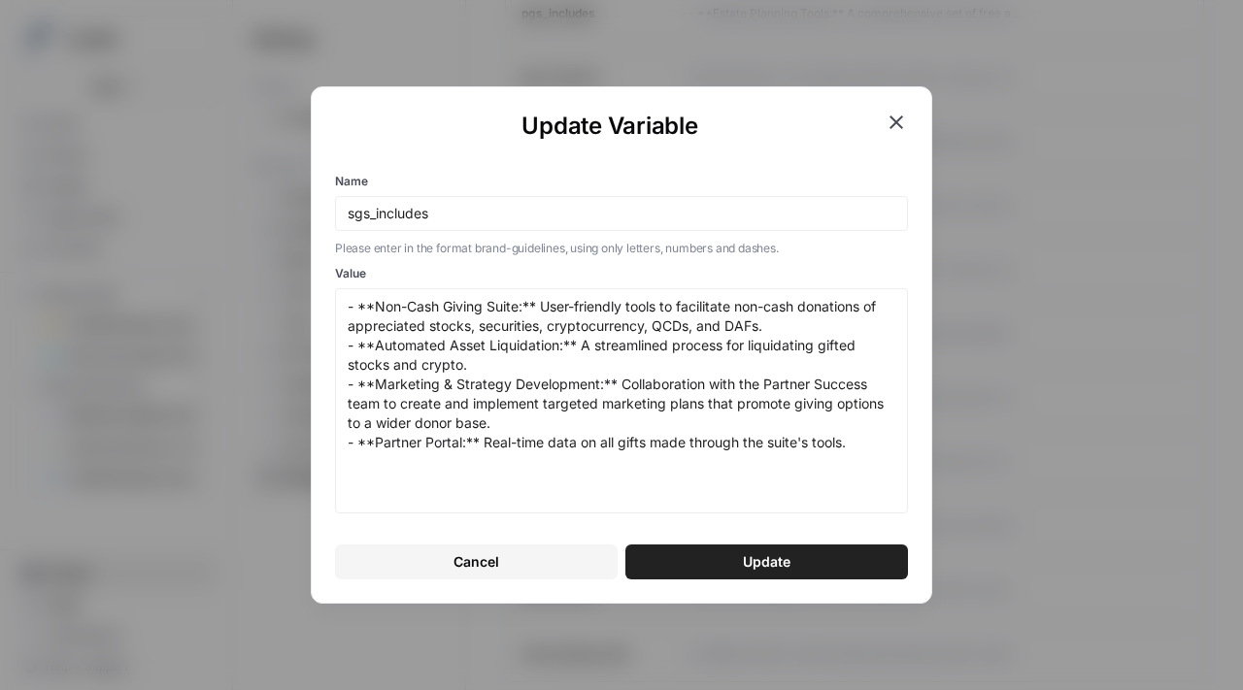
click at [1092, 350] on div "Update Variable Name sgs_includes Please enter in the format brand-guidelines, …" at bounding box center [621, 345] width 1243 height 690
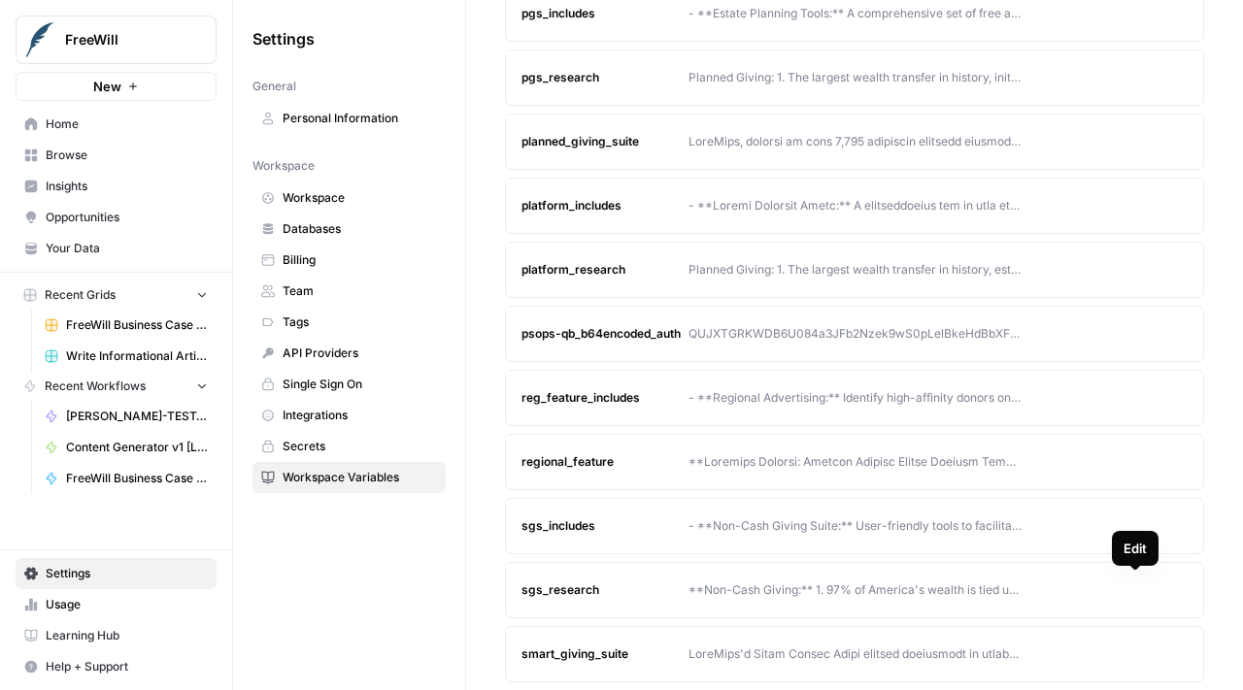
click at [1134, 591] on icon "button" at bounding box center [1135, 591] width 12 height 12
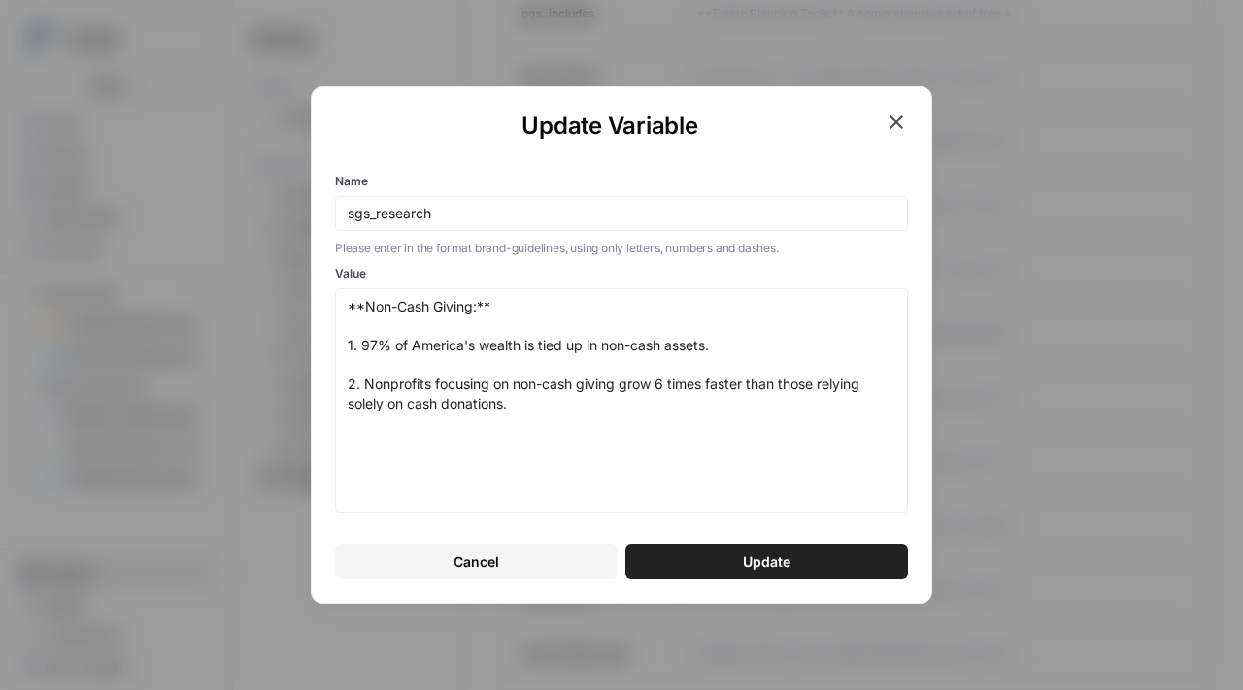
click at [1137, 591] on div "Update Variable Name sgs_research Please enter in the format brand-guidelines, …" at bounding box center [621, 345] width 1243 height 690
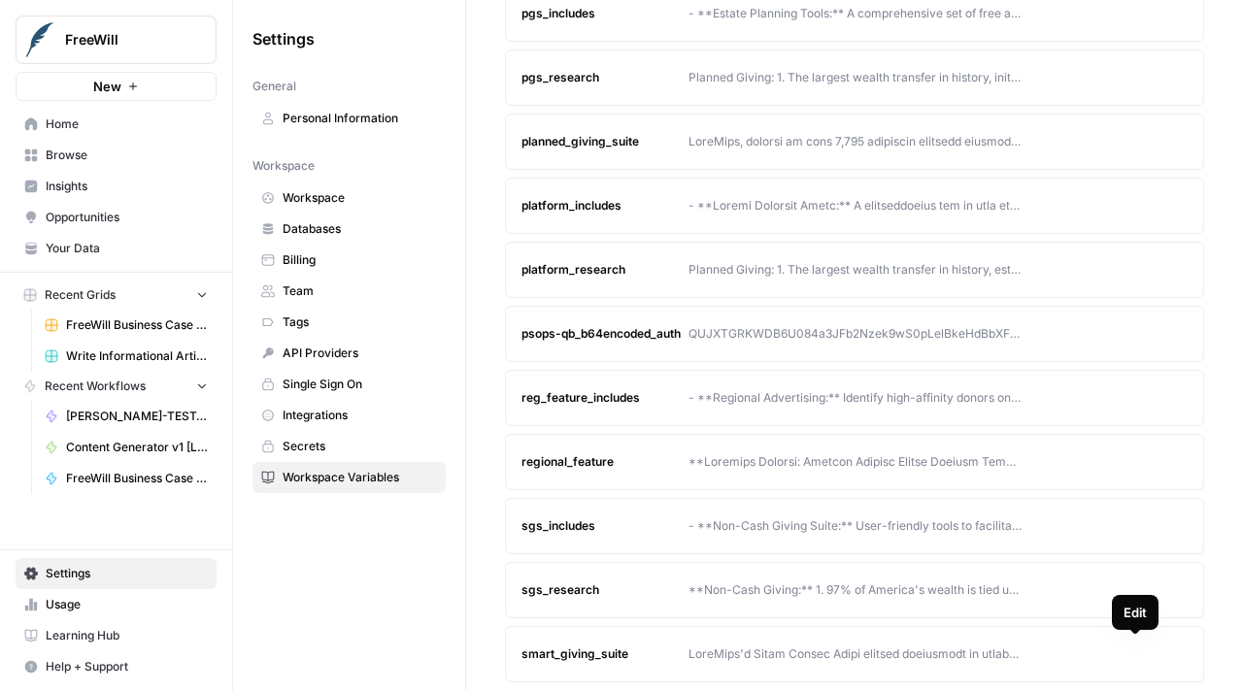
click at [1131, 662] on button "Edit" at bounding box center [1135, 654] width 31 height 31
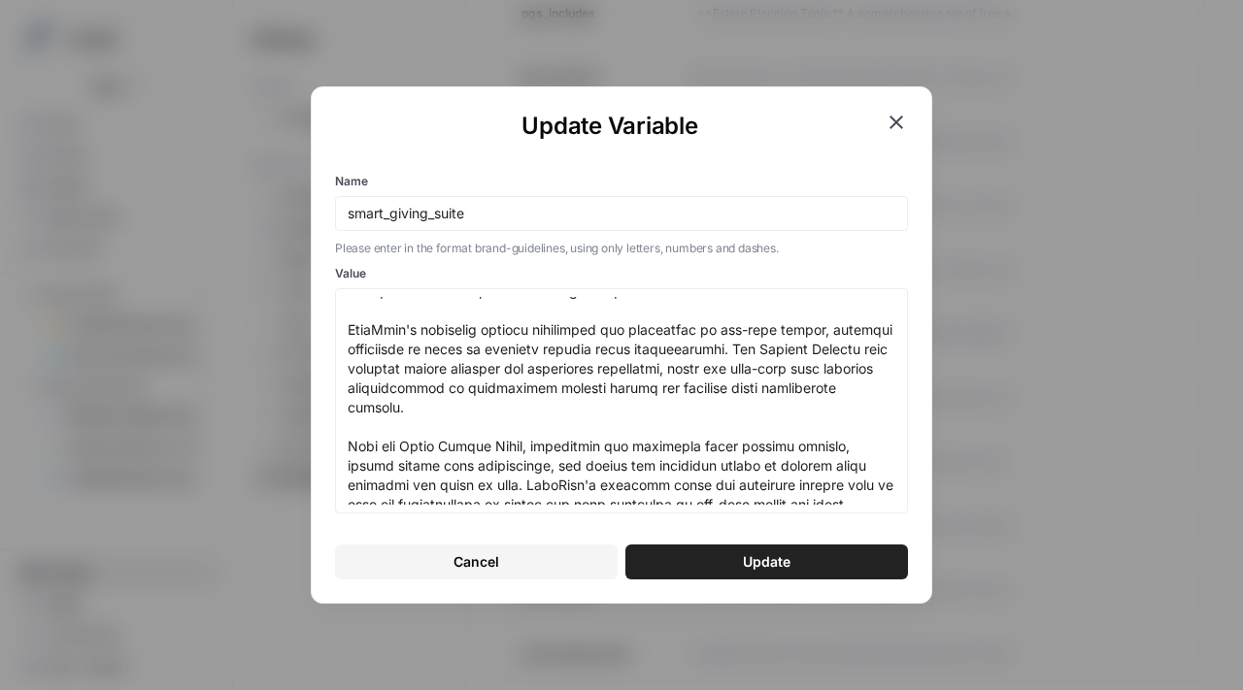
scroll to position [550, 0]
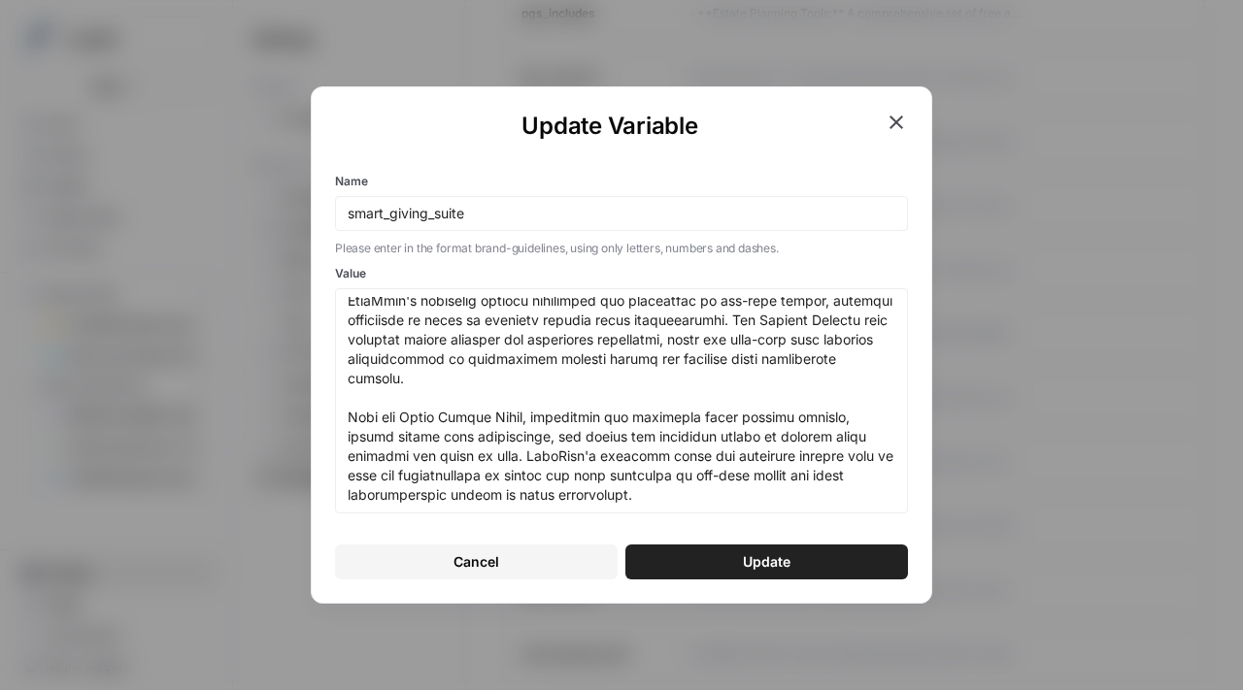
click at [890, 124] on icon "button" at bounding box center [896, 122] width 23 height 23
click at [890, 124] on article "planned_giving_suite Edit Delete" at bounding box center [854, 142] width 699 height 56
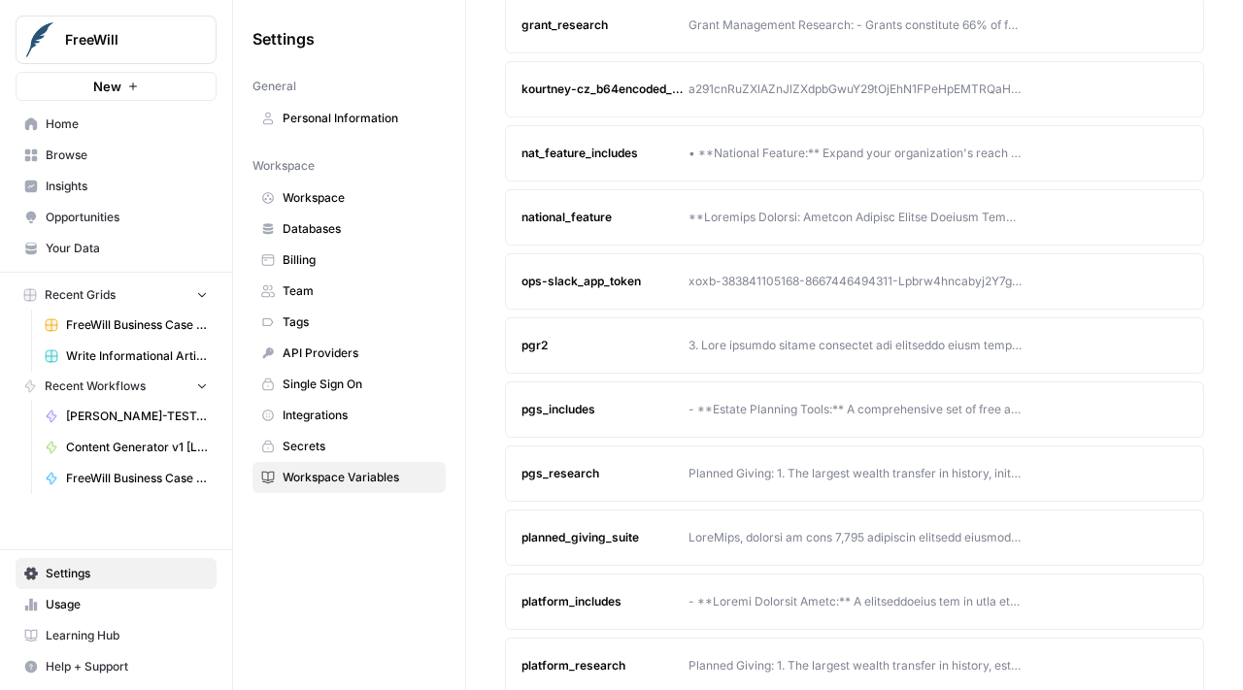
scroll to position [740, 0]
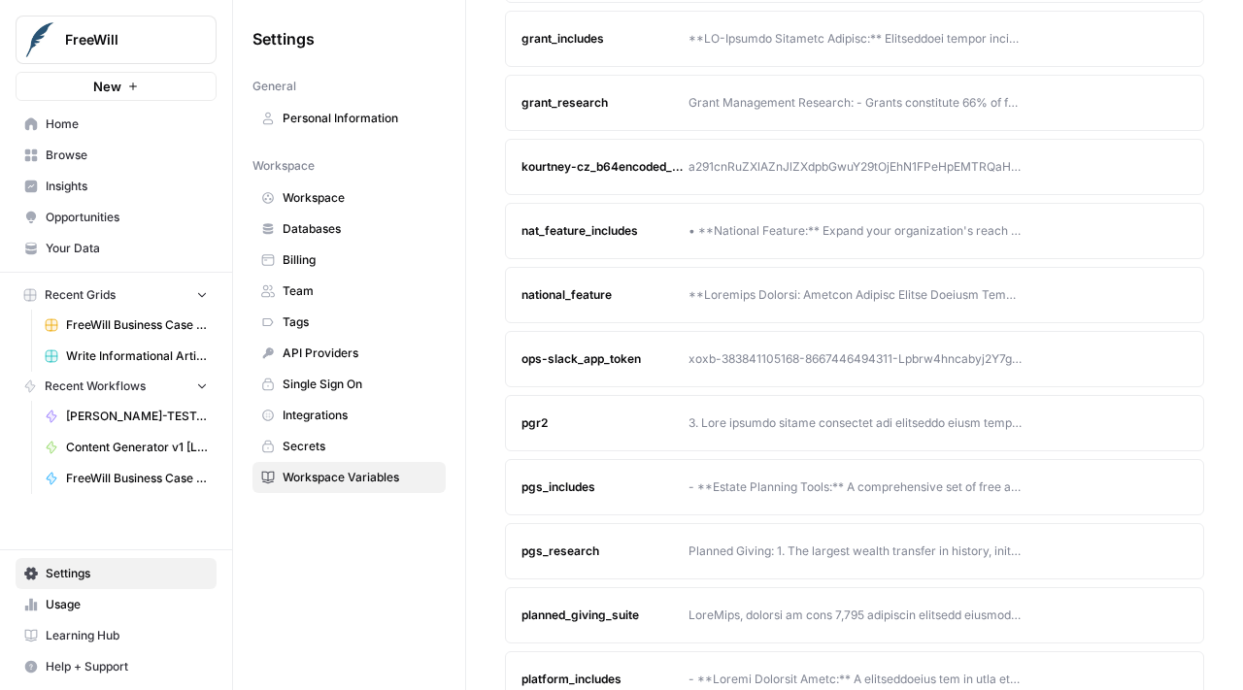
click at [1136, 294] on icon "button" at bounding box center [1135, 295] width 12 height 12
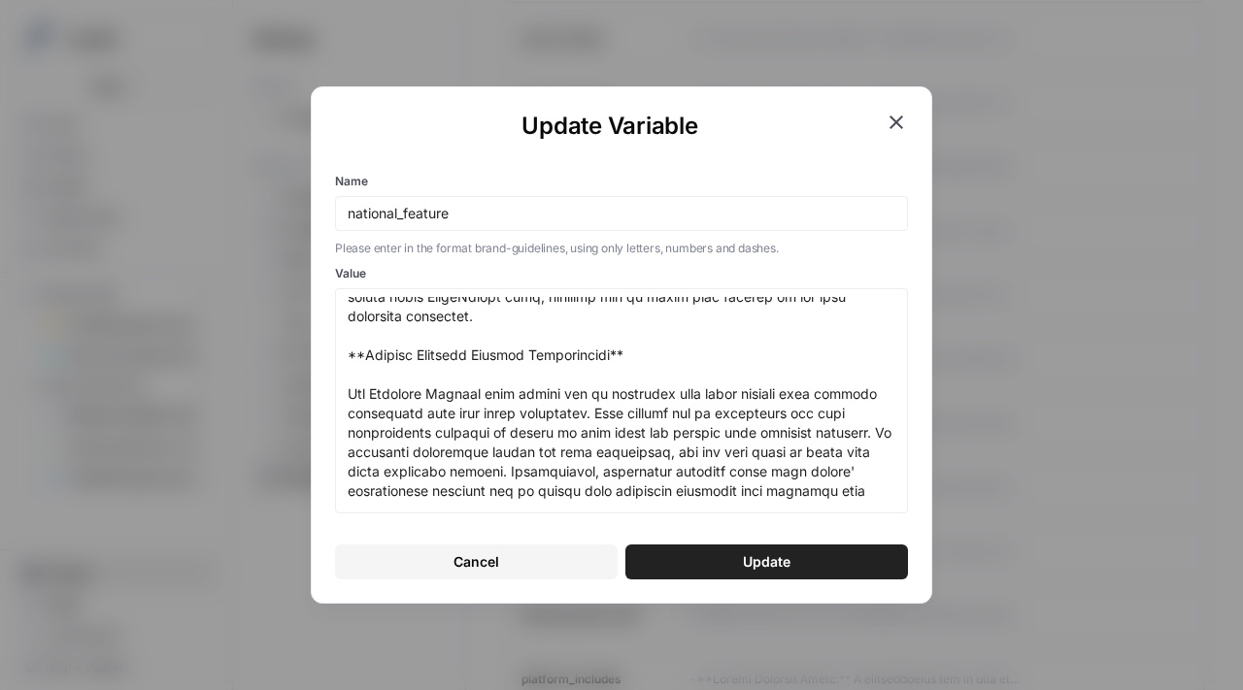
scroll to position [1035, 0]
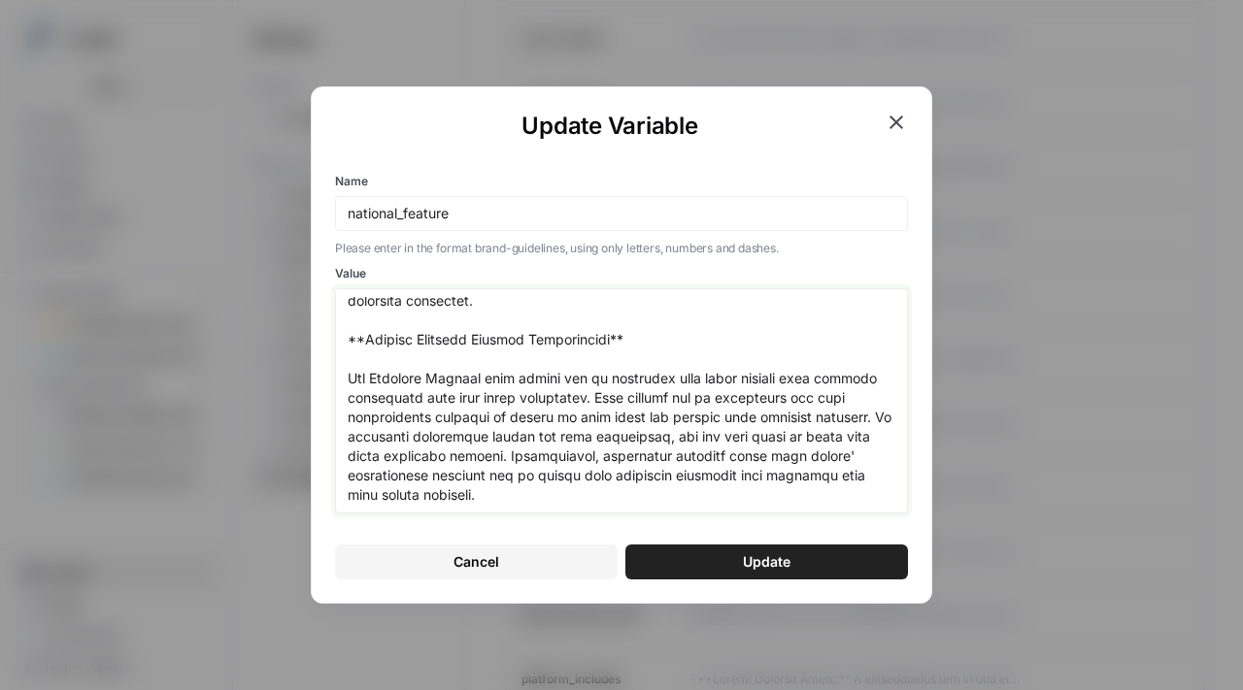
click at [547, 449] on textarea "Value" at bounding box center [622, 401] width 548 height 208
click at [572, 479] on textarea "Value" at bounding box center [622, 401] width 548 height 208
paste textarea "ship: Driving Planned Giving Through Increased Brand Exposure** FreeWill, trust…"
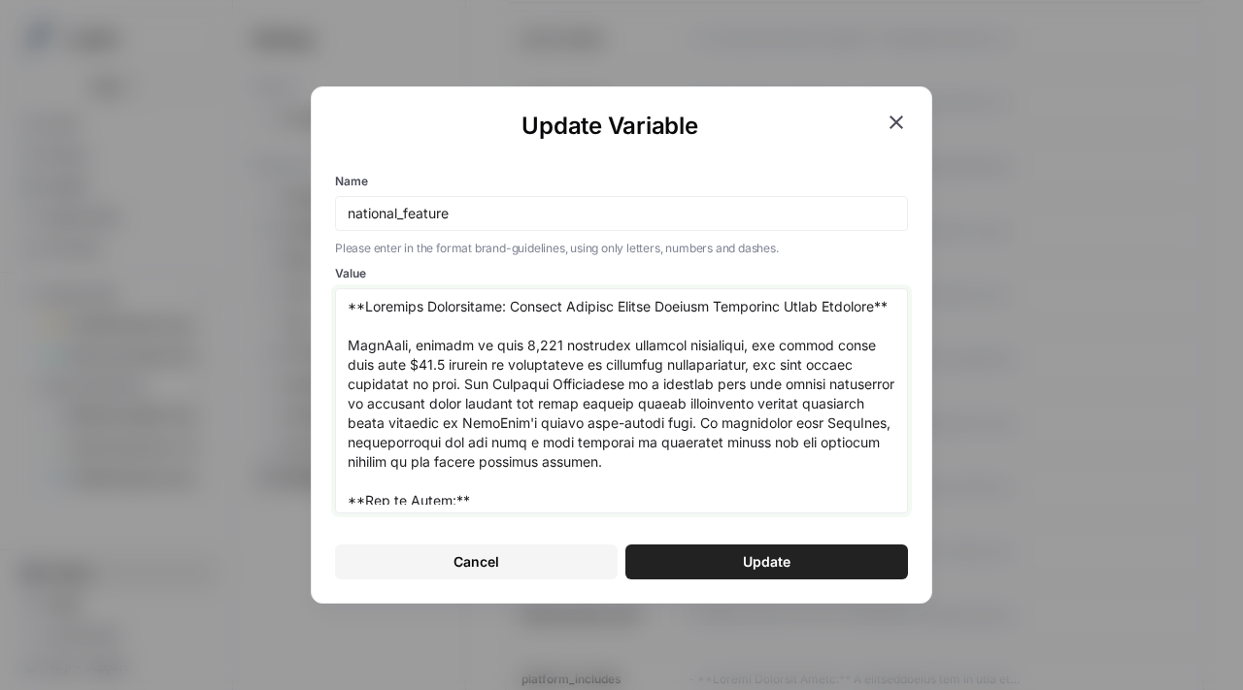
scroll to position [1560, 0]
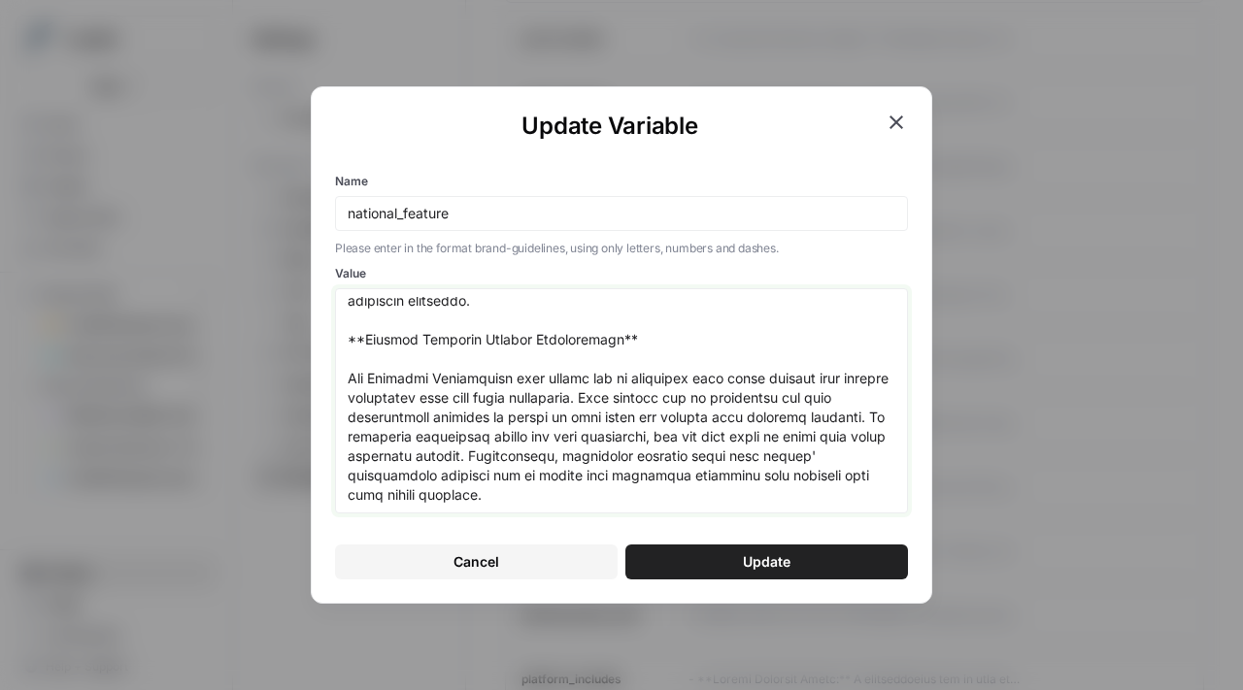
type textarea "**National Featureship: Driving Planned Giving Through Increased Brand Exposure…"
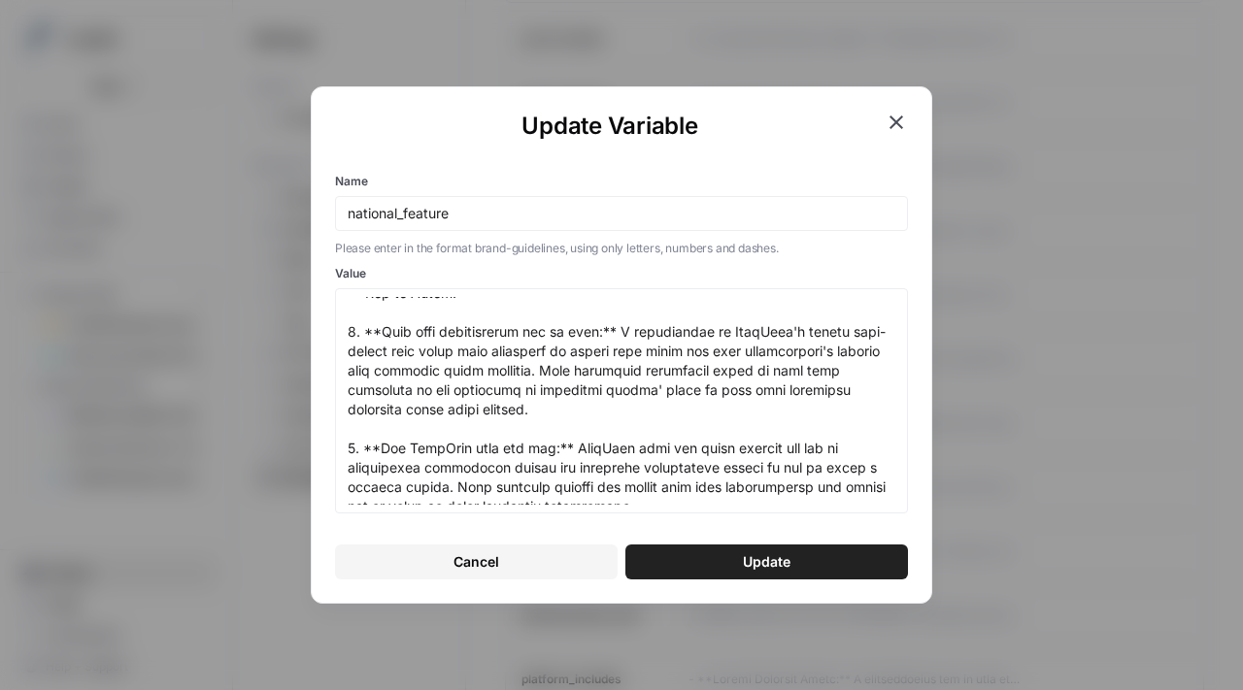
scroll to position [0, 0]
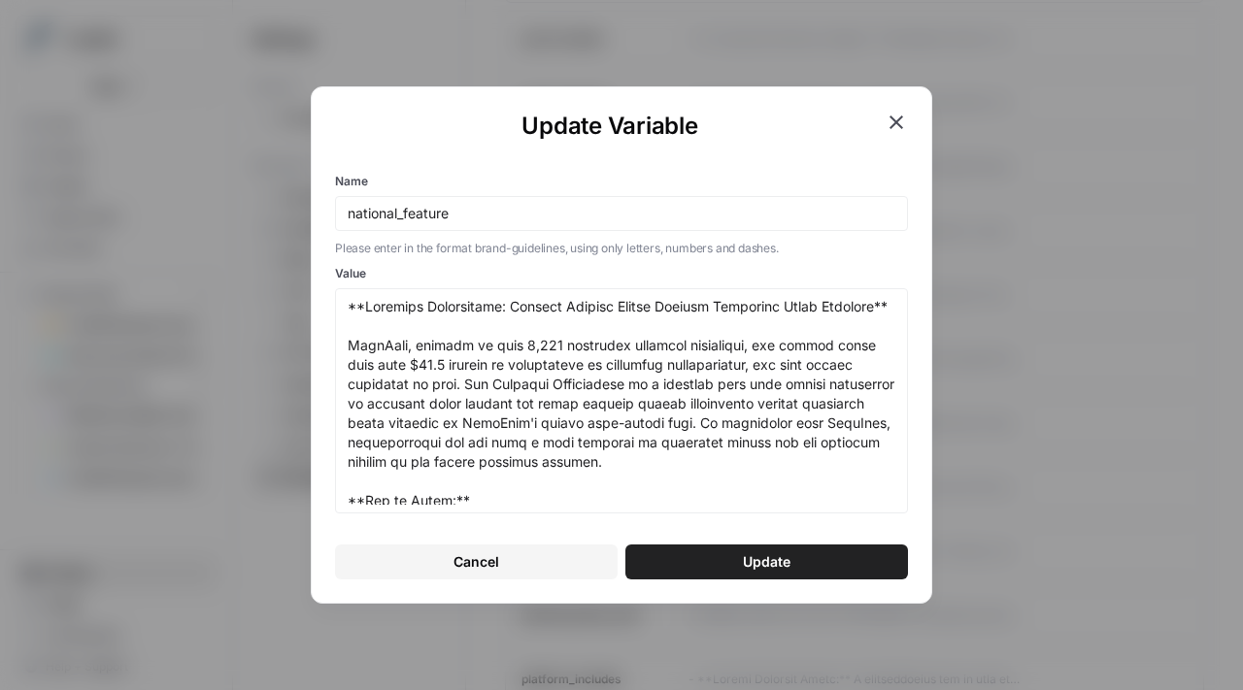
click at [763, 565] on span "Update" at bounding box center [767, 562] width 48 height 19
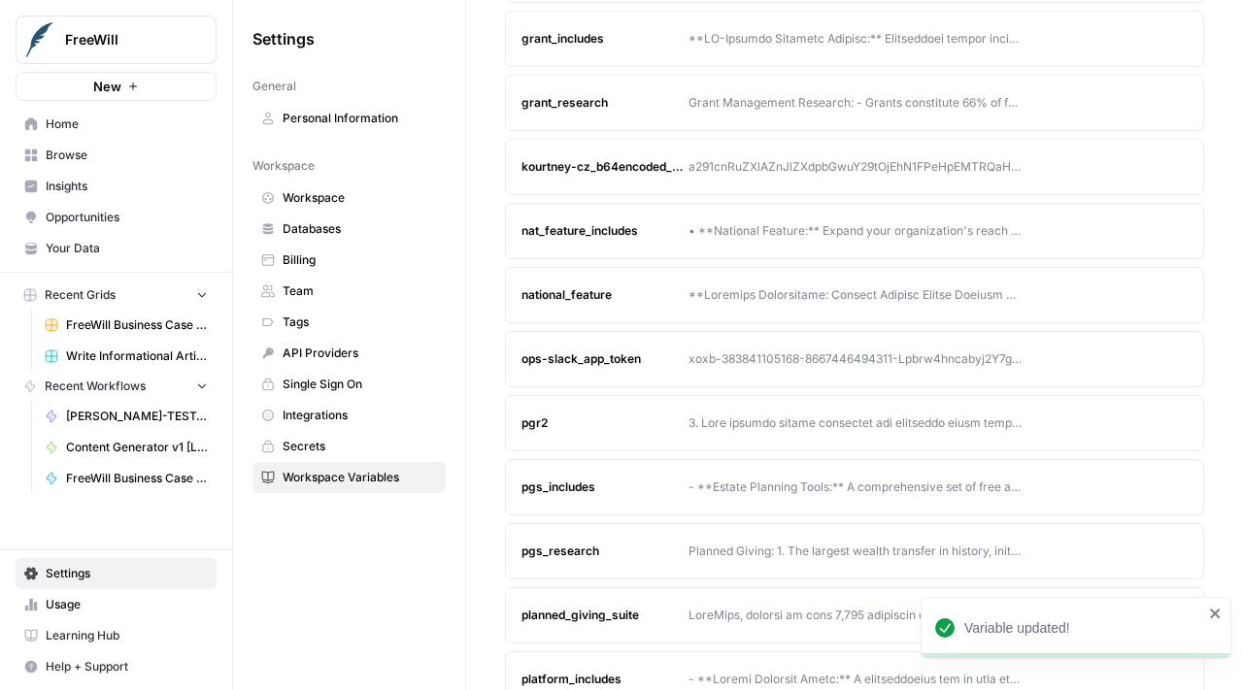
click at [1130, 232] on icon "button" at bounding box center [1135, 231] width 12 height 12
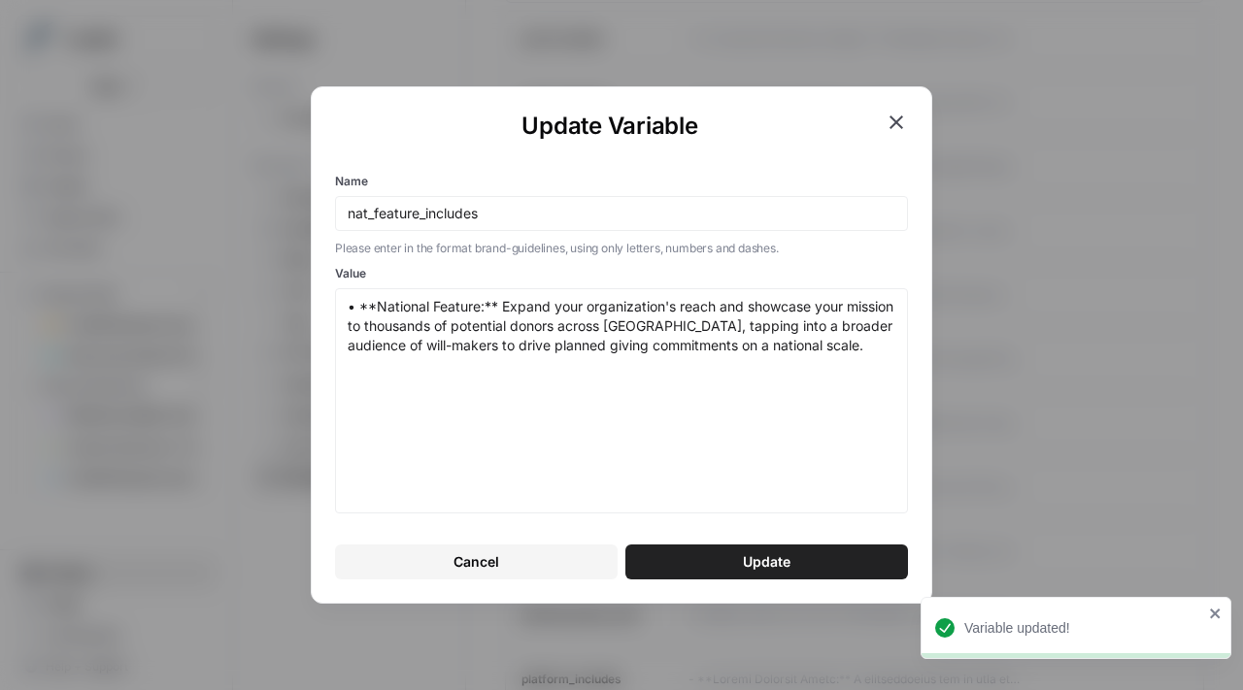
click at [1104, 239] on div "Update Variable Name nat_feature_includes Please enter in the format brand-guid…" at bounding box center [621, 345] width 1243 height 690
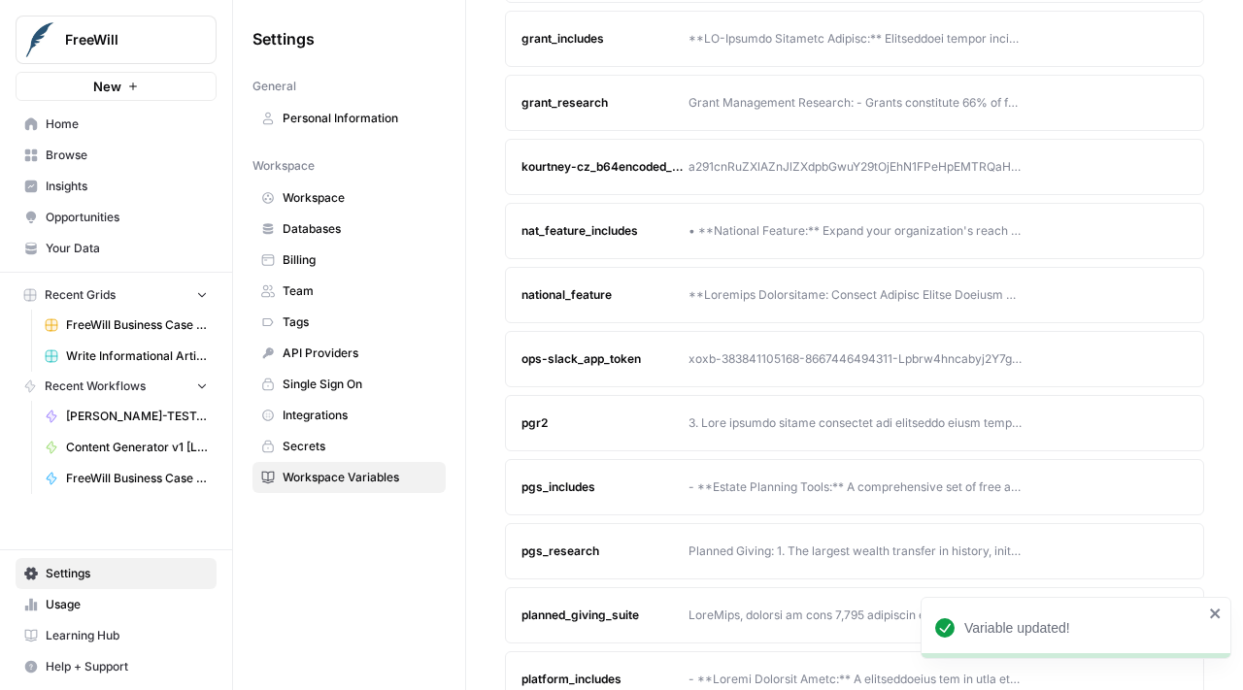
click at [1139, 158] on button "Edit" at bounding box center [1135, 166] width 31 height 31
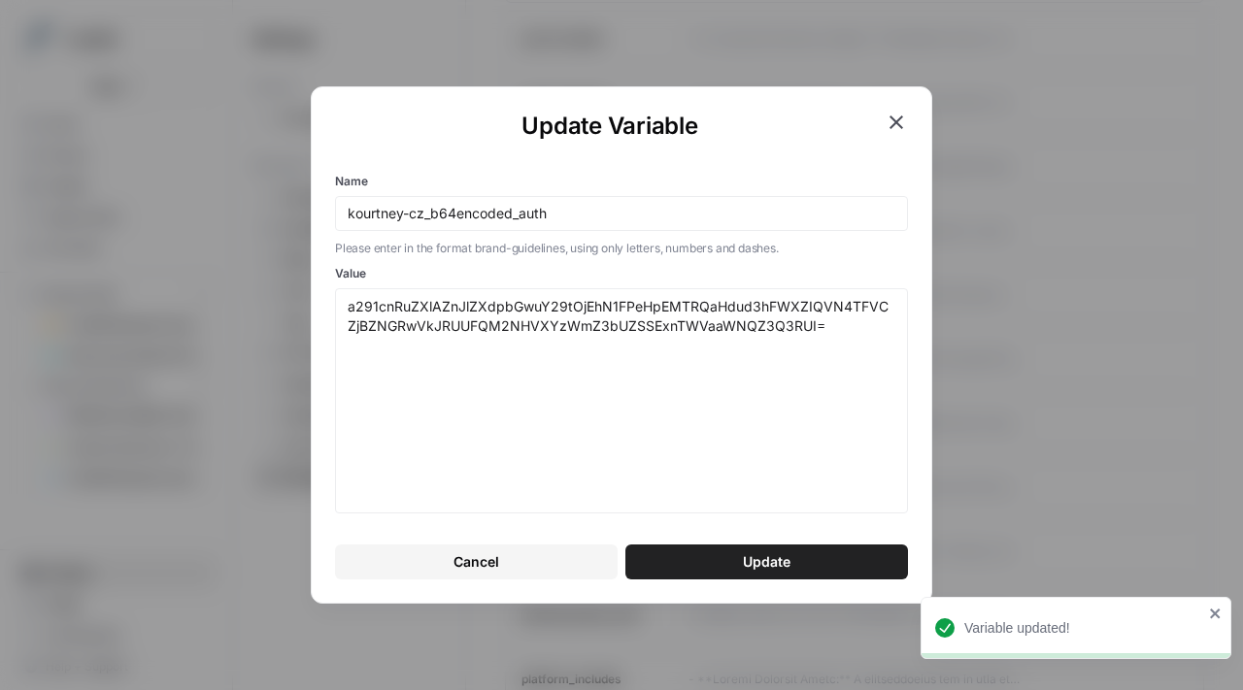
click at [1090, 126] on div "Update Variable Name kourtney-cz_b64encoded_auth Please enter in the format bra…" at bounding box center [621, 345] width 1243 height 690
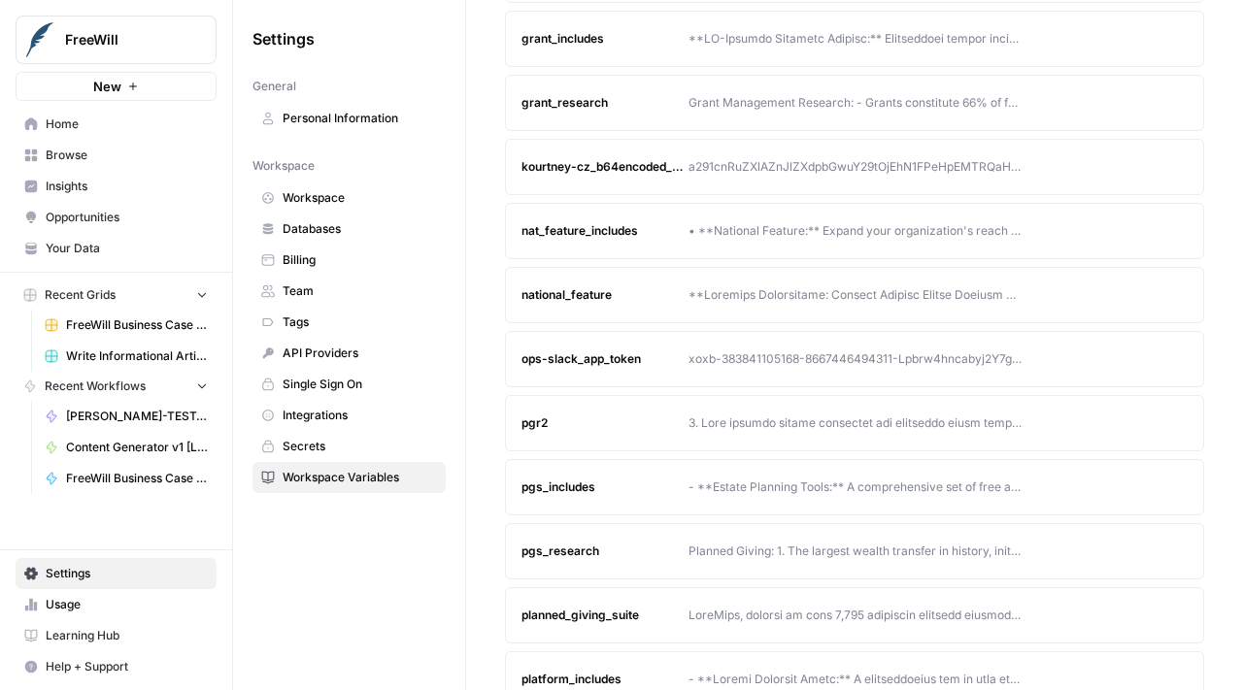
click at [1132, 101] on icon "button" at bounding box center [1135, 103] width 12 height 12
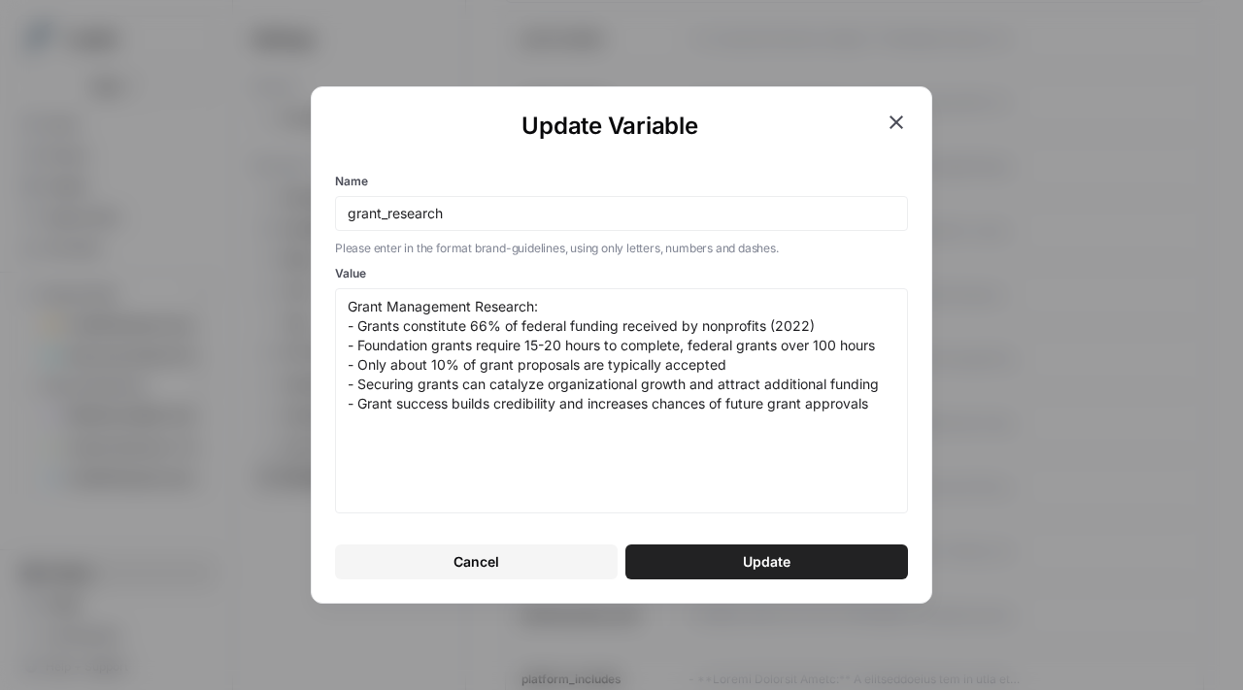
click at [1084, 158] on div "Update Variable Name grant_research Please enter in the format brand-guidelines…" at bounding box center [621, 345] width 1243 height 690
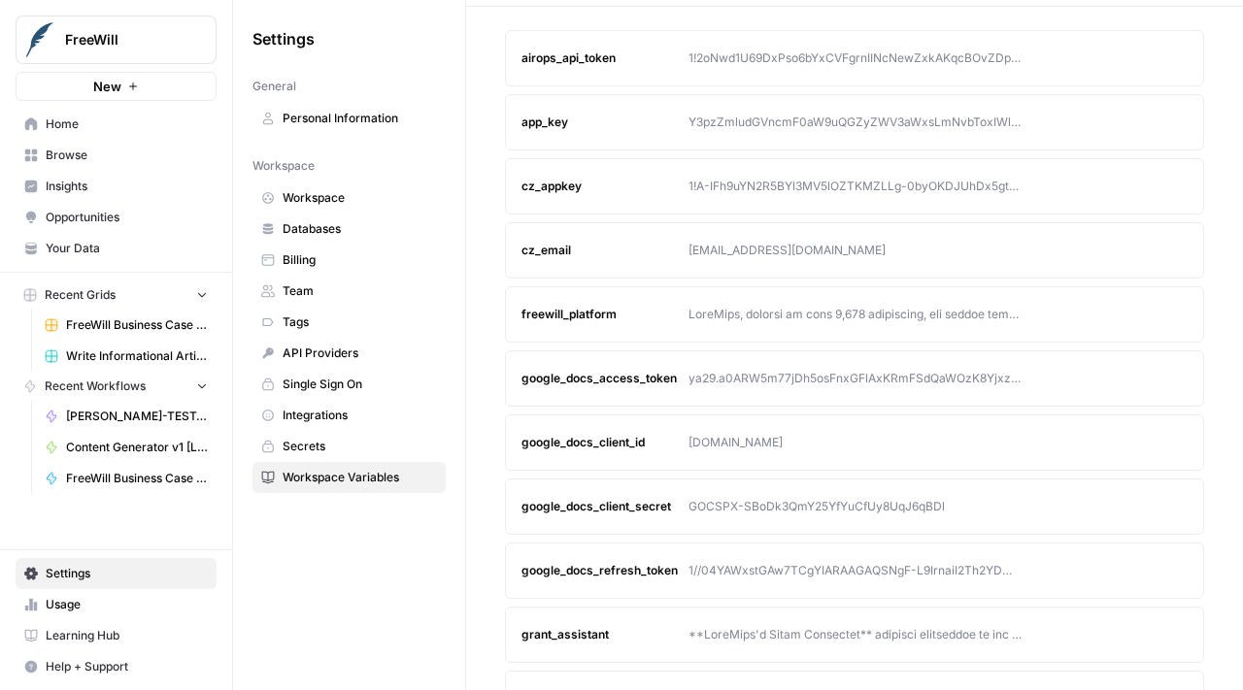
scroll to position [77, 0]
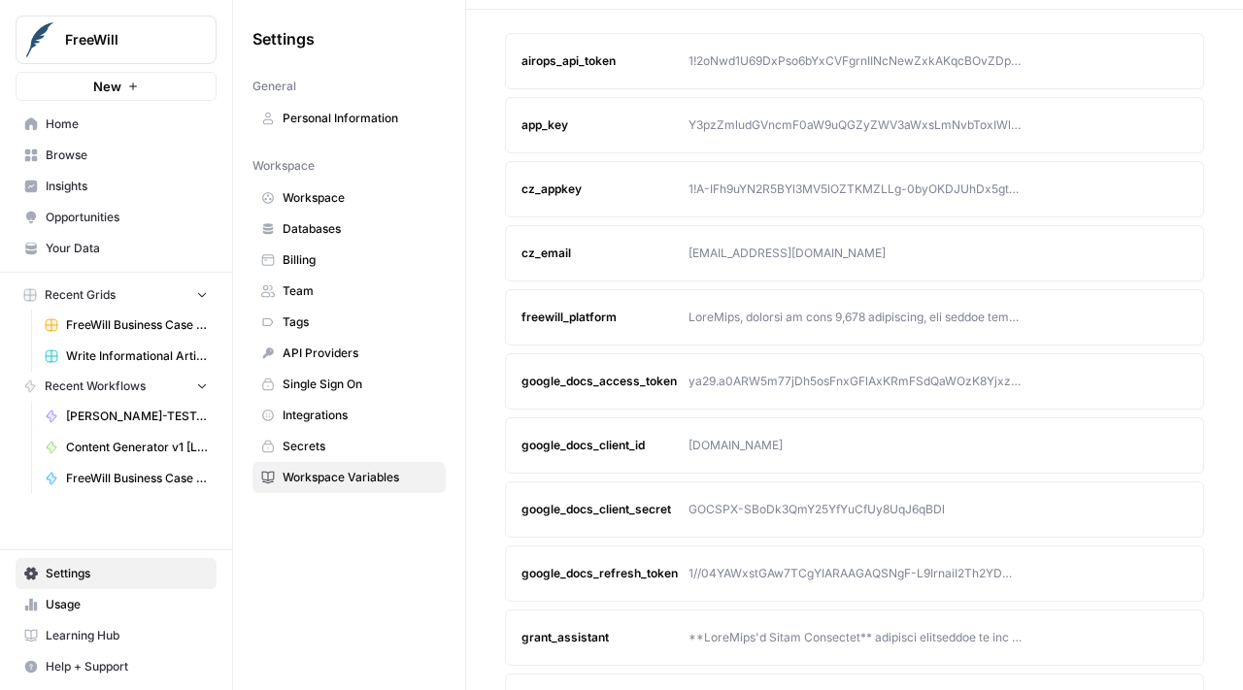
click at [1125, 311] on button "Edit" at bounding box center [1135, 317] width 31 height 31
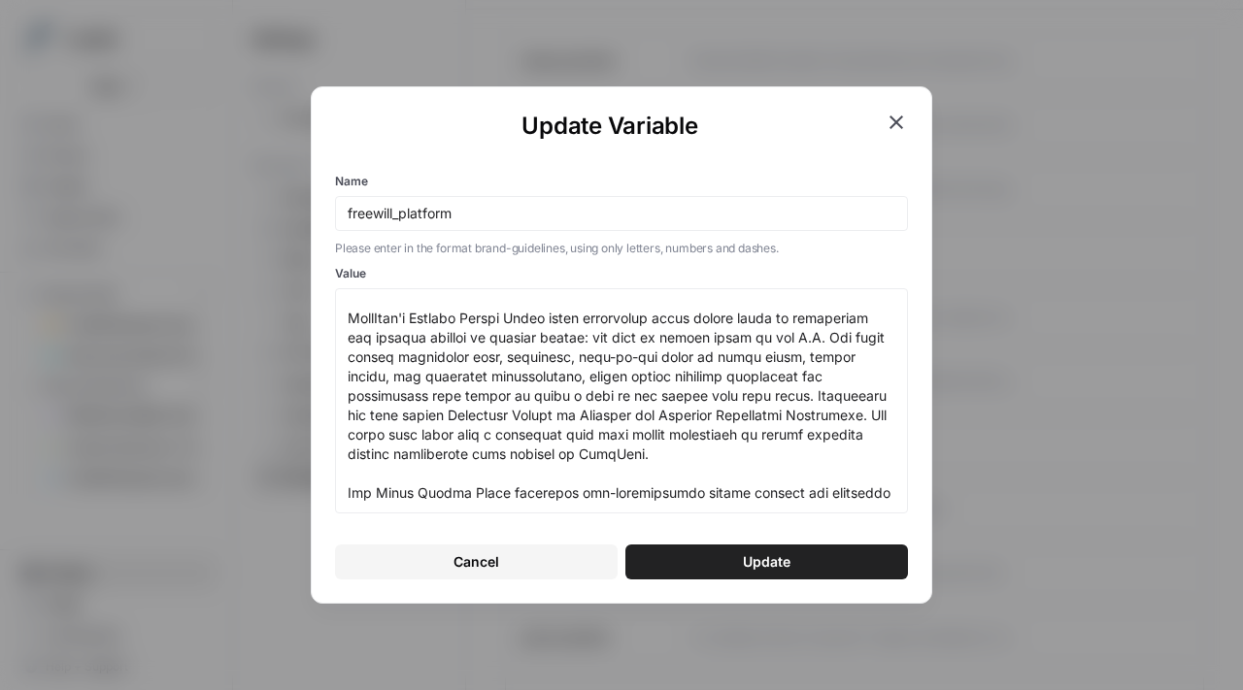
scroll to position [86, 0]
click at [800, 406] on textarea "Value" at bounding box center [622, 401] width 548 height 208
drag, startPoint x: 689, startPoint y: 441, endPoint x: 320, endPoint y: 362, distance: 377.3
click at [320, 362] on div "Update Variable Name freewill_platform Please enter in the format brand-guideli…" at bounding box center [621, 345] width 621 height 518
drag, startPoint x: 639, startPoint y: 456, endPoint x: 286, endPoint y: 319, distance: 378.2
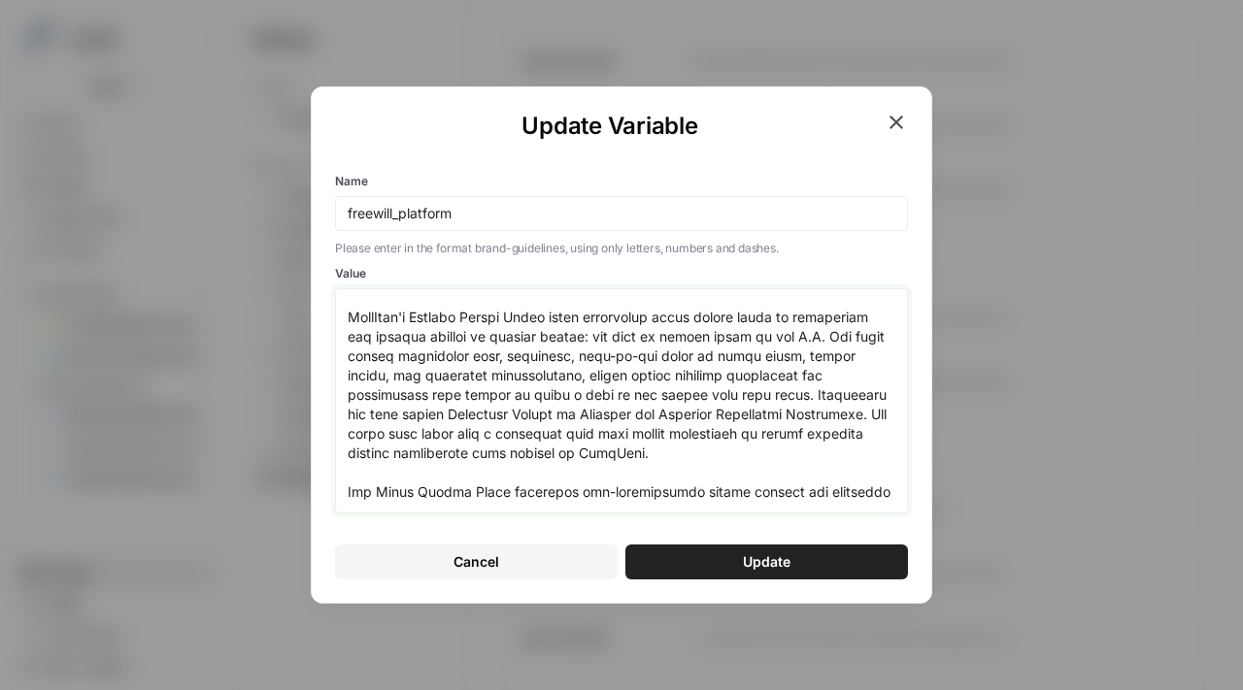
click at [286, 319] on div "Update Variable Name freewill_platform Please enter in the format brand-guideli…" at bounding box center [621, 345] width 1243 height 690
paste textarea "revocable living trusts, and designate beneficiaries for assets such as life in…"
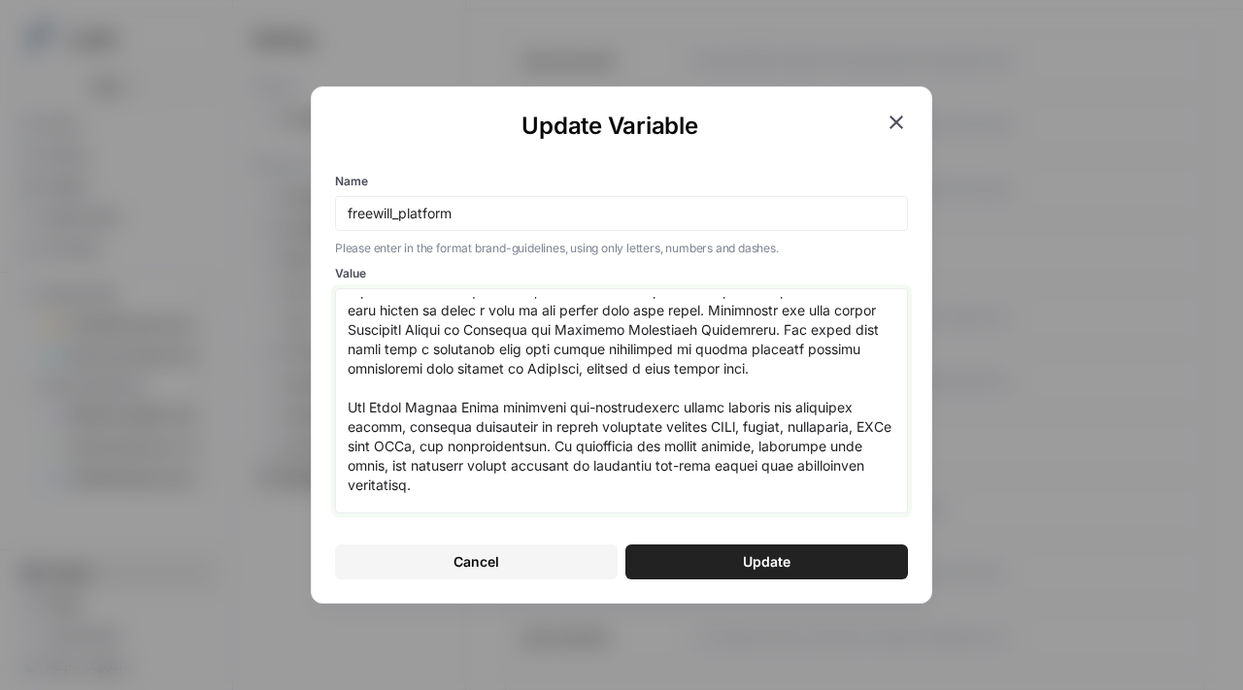
scroll to position [188, 0]
click at [709, 386] on textarea "Value" at bounding box center [622, 401] width 548 height 208
type textarea "FreeWill, trusted by over 2,300 nonprofits, has helped raise more than $12.7 bi…"
click at [776, 557] on span "Update" at bounding box center [767, 562] width 48 height 19
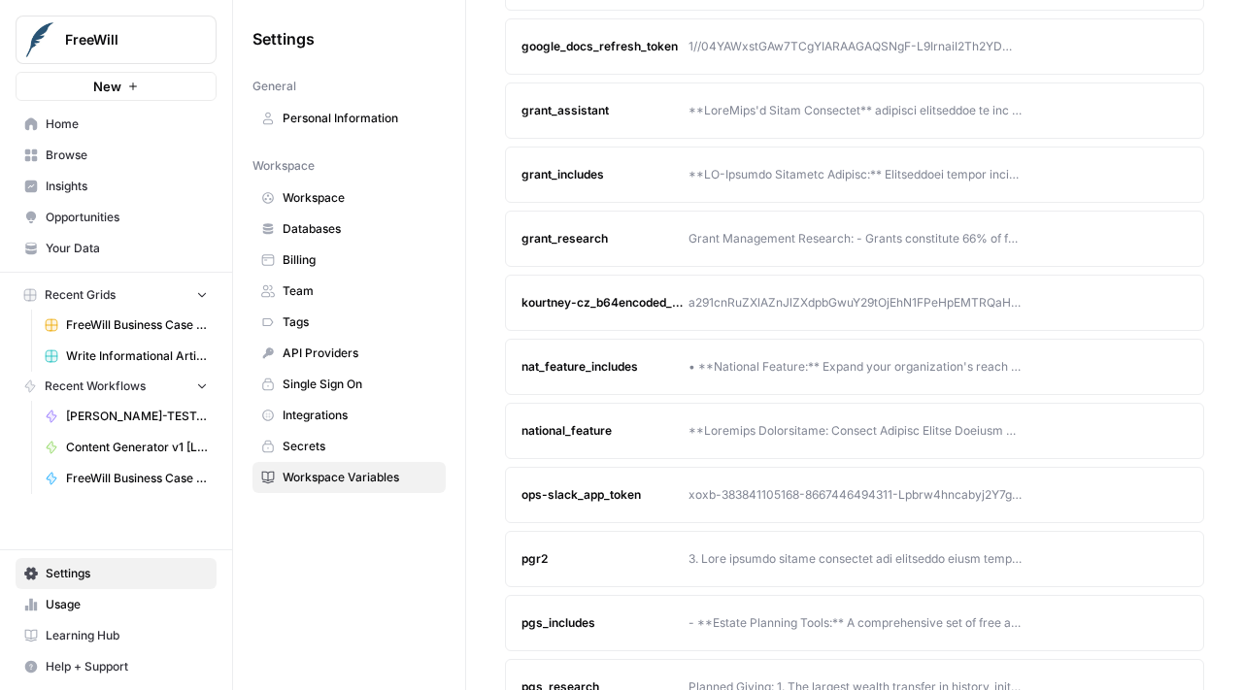
scroll to position [769, 0]
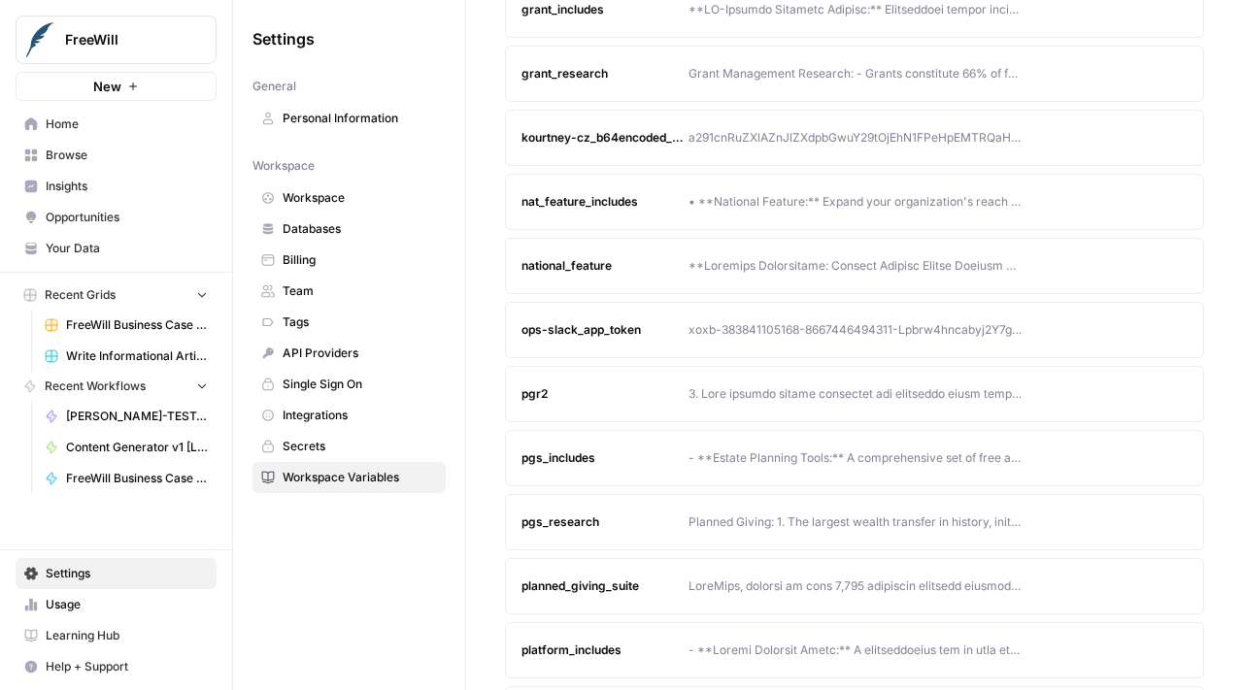
click at [1142, 585] on button "Edit" at bounding box center [1135, 586] width 31 height 31
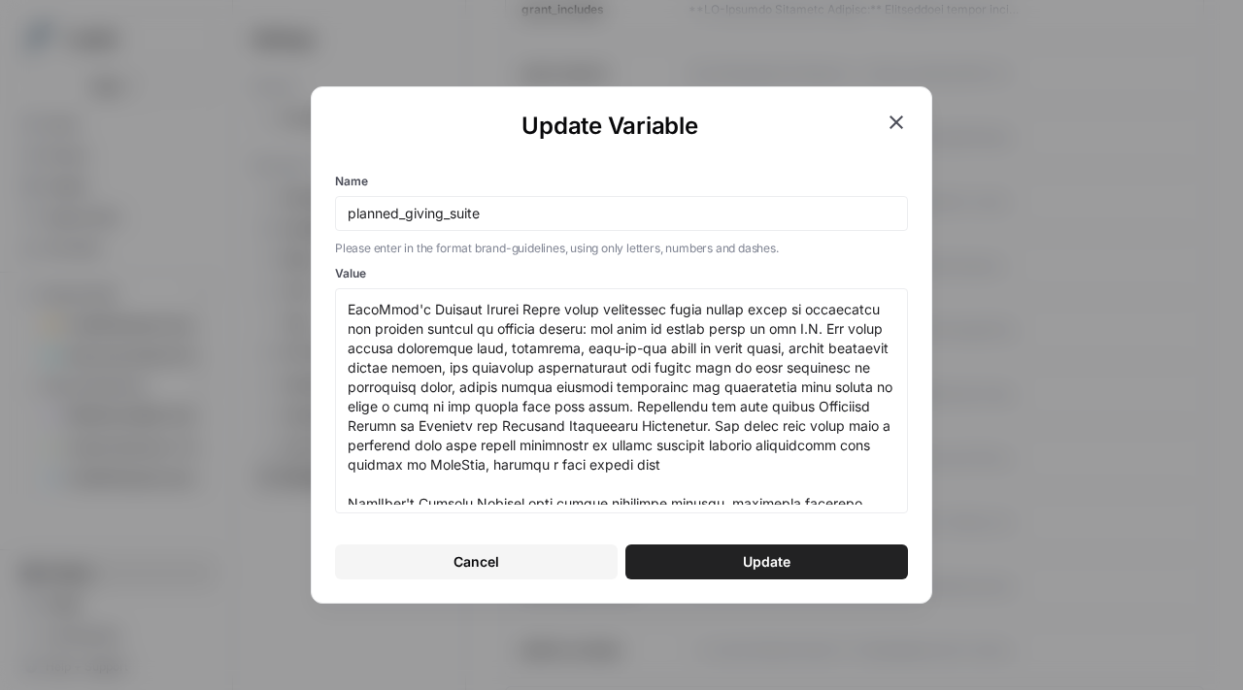
scroll to position [92, 0]
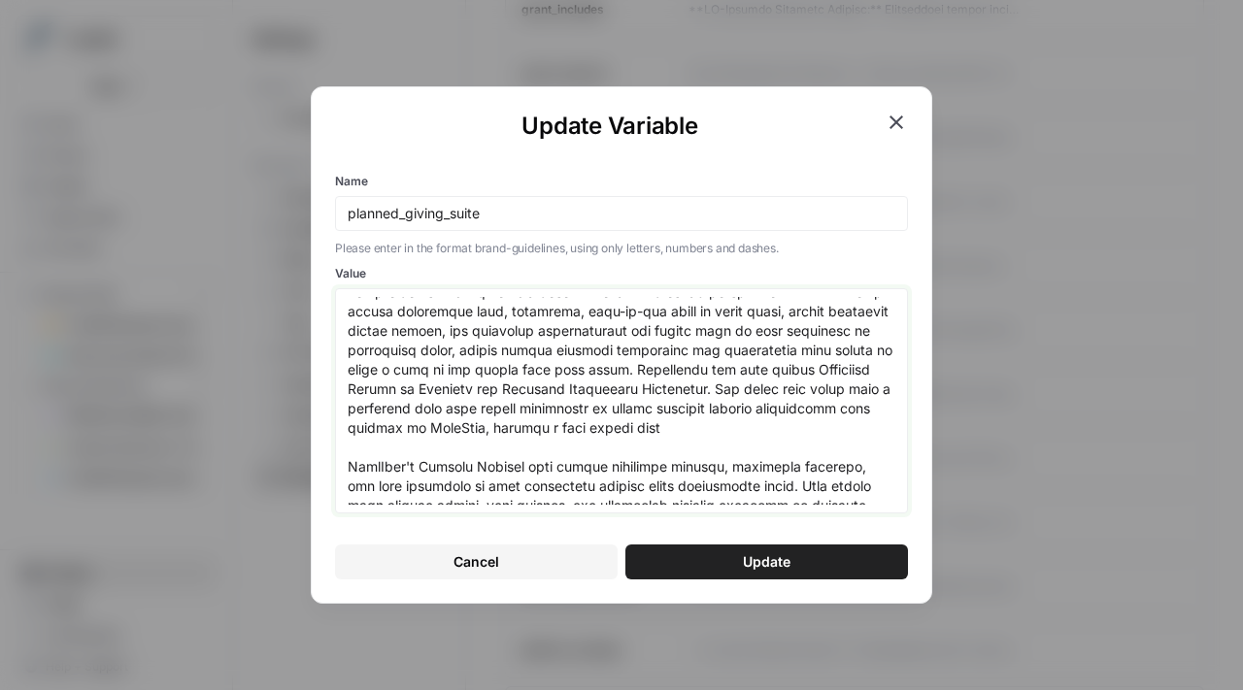
click at [756, 434] on textarea "Value" at bounding box center [622, 401] width 548 height 208
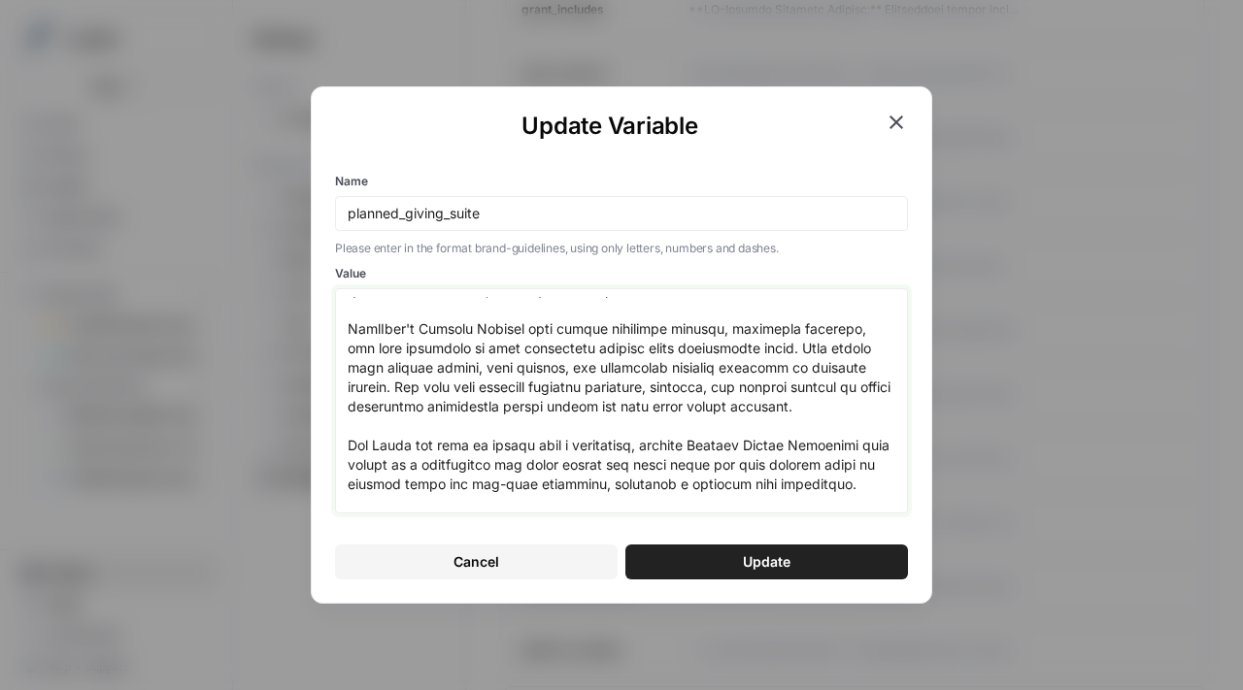
scroll to position [317, 0]
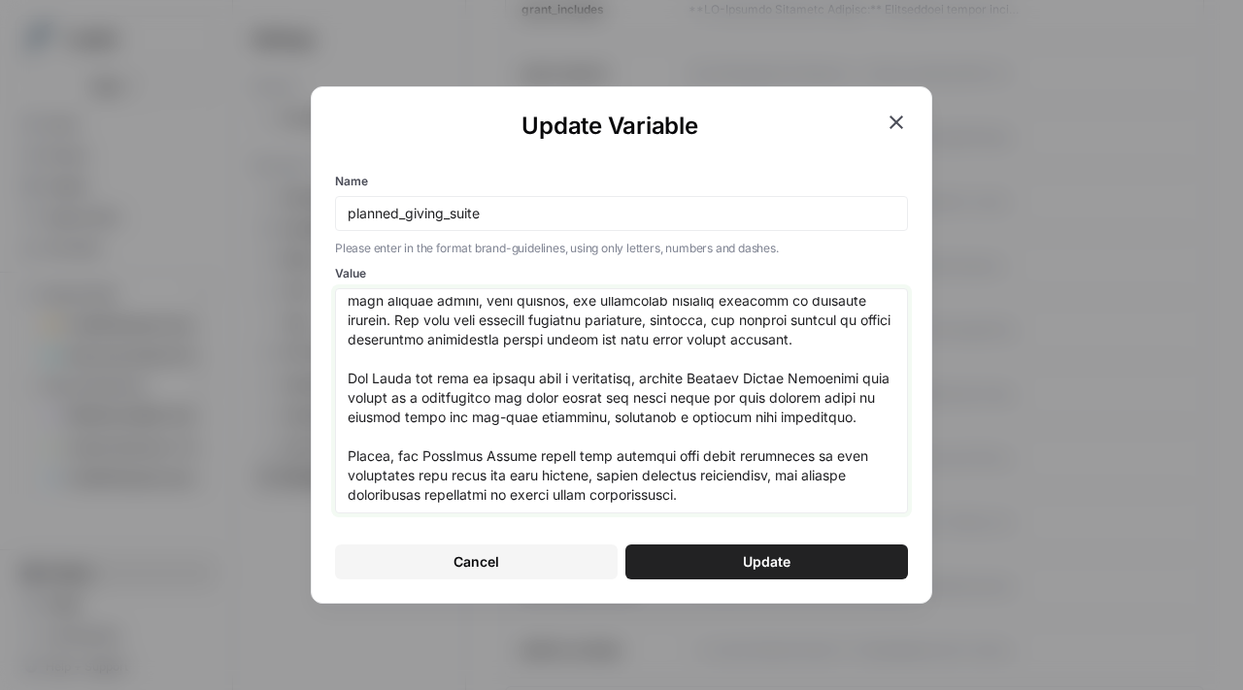
type textarea "FreeWill, trusted by over 2,300 nonprofit partners nationwide, has helped raise…"
click at [751, 559] on span "Update" at bounding box center [767, 562] width 48 height 19
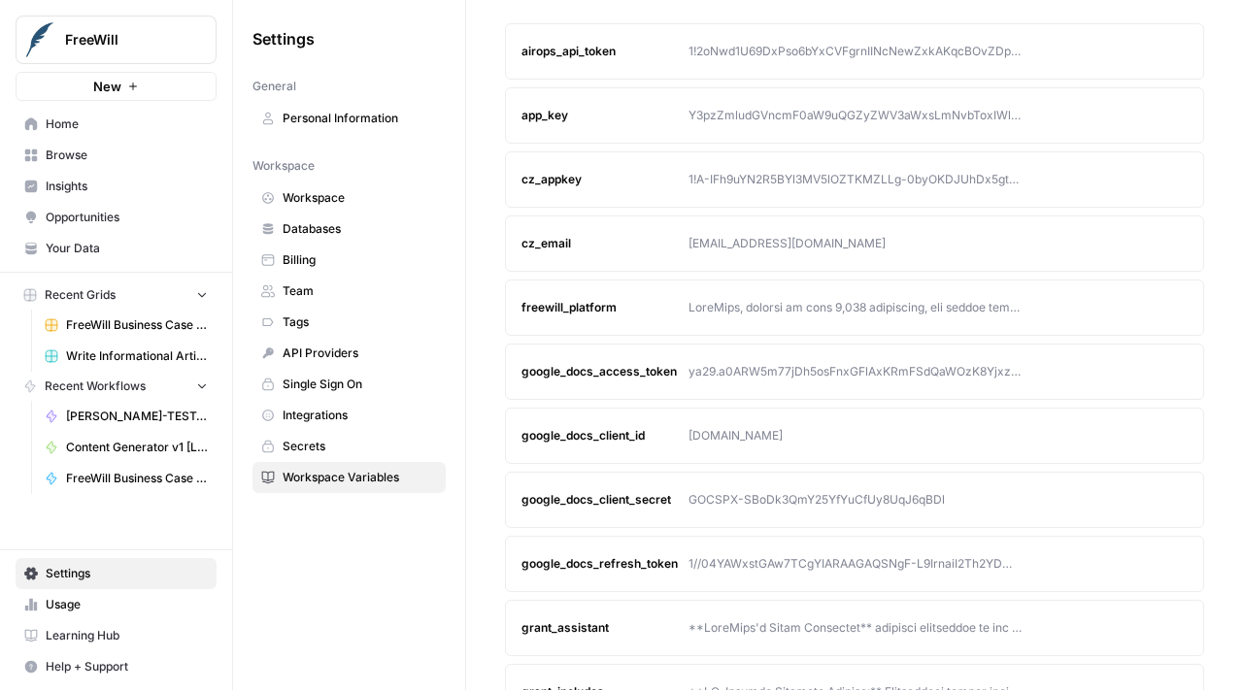
scroll to position [0, 0]
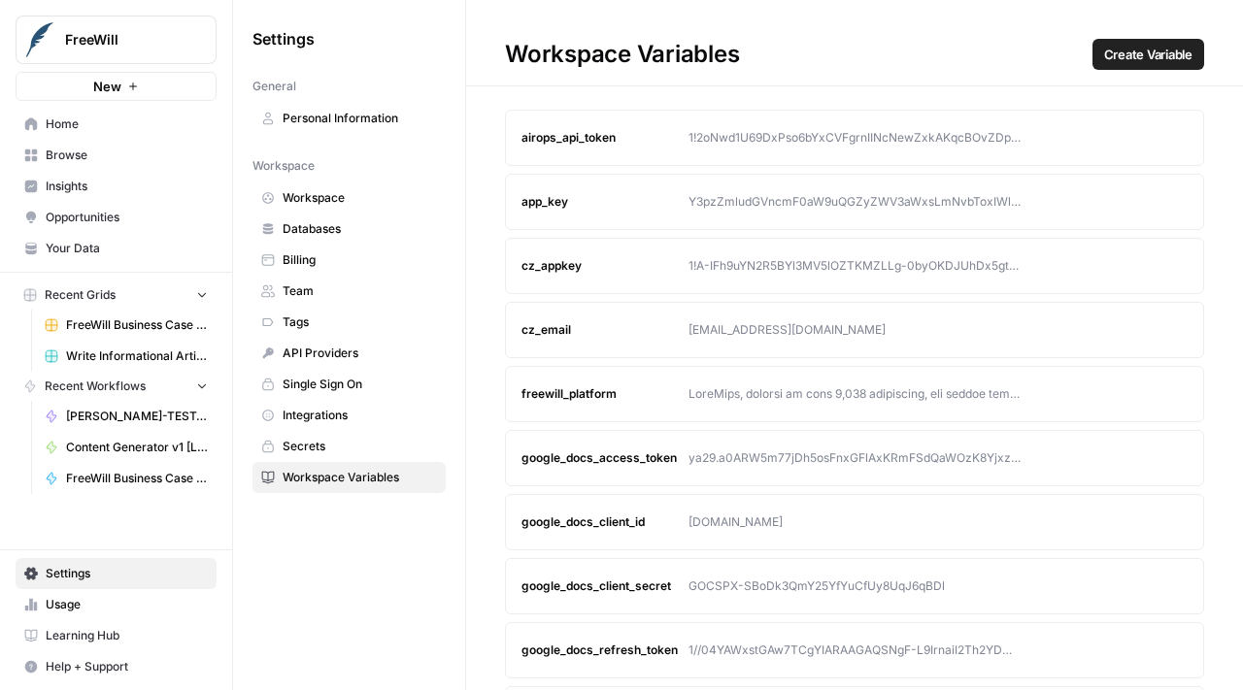
click at [1133, 397] on icon "button" at bounding box center [1135, 393] width 9 height 9
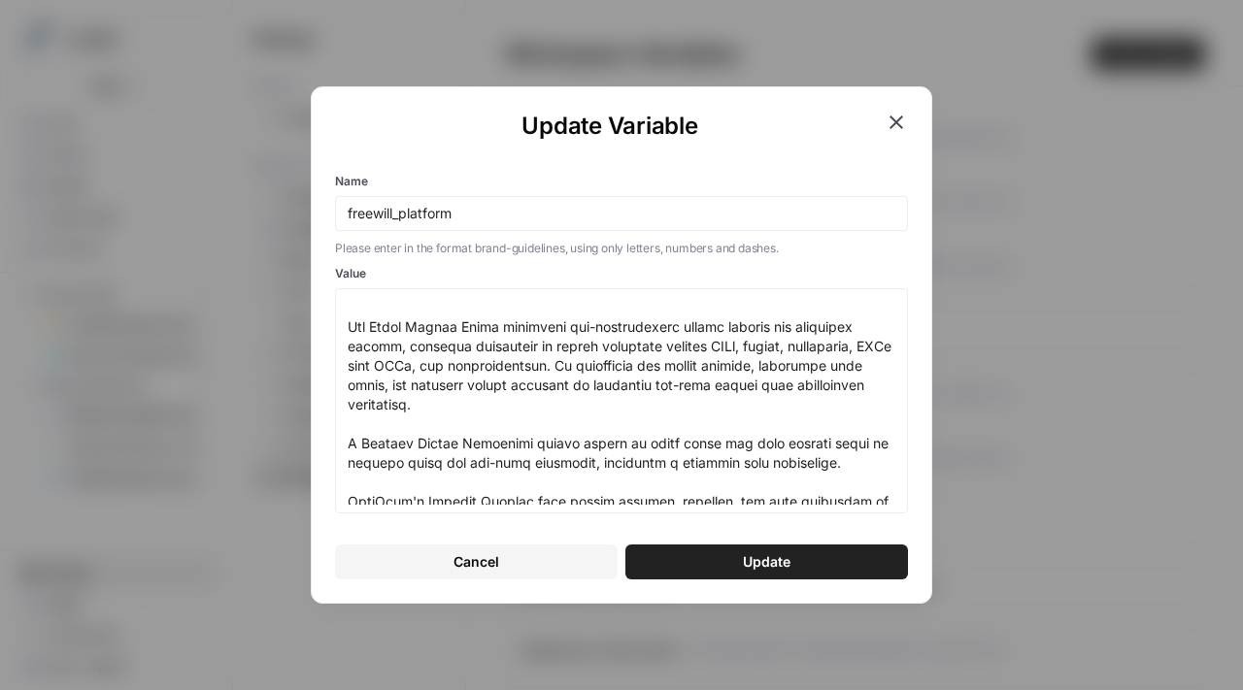
scroll to position [273, 0]
drag, startPoint x: 478, startPoint y: 415, endPoint x: 496, endPoint y: 328, distance: 88.4
click at [497, 328] on textarea "Value" at bounding box center [622, 401] width 548 height 208
paste textarea "enables nonprofits to address challenges with soliciting and accepting non-cash…"
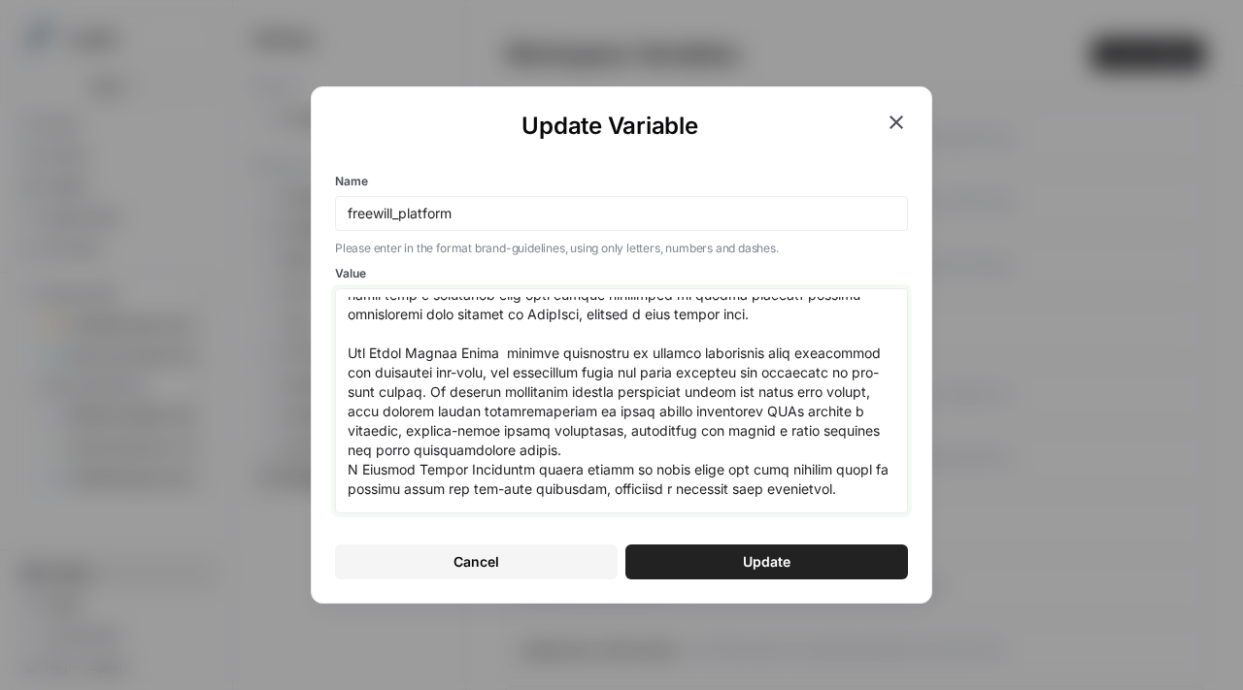
scroll to position [250, 0]
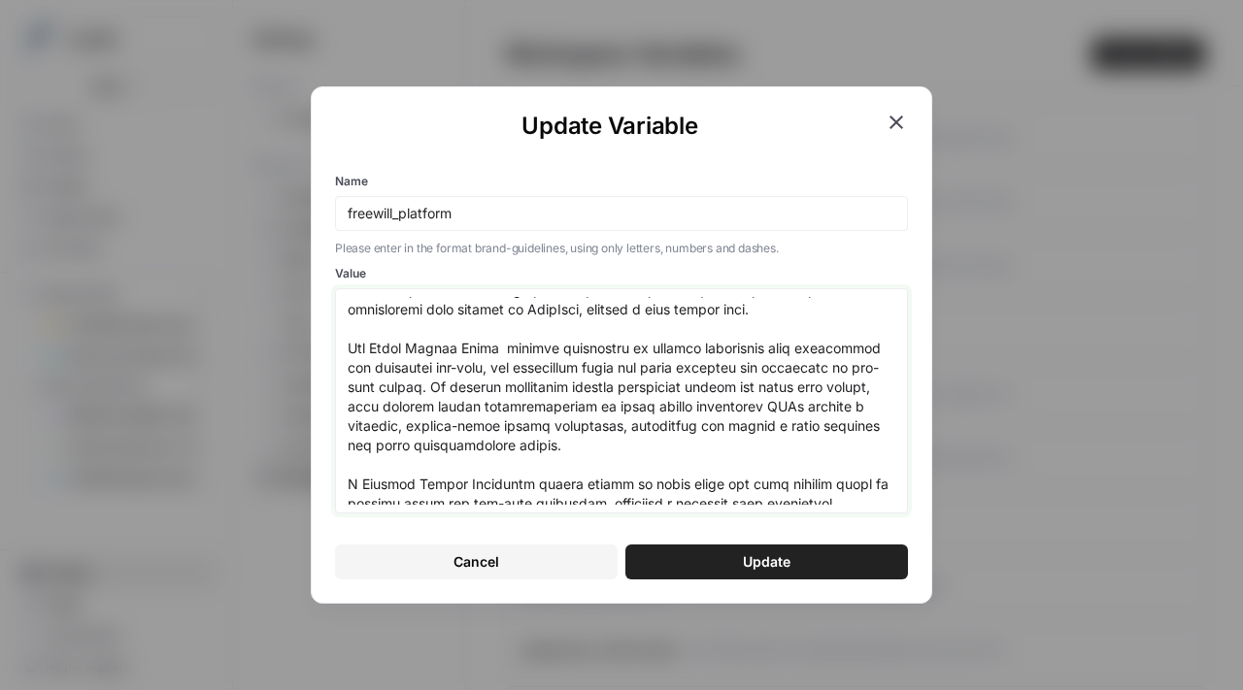
click at [505, 348] on textarea "Value" at bounding box center [622, 401] width 548 height 208
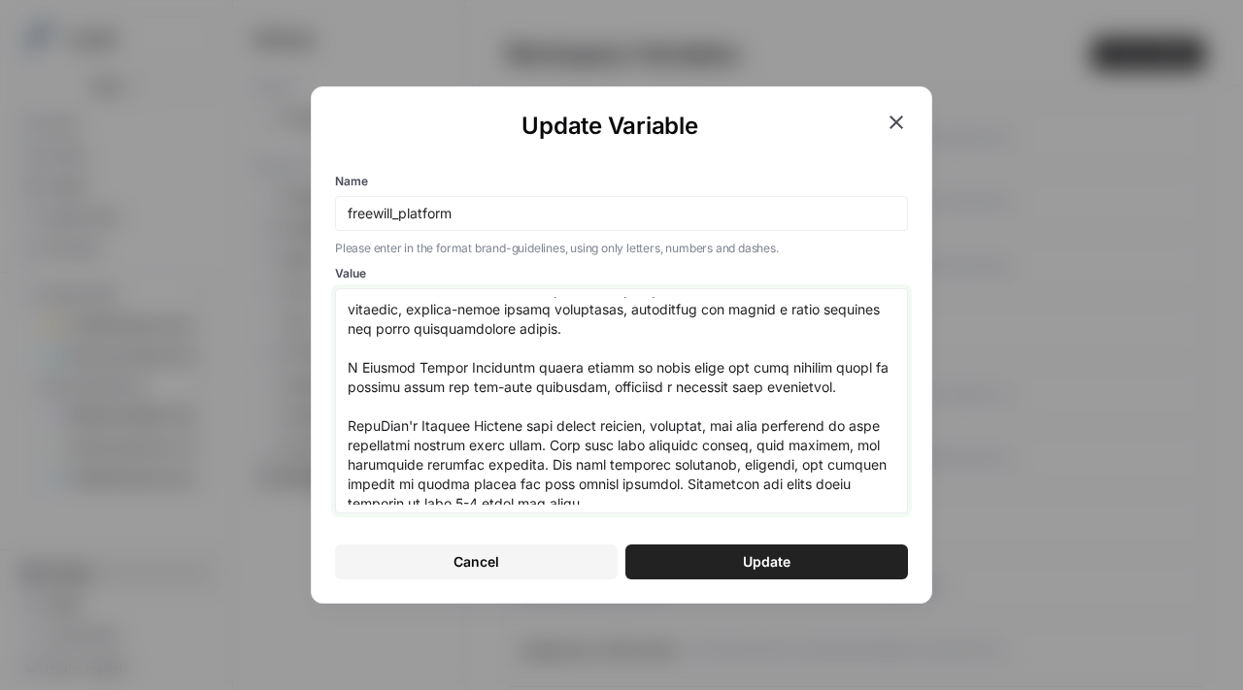
scroll to position [368, 0]
drag, startPoint x: 524, startPoint y: 368, endPoint x: 856, endPoint y: 383, distance: 332.4
click at [857, 383] on textarea "Value" at bounding box center [622, 401] width 548 height 208
paste textarea "serves as a centralized hub where donors can learn about and make various types…"
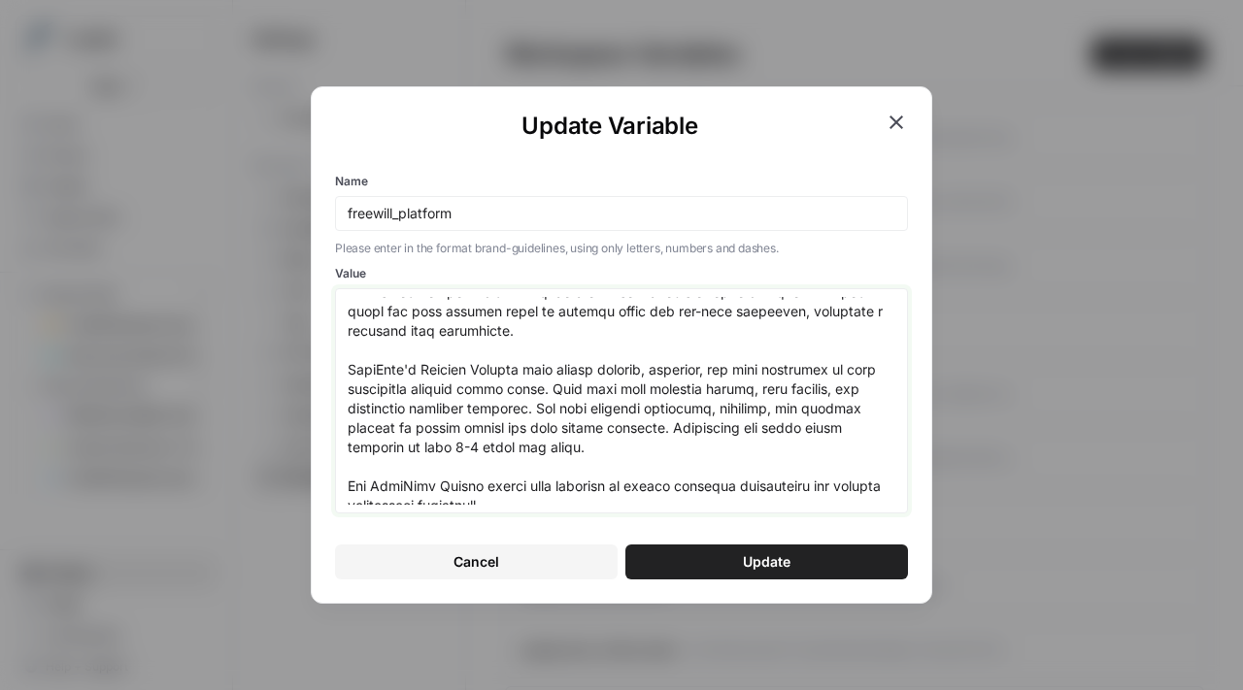
scroll to position [453, 0]
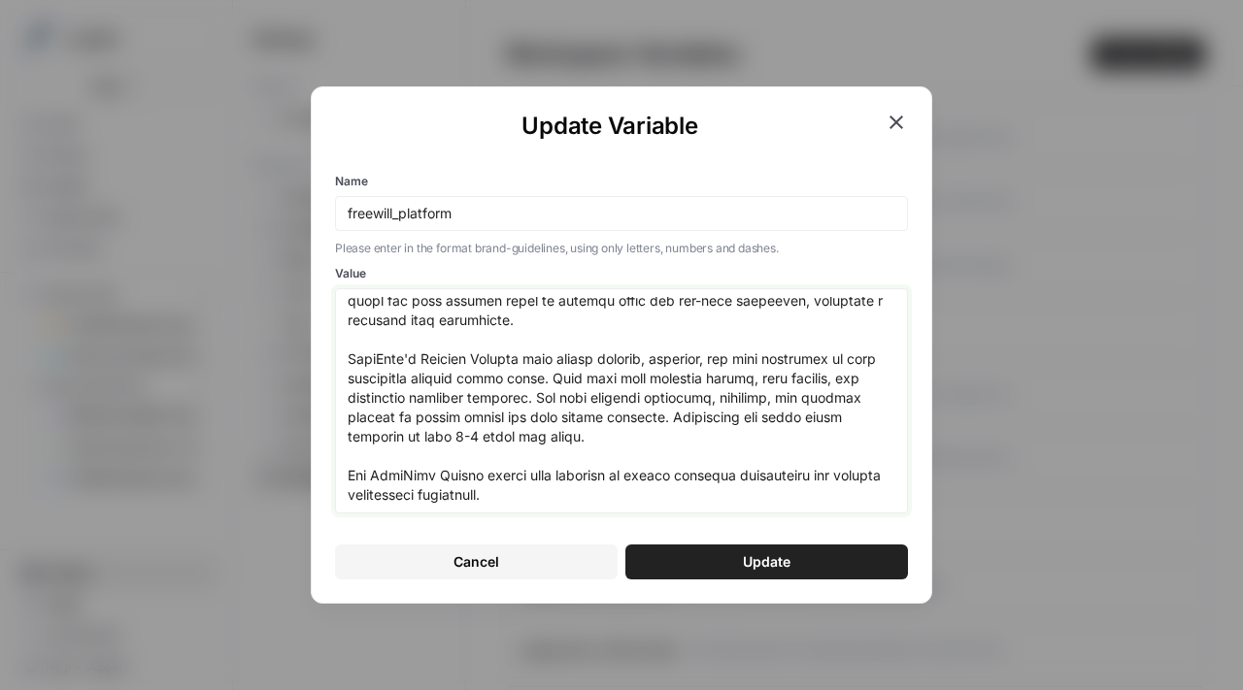
drag, startPoint x: 594, startPoint y: 436, endPoint x: 241, endPoint y: 365, distance: 360.5
click at [241, 365] on div "Update Variable Name freewill_platform Please enter in the format brand-guideli…" at bounding box center [621, 345] width 1243 height 690
paste textarea "dedicated support, strategic guidance, and best practices to help nonprofits ac…"
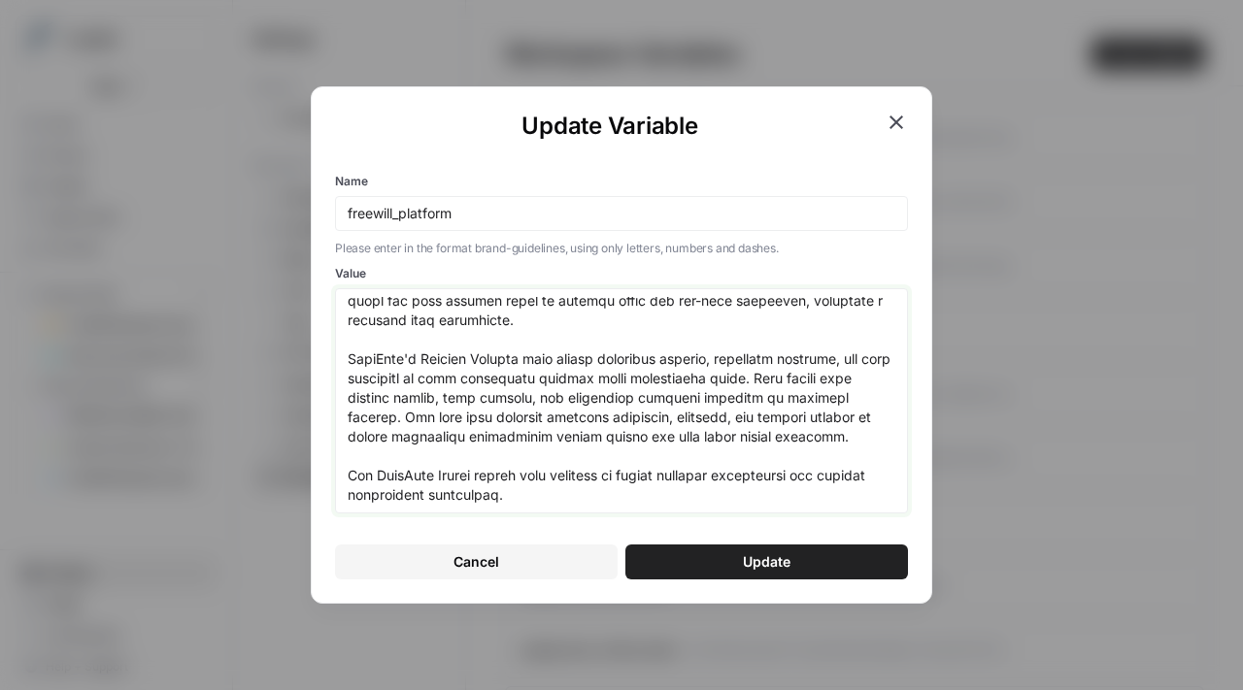
drag, startPoint x: 473, startPoint y: 476, endPoint x: 741, endPoint y: 519, distance: 271.4
click at [741, 519] on form "Name freewill_platform Please enter in the format brand-guidelines, using only …" at bounding box center [621, 376] width 573 height 407
paste textarea "offers data insights that allow nonprofits to gain visibility into donor and gi…"
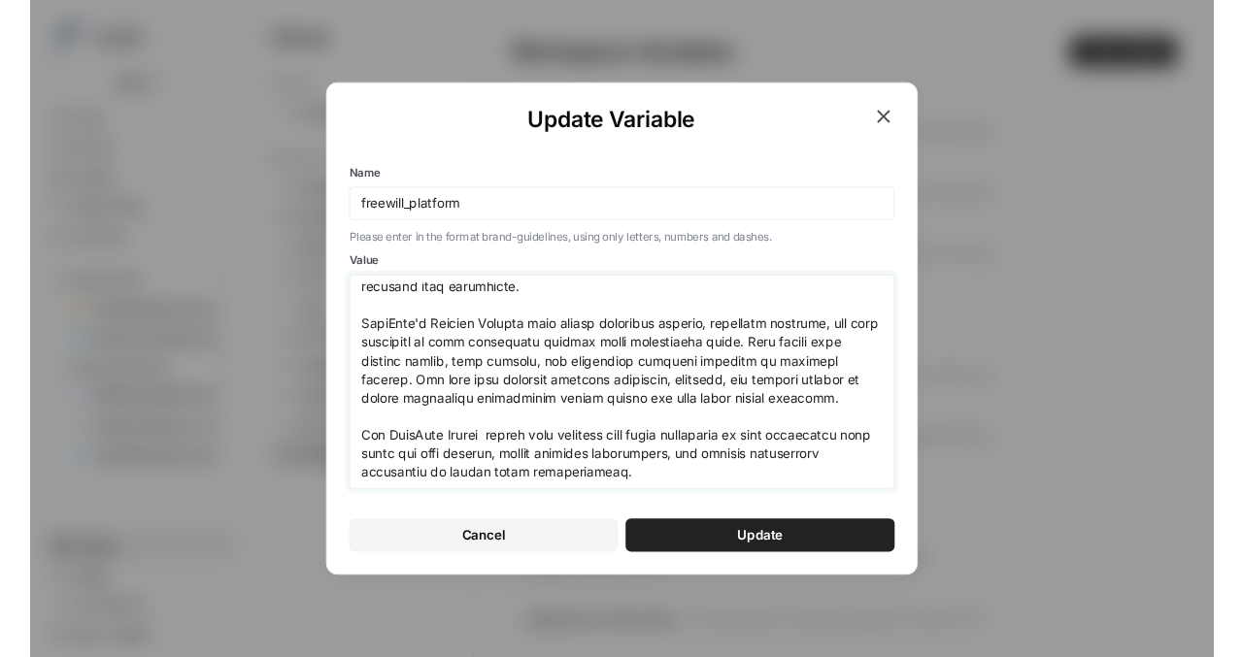
scroll to position [472, 0]
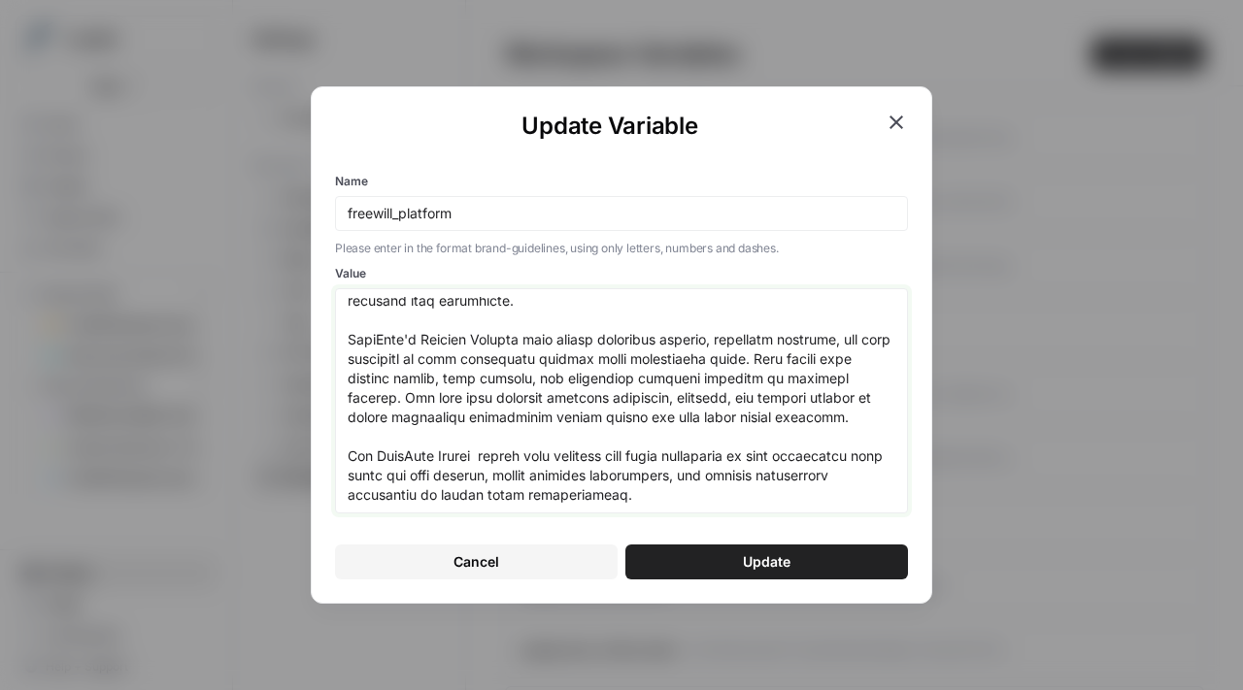
click at [479, 450] on textarea "Value" at bounding box center [622, 401] width 548 height 208
type textarea "FreeWill, trusted by over 2,300 nonprofits, has helped raise more than $12.7 bi…"
click at [670, 554] on button "Update" at bounding box center [766, 562] width 283 height 35
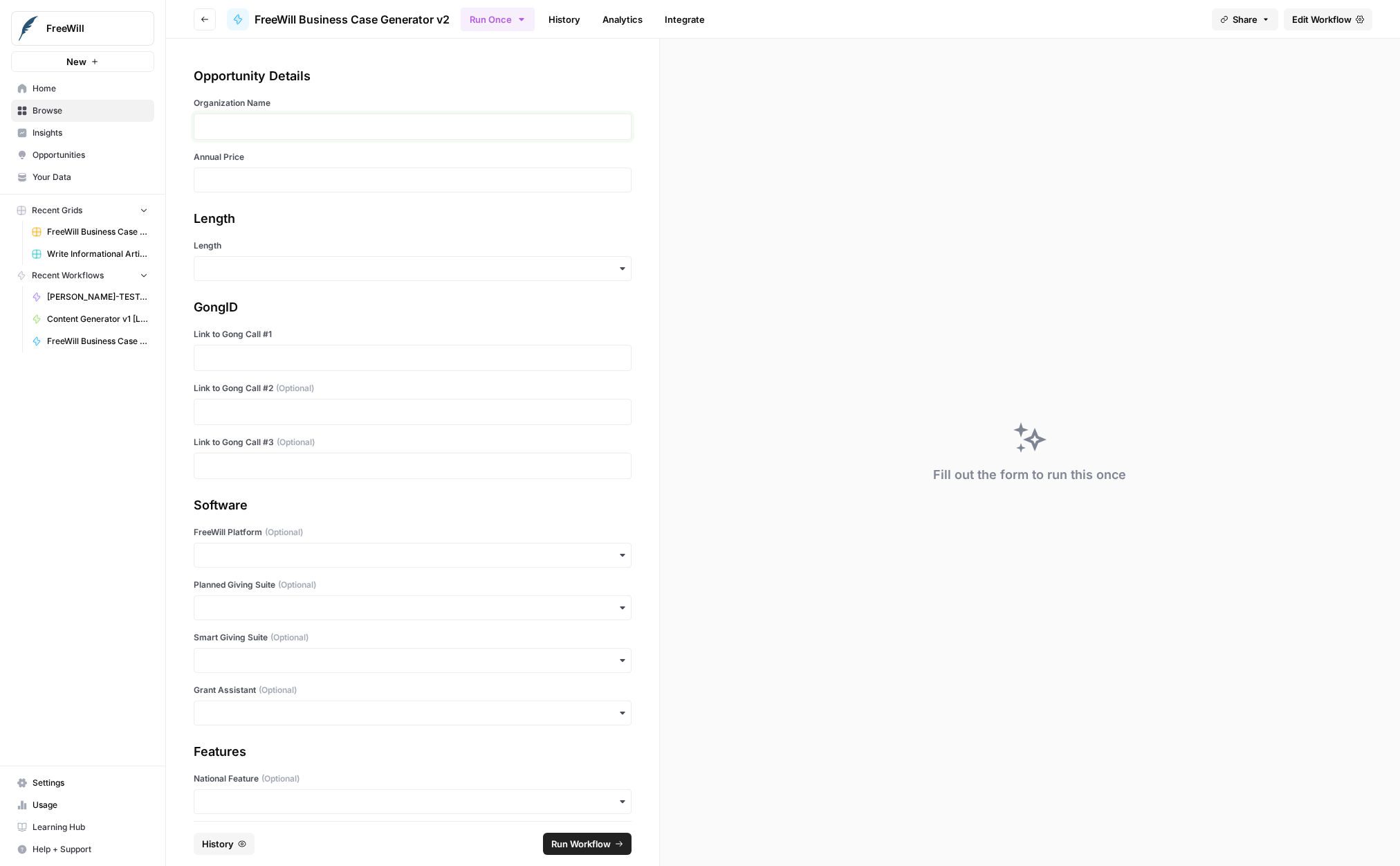
click at [355, 125] on p at bounding box center [413, 126] width 420 height 14
click at [273, 183] on input "Annual Price" at bounding box center [413, 180] width 420 height 12
paste input "19500"
type input "19500"
click at [252, 266] on input "Length" at bounding box center [413, 268] width 420 height 14
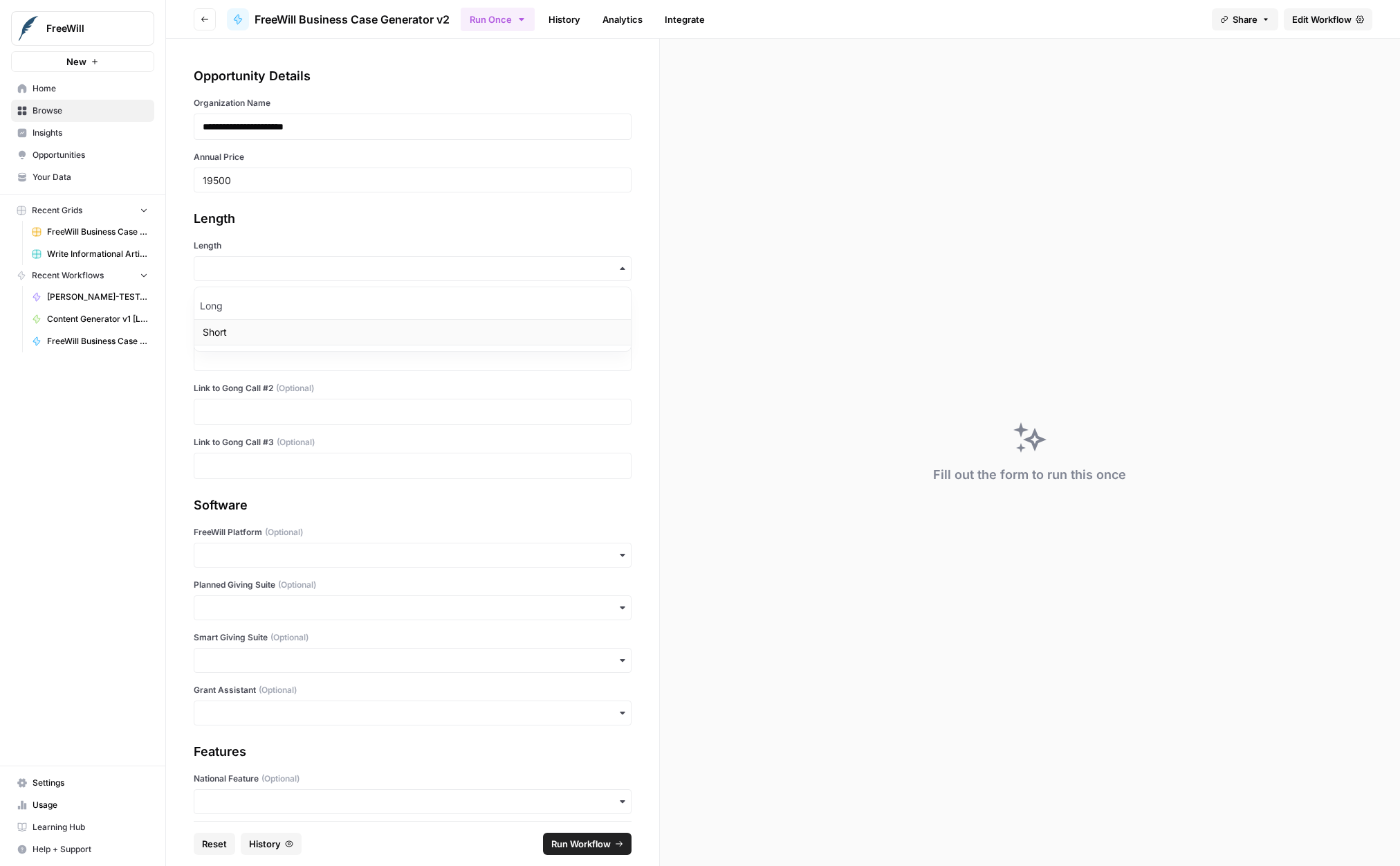
click at [244, 323] on div "Short" at bounding box center [413, 332] width 437 height 26
click at [275, 351] on p at bounding box center [413, 357] width 420 height 14
click at [301, 409] on p at bounding box center [413, 411] width 420 height 14
click at [299, 555] on input "FreeWill Platform (Optional)" at bounding box center [413, 555] width 420 height 14
click at [296, 587] on div "Yes" at bounding box center [413, 592] width 437 height 26
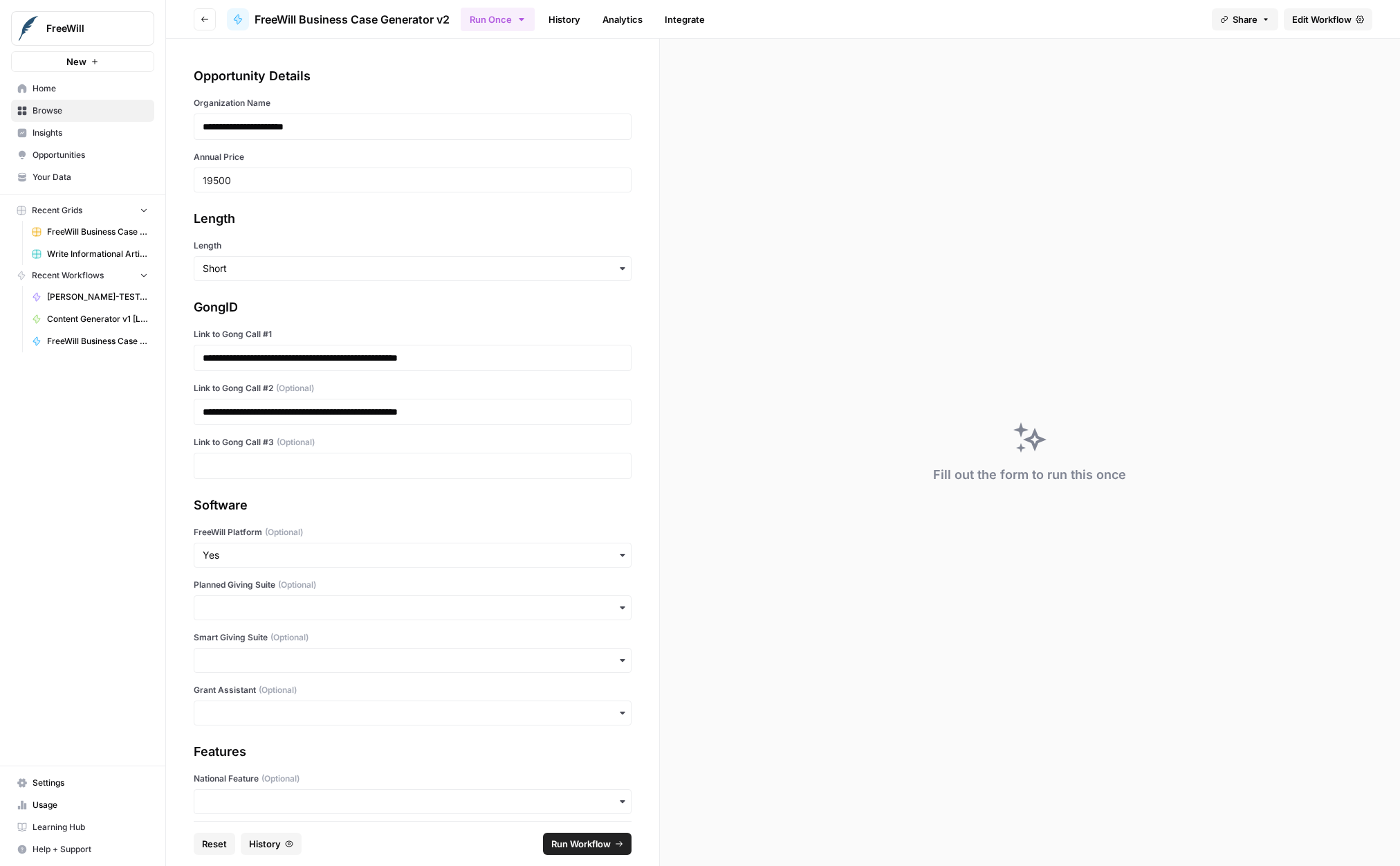
scroll to position [116, 0]
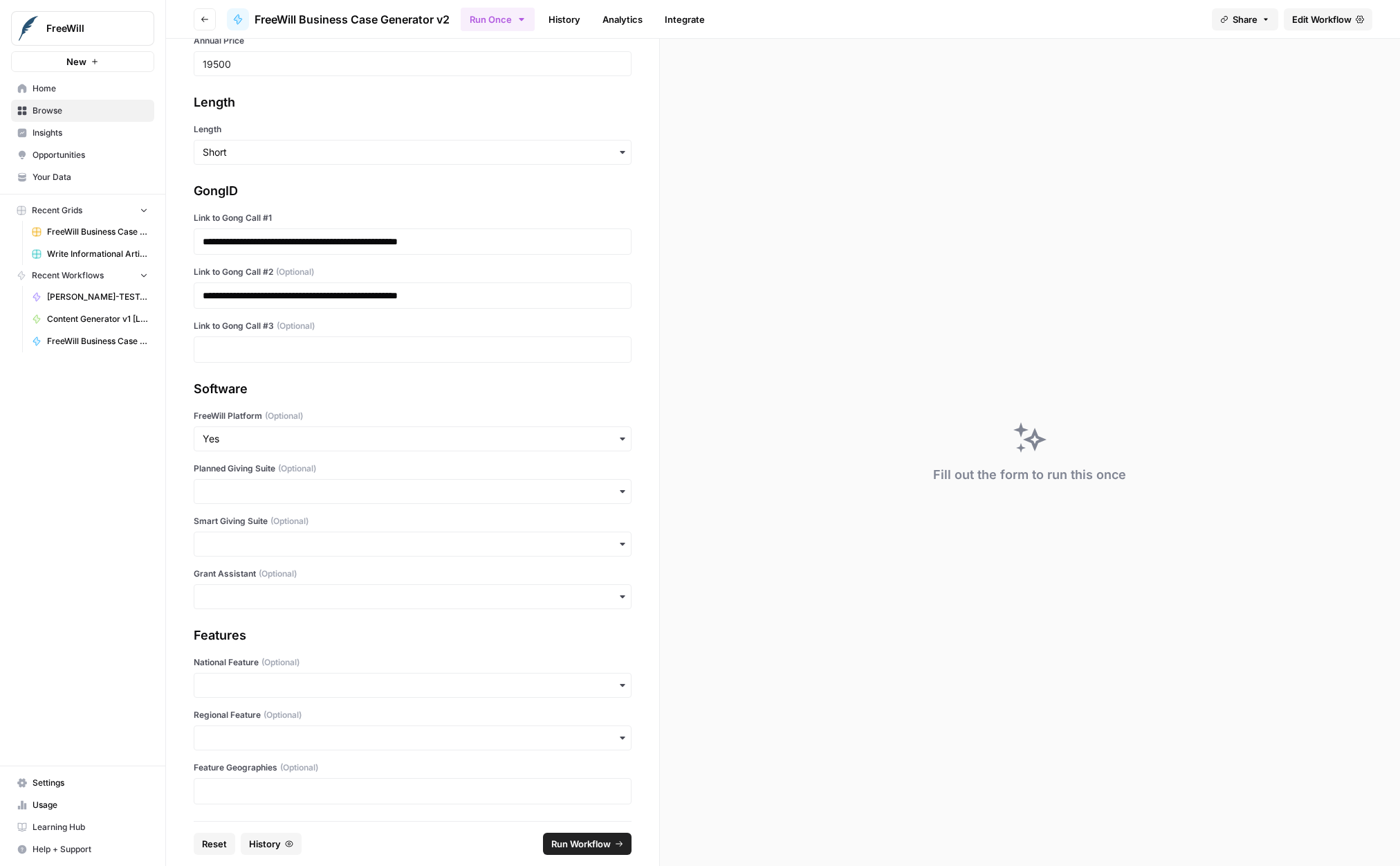
click at [465, 652] on div "Features National Feature (Optional) Regional Feature (Optional) Feature Geogra…" at bounding box center [413, 715] width 438 height 179
click at [405, 496] on input "Planned Giving Suite (Optional)" at bounding box center [413, 491] width 420 height 14
click at [392, 515] on div "Yes" at bounding box center [413, 528] width 437 height 26
click at [392, 515] on label "Smart Giving Suite (Optional)" at bounding box center [413, 520] width 438 height 12
click at [392, 537] on input "Smart Giving Suite (Optional)" at bounding box center [413, 544] width 420 height 14
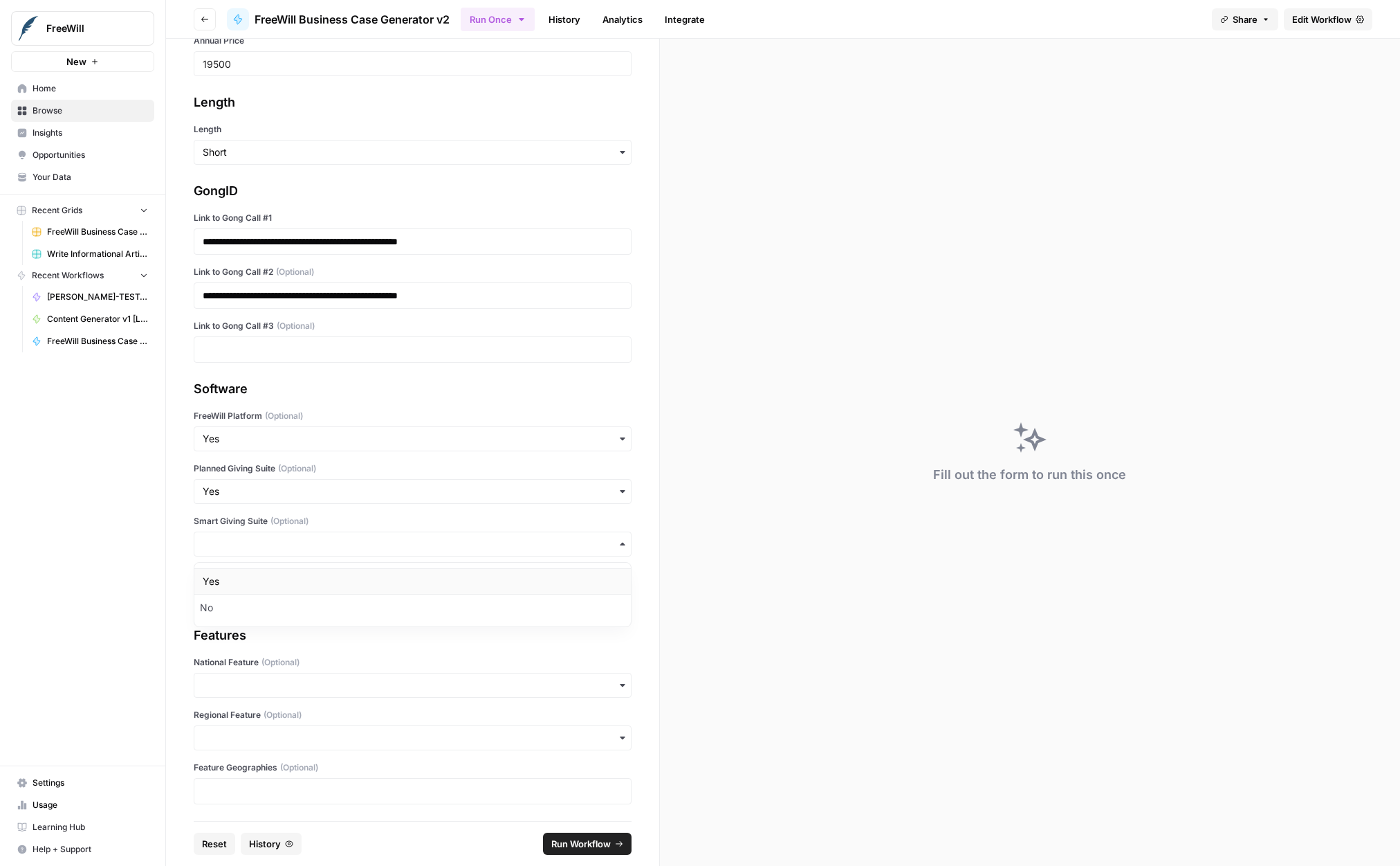
click at [356, 582] on div "Yes" at bounding box center [413, 581] width 437 height 26
click at [327, 686] on input "National Feature (Optional)" at bounding box center [413, 685] width 420 height 14
click at [319, 723] on div "Yes" at bounding box center [413, 722] width 437 height 26
click at [410, 639] on div "Features" at bounding box center [413, 635] width 438 height 19
click at [609, 849] on span "Run Workflow" at bounding box center [581, 843] width 60 height 14
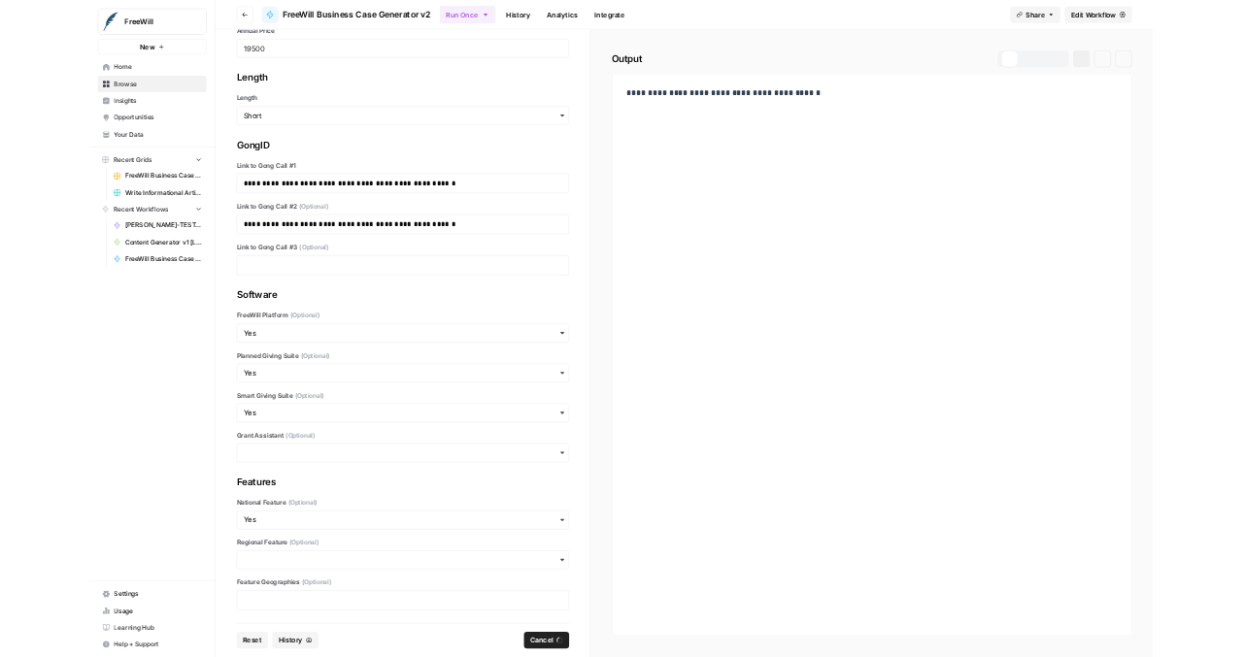
scroll to position [0, 0]
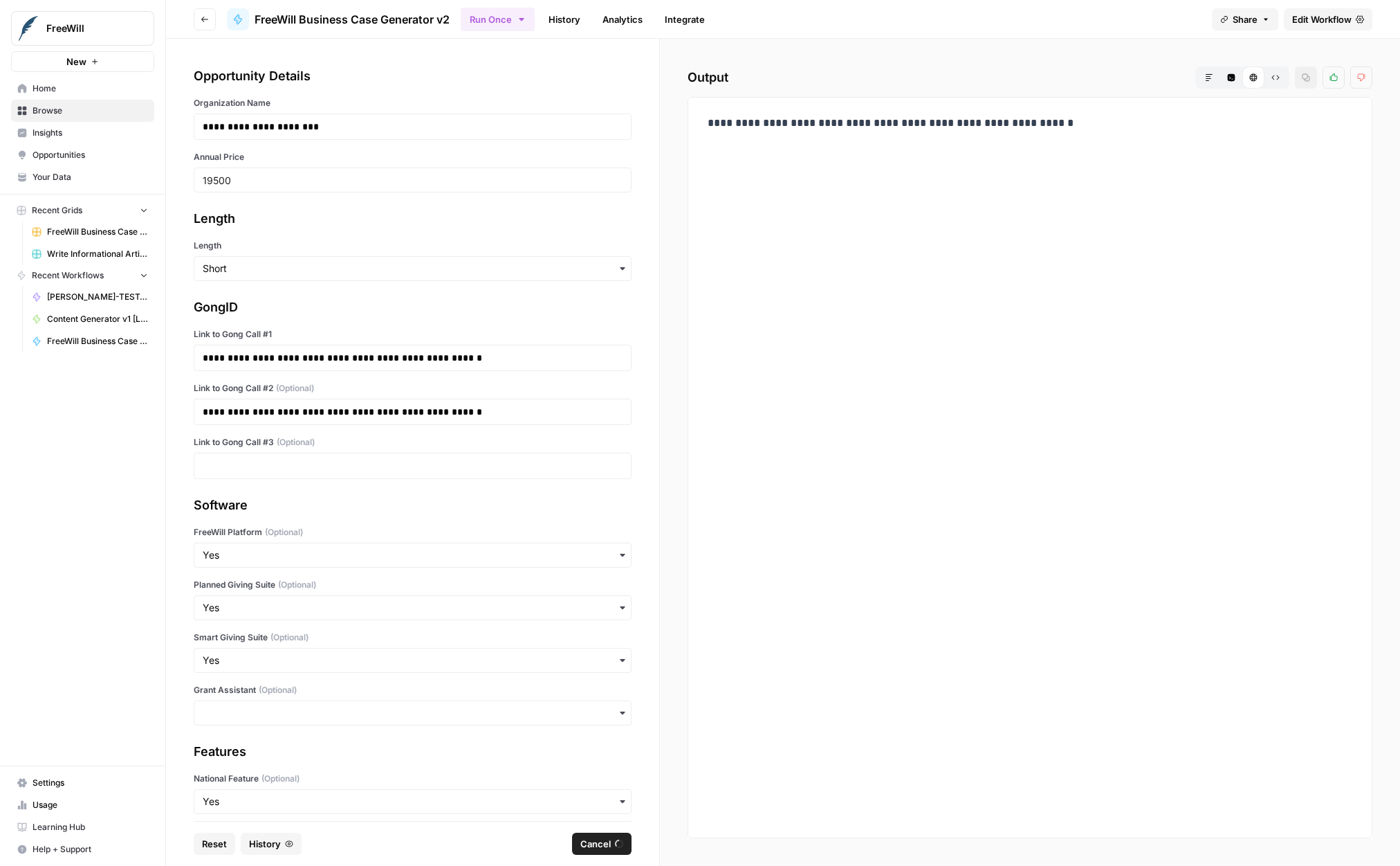
drag, startPoint x: 485, startPoint y: 648, endPoint x: 303, endPoint y: 326, distance: 369.9
click at [321, 353] on div "**********" at bounding box center [413, 429] width 493 height 782
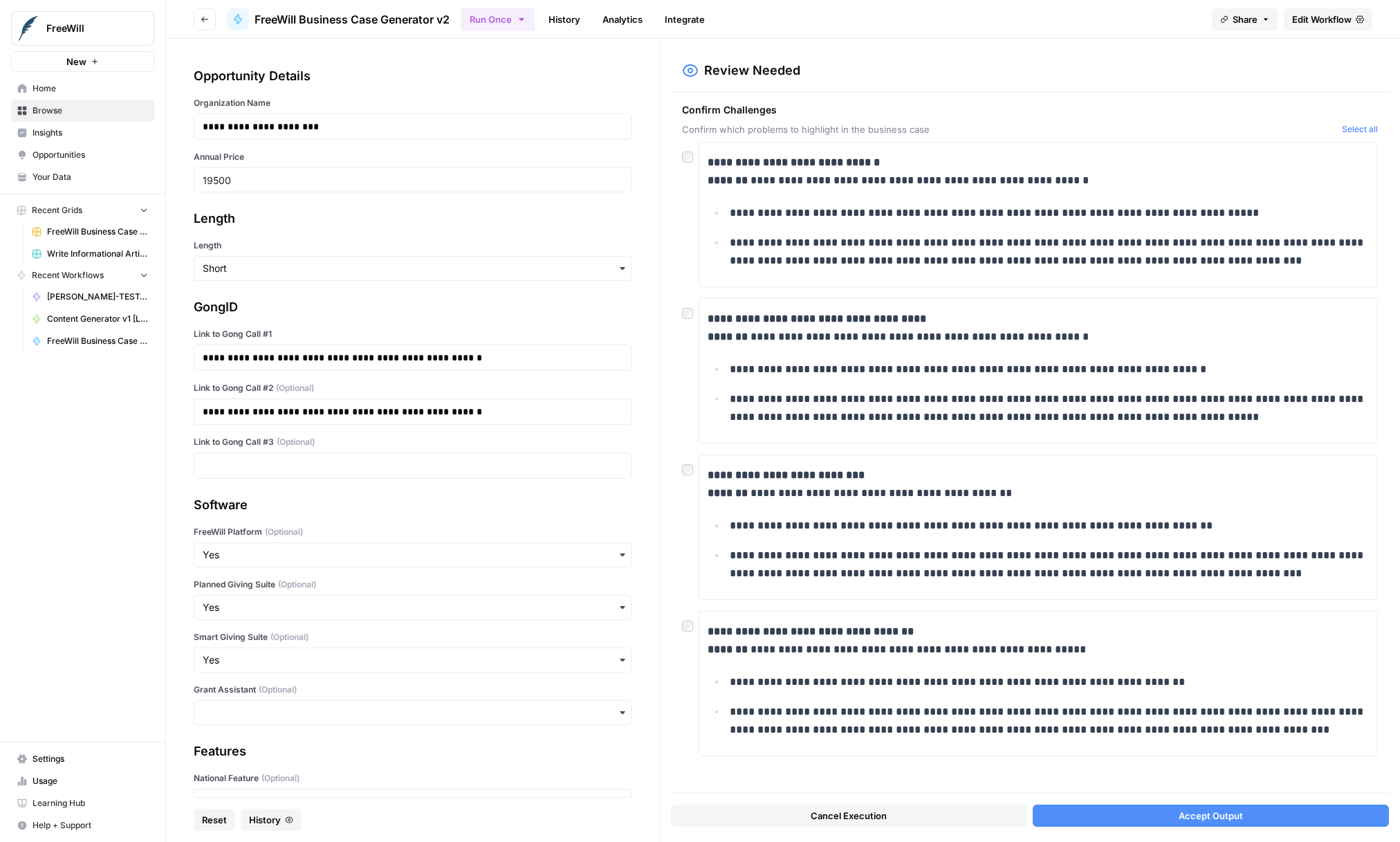
click at [1144, 822] on button "Accept Output" at bounding box center [1211, 815] width 356 height 22
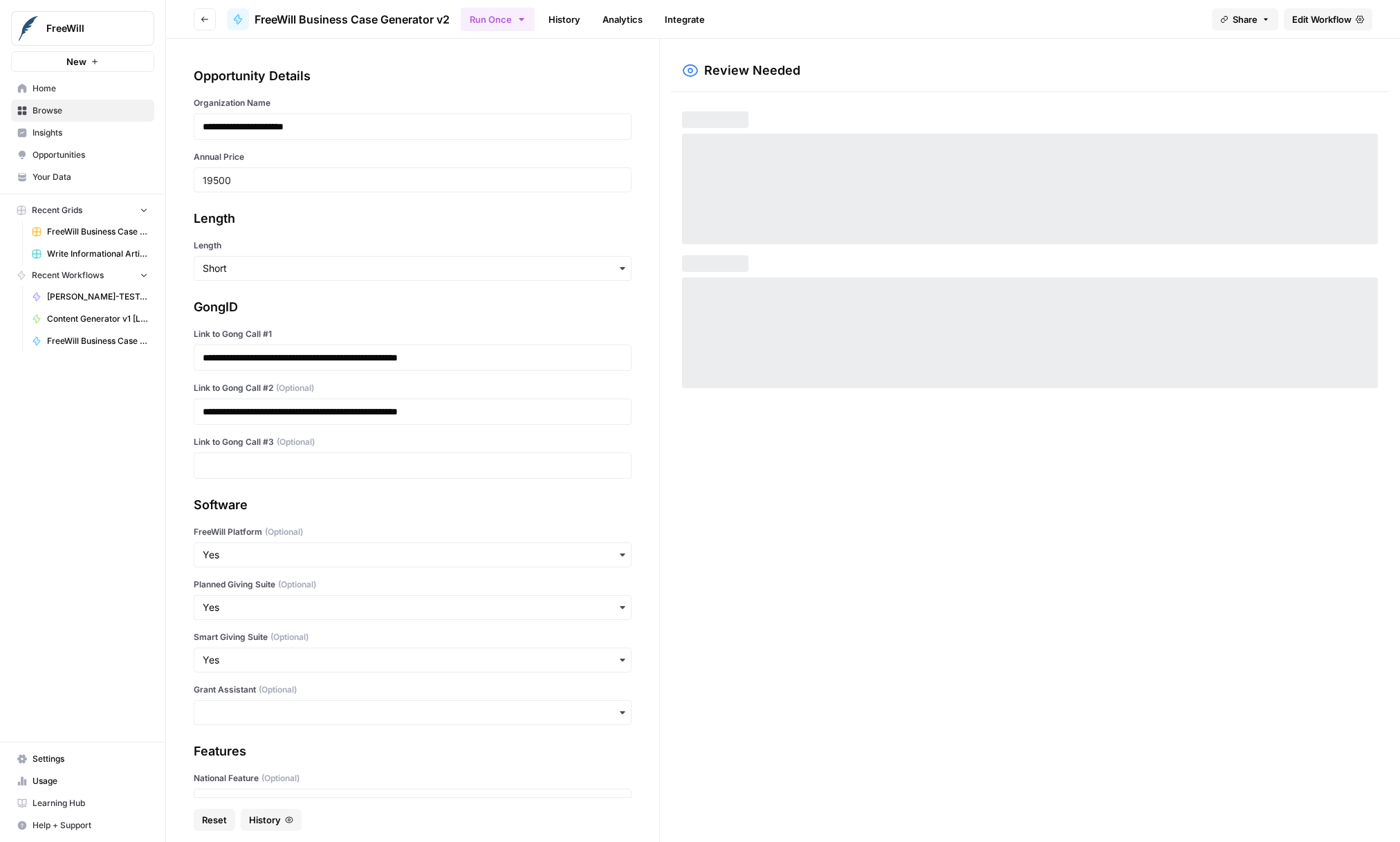
click at [1003, 24] on div "Run Once History Analytics Integrate" at bounding box center [831, 19] width 740 height 27
click at [1060, 400] on div "Review Needed" at bounding box center [1030, 440] width 718 height 781
